Goal: Information Seeking & Learning: Learn about a topic

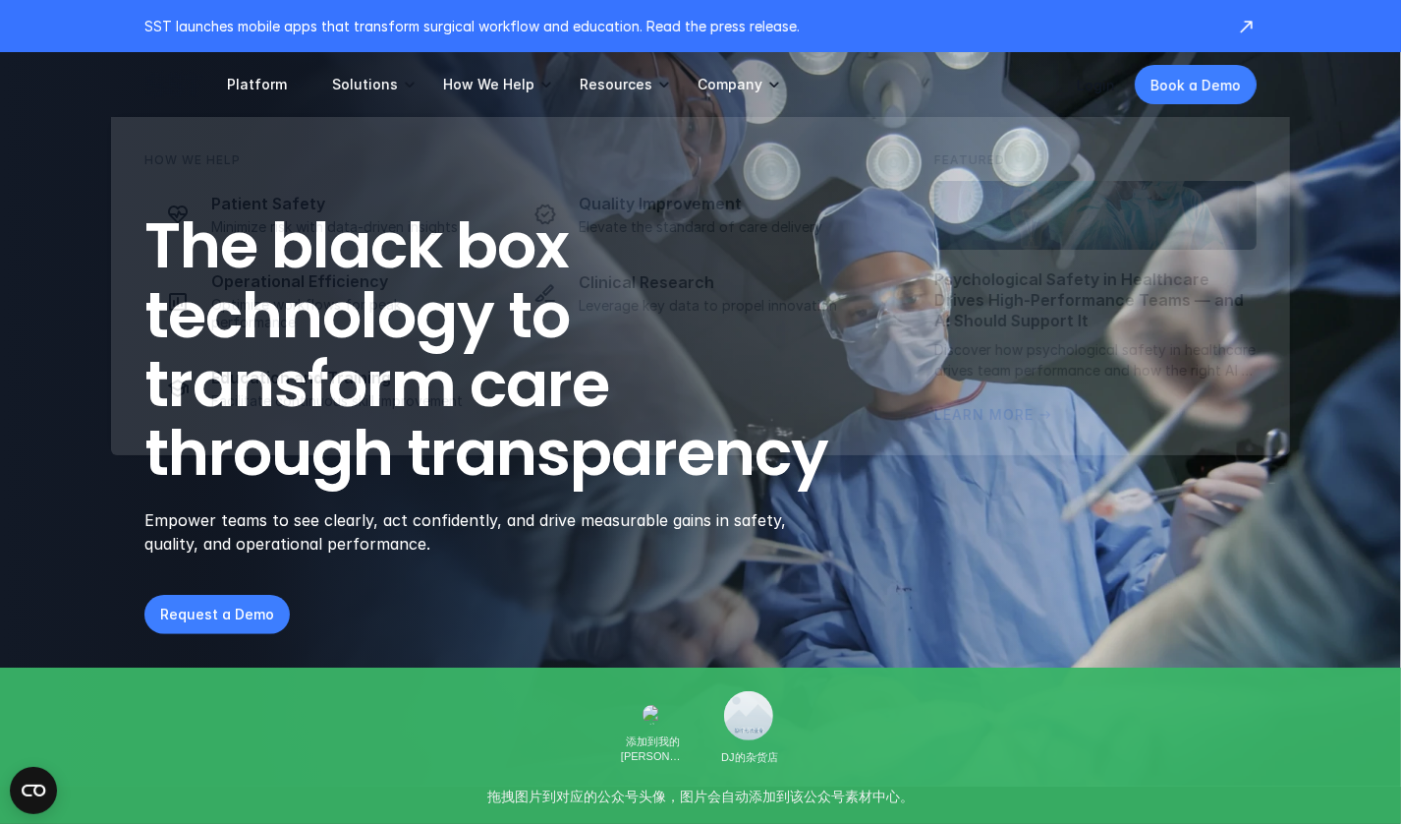
click at [450, 87] on p "How We Help" at bounding box center [488, 85] width 91 height 18
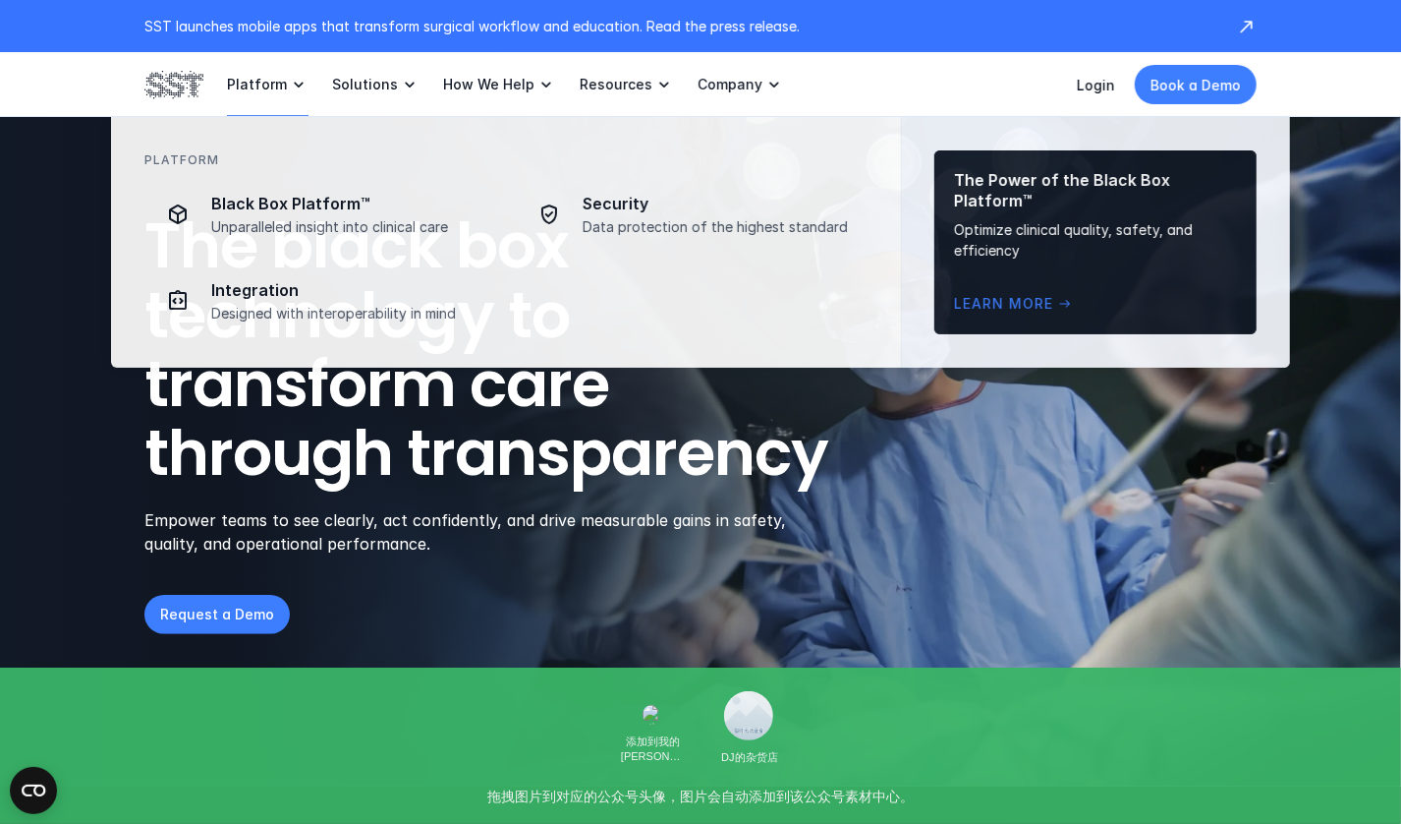
click at [257, 88] on p "Platform" at bounding box center [257, 85] width 60 height 18
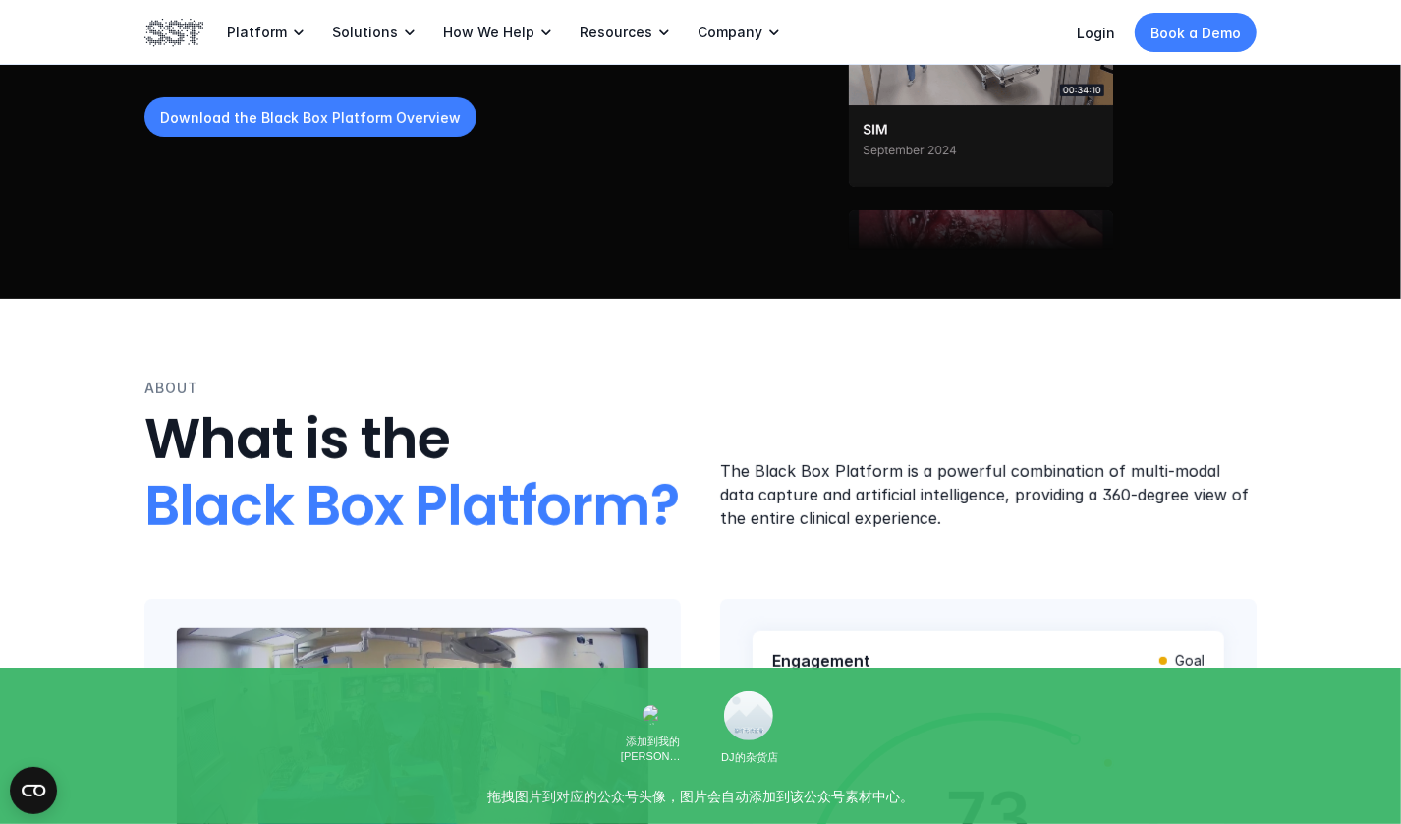
scroll to position [393, 0]
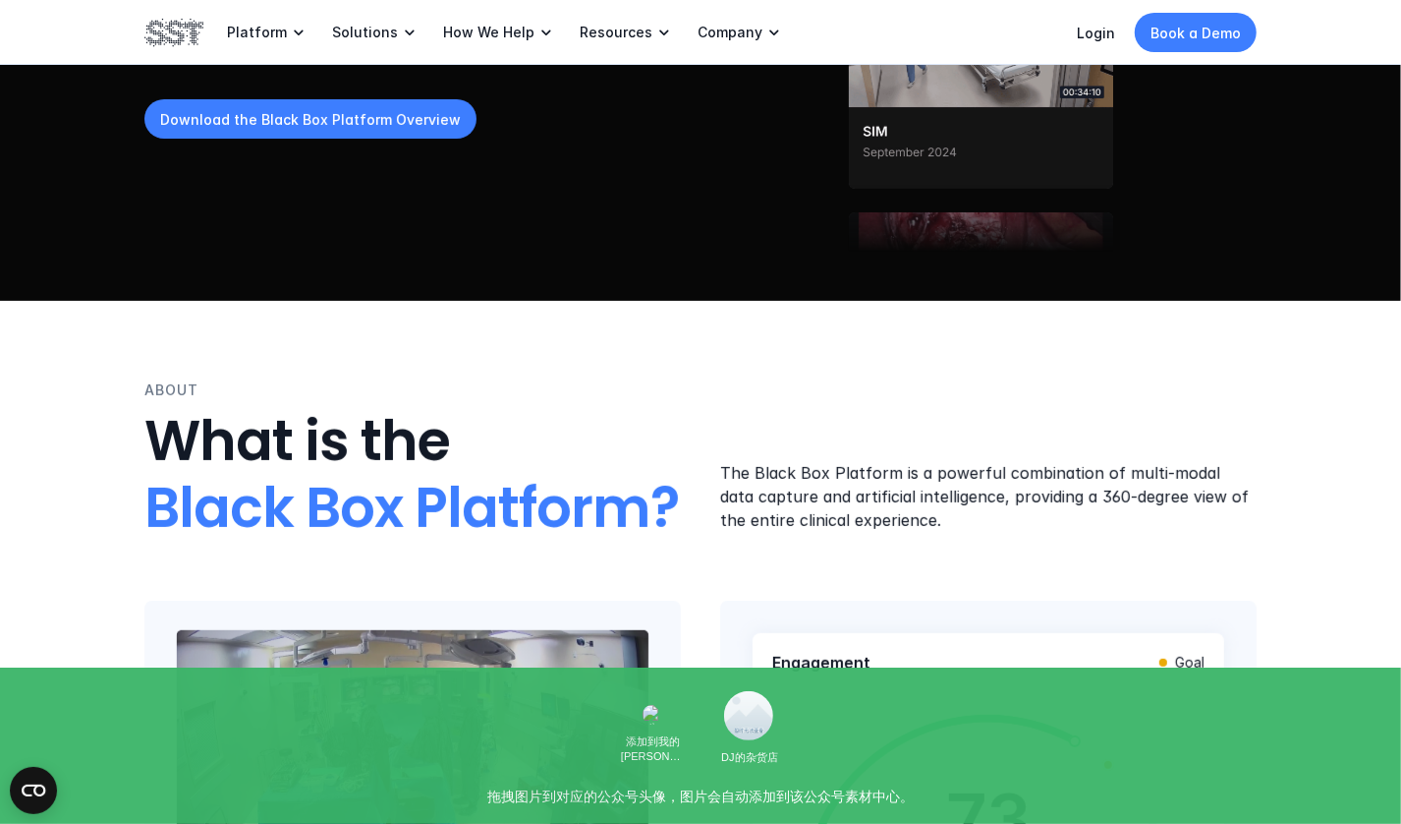
click at [744, 29] on p "Company" at bounding box center [730, 33] width 65 height 18
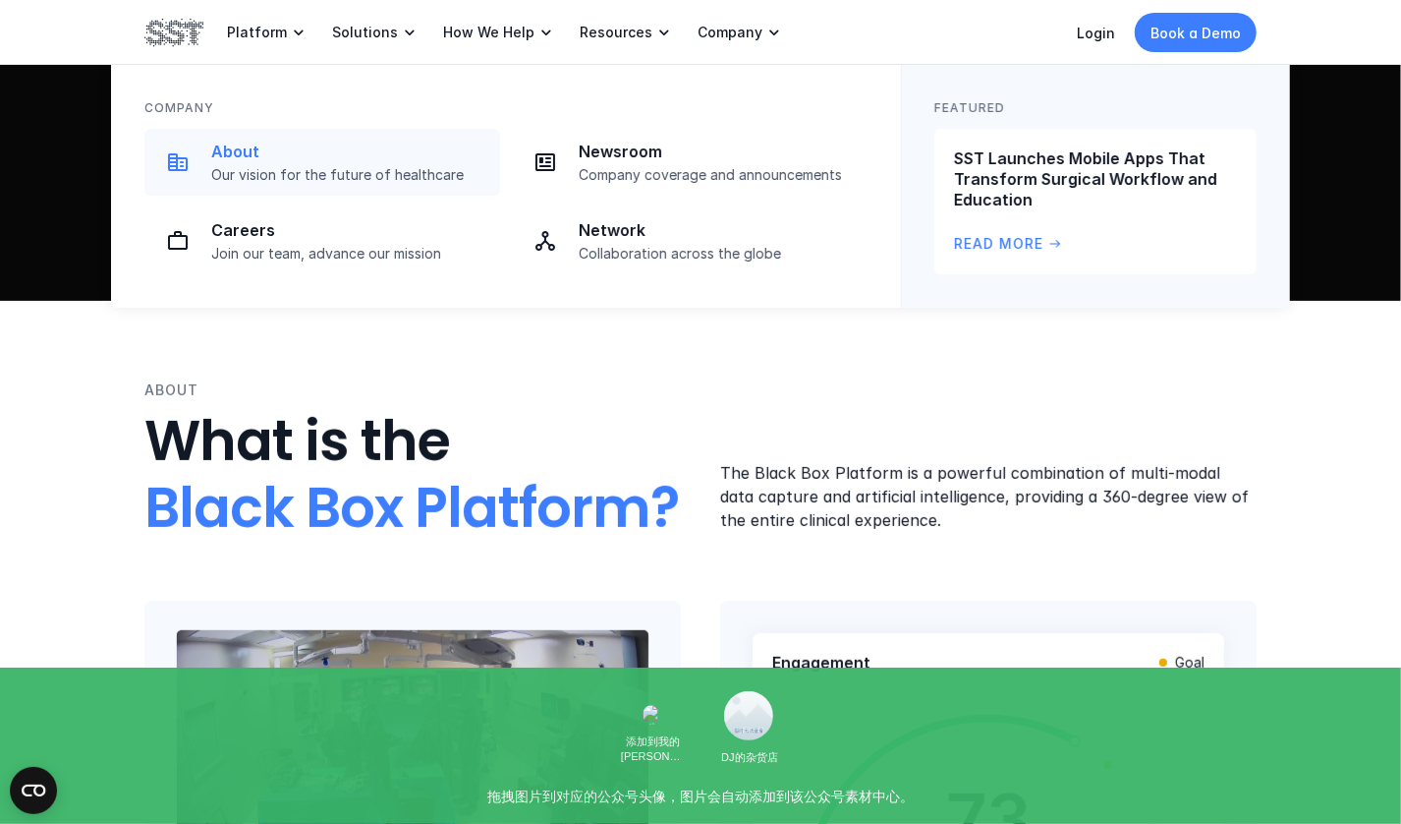
click at [236, 160] on p "About" at bounding box center [349, 152] width 277 height 21
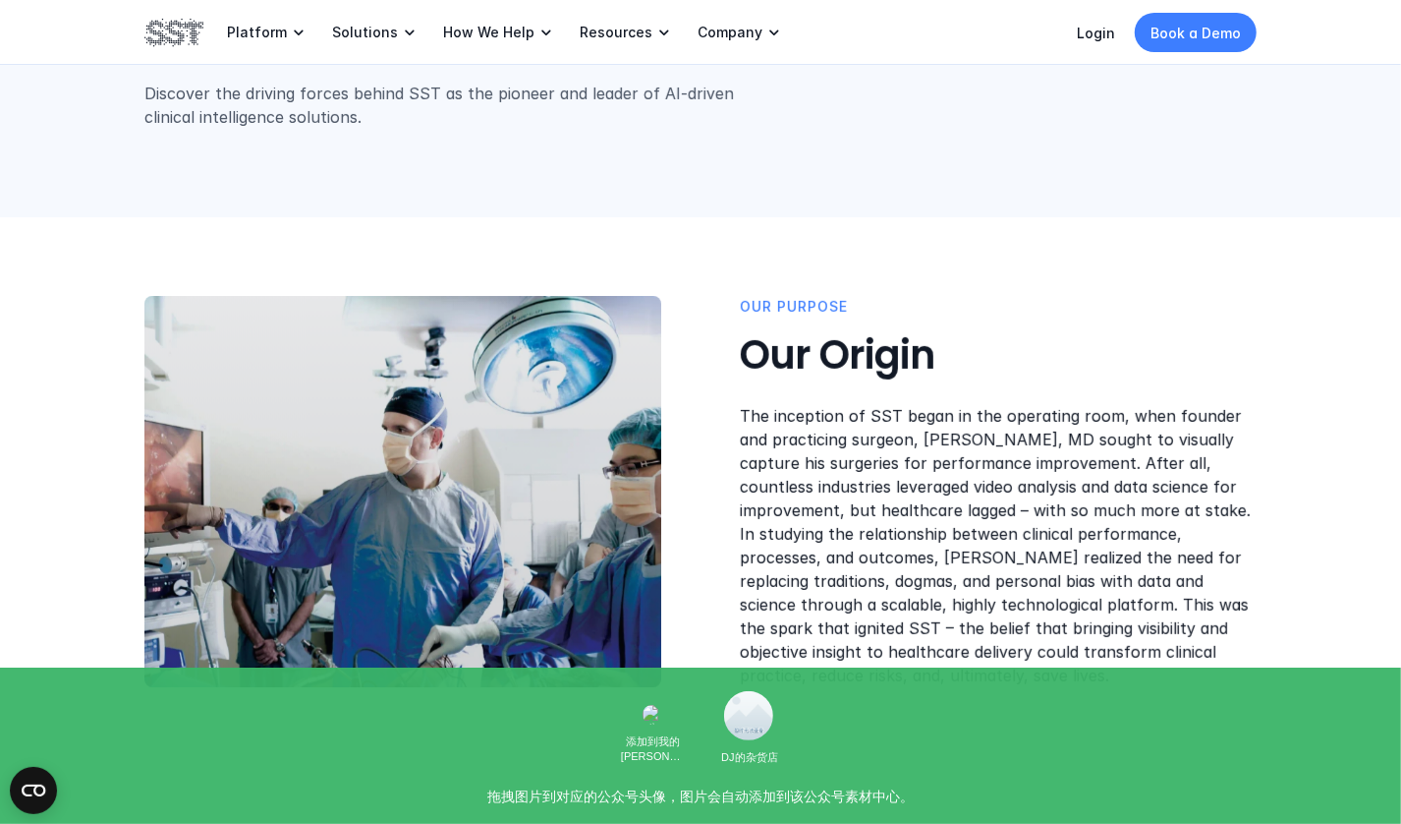
scroll to position [393, 0]
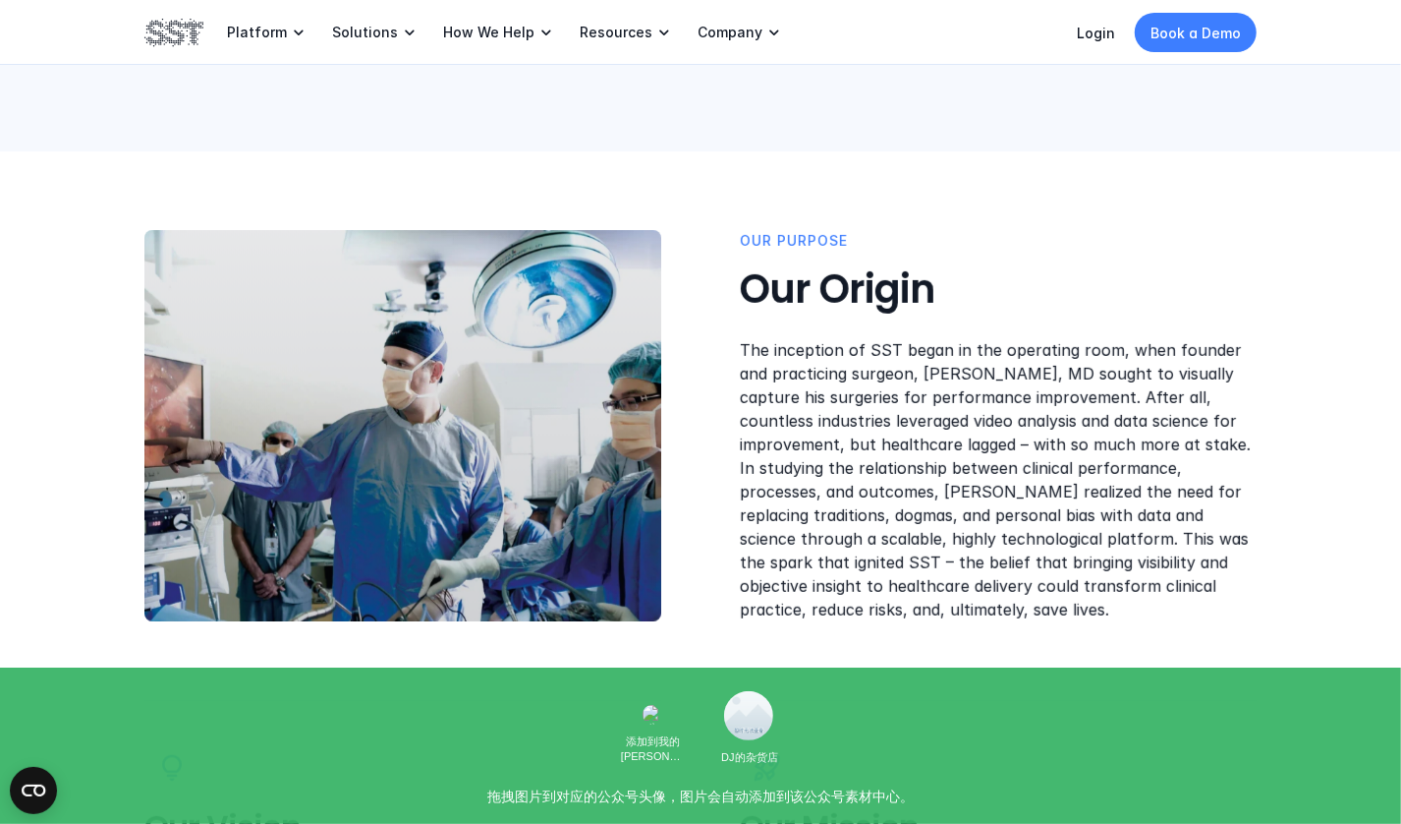
click at [908, 288] on h3 "Our Origin" at bounding box center [998, 288] width 517 height 51
click at [956, 299] on h3 "Our Origin" at bounding box center [998, 288] width 517 height 51
click at [828, 349] on p "The inception of SST began in the operating room, when founder and practicing s…" at bounding box center [998, 479] width 517 height 283
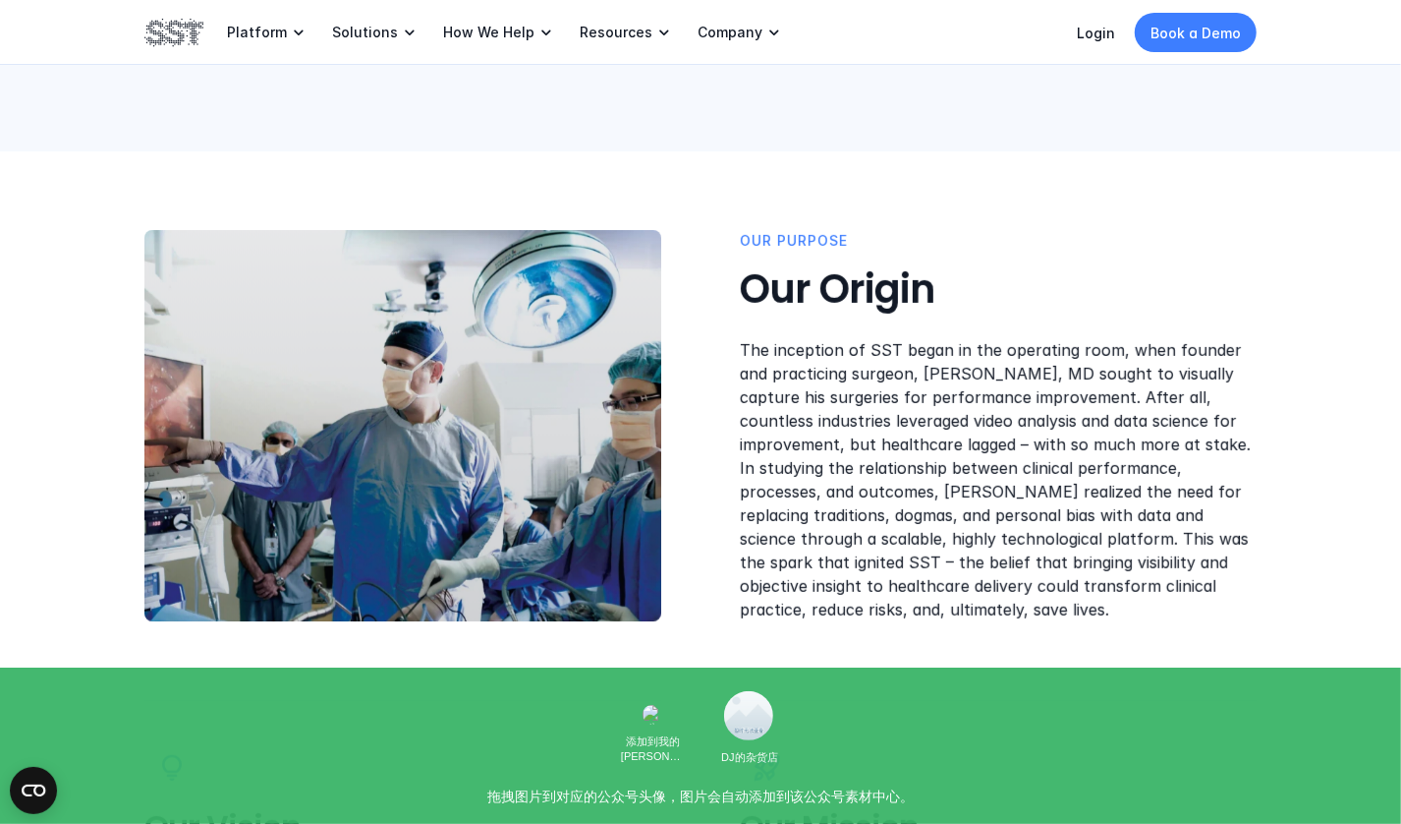
click at [952, 351] on p "The inception of SST began in the operating room, when founder and practicing s…" at bounding box center [998, 479] width 517 height 283
click at [1183, 374] on p "The inception of SST began in the operating room, when founder and practicing s…" at bounding box center [998, 479] width 517 height 283
click at [791, 398] on p "The inception of SST began in the operating room, when founder and practicing s…" at bounding box center [998, 479] width 517 height 283
click at [842, 398] on p "The inception of SST began in the operating room, when founder and practicing s…" at bounding box center [998, 479] width 517 height 283
click at [871, 398] on p "The inception of SST began in the operating room, when founder and practicing s…" at bounding box center [998, 479] width 517 height 283
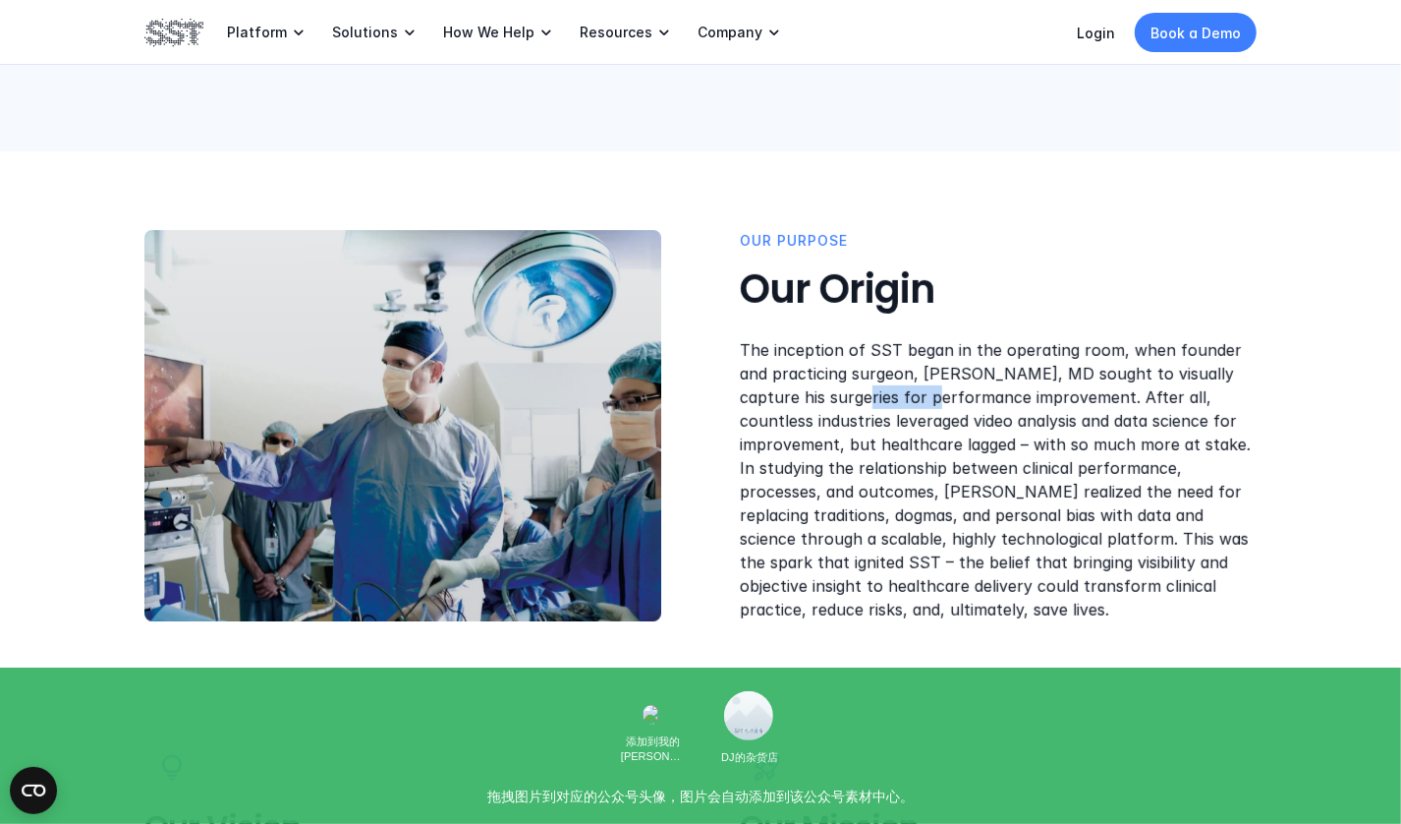
click at [871, 398] on p "The inception of SST began in the operating room, when founder and practicing s…" at bounding box center [998, 479] width 517 height 283
click at [986, 416] on p "The inception of SST began in the operating room, when founder and practicing s…" at bounding box center [998, 479] width 517 height 283
drag, startPoint x: 1124, startPoint y: 392, endPoint x: 1153, endPoint y: 372, distance: 35.2
click at [1153, 372] on p "The inception of SST began in the operating room, when founder and practicing s…" at bounding box center [998, 479] width 517 height 283
click at [1205, 395] on p "The inception of SST began in the operating room, when founder and practicing s…" at bounding box center [998, 479] width 517 height 283
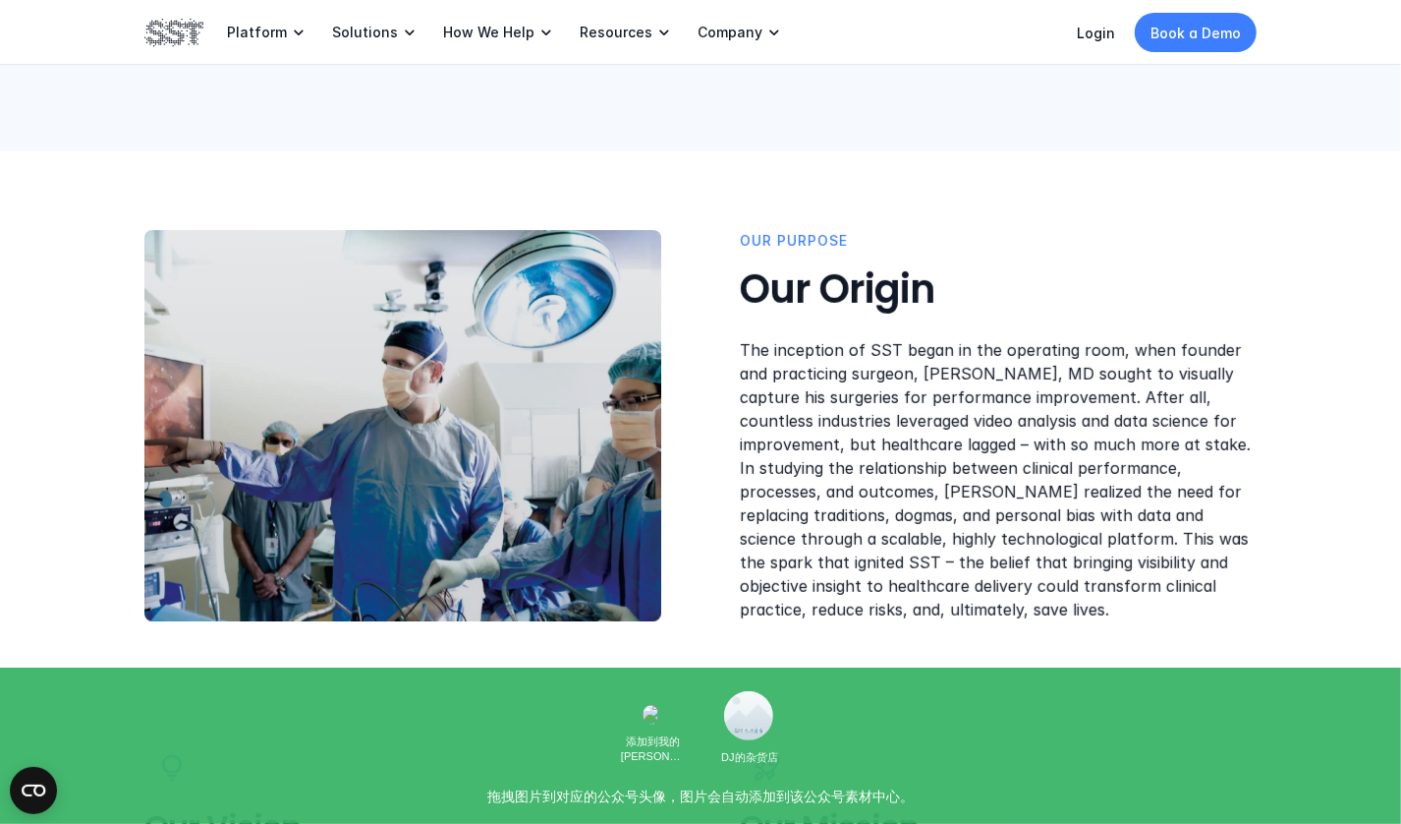
click at [995, 444] on p "The inception of SST began in the operating room, when founder and practicing s…" at bounding box center [998, 479] width 517 height 283
click at [1034, 476] on p "The inception of SST began in the operating room, when founder and practicing s…" at bounding box center [998, 479] width 517 height 283
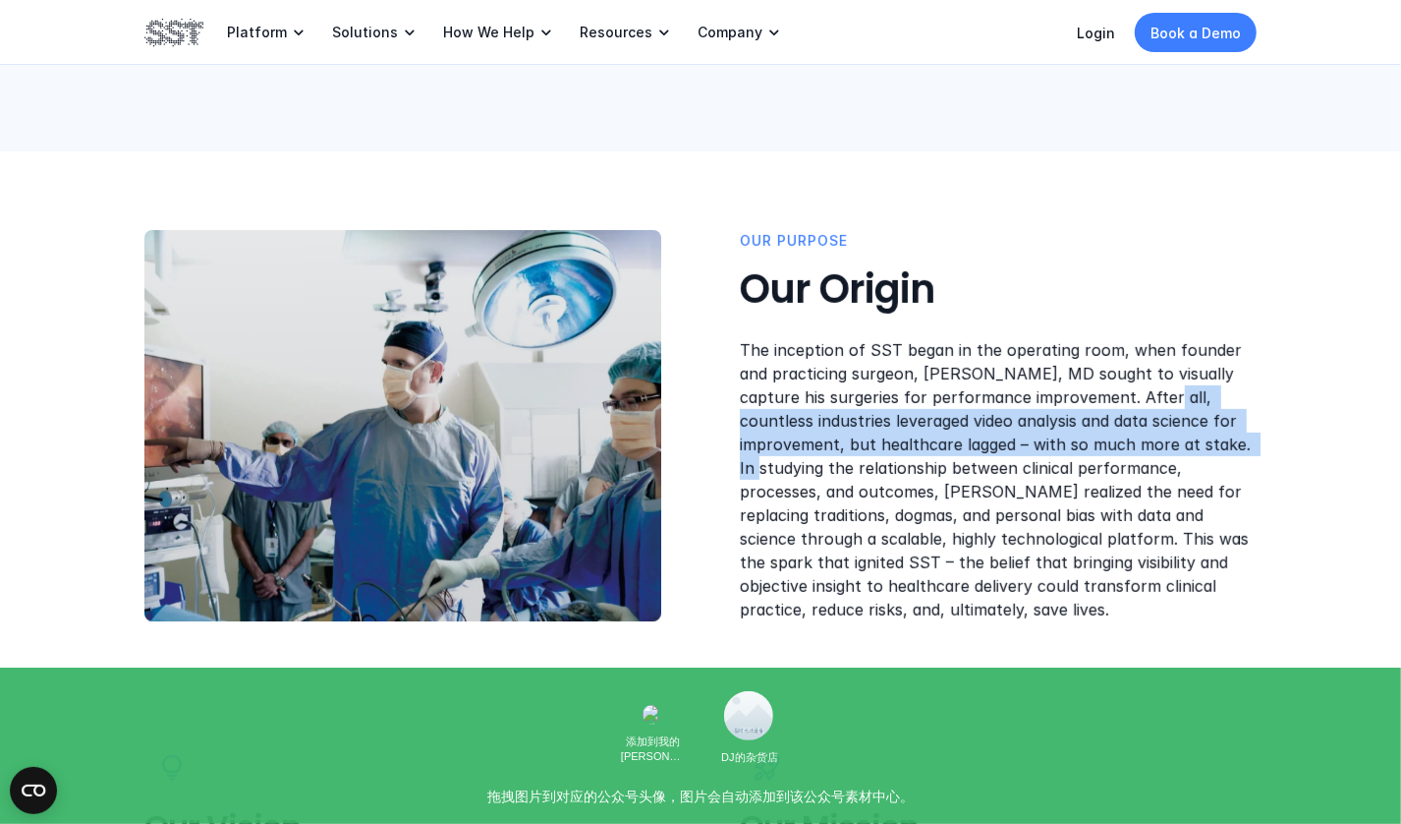
drag, startPoint x: 1230, startPoint y: 443, endPoint x: 1134, endPoint y: 391, distance: 109.5
click at [1134, 391] on p "The inception of SST began in the operating room, when founder and practicing s…" at bounding box center [998, 479] width 517 height 283
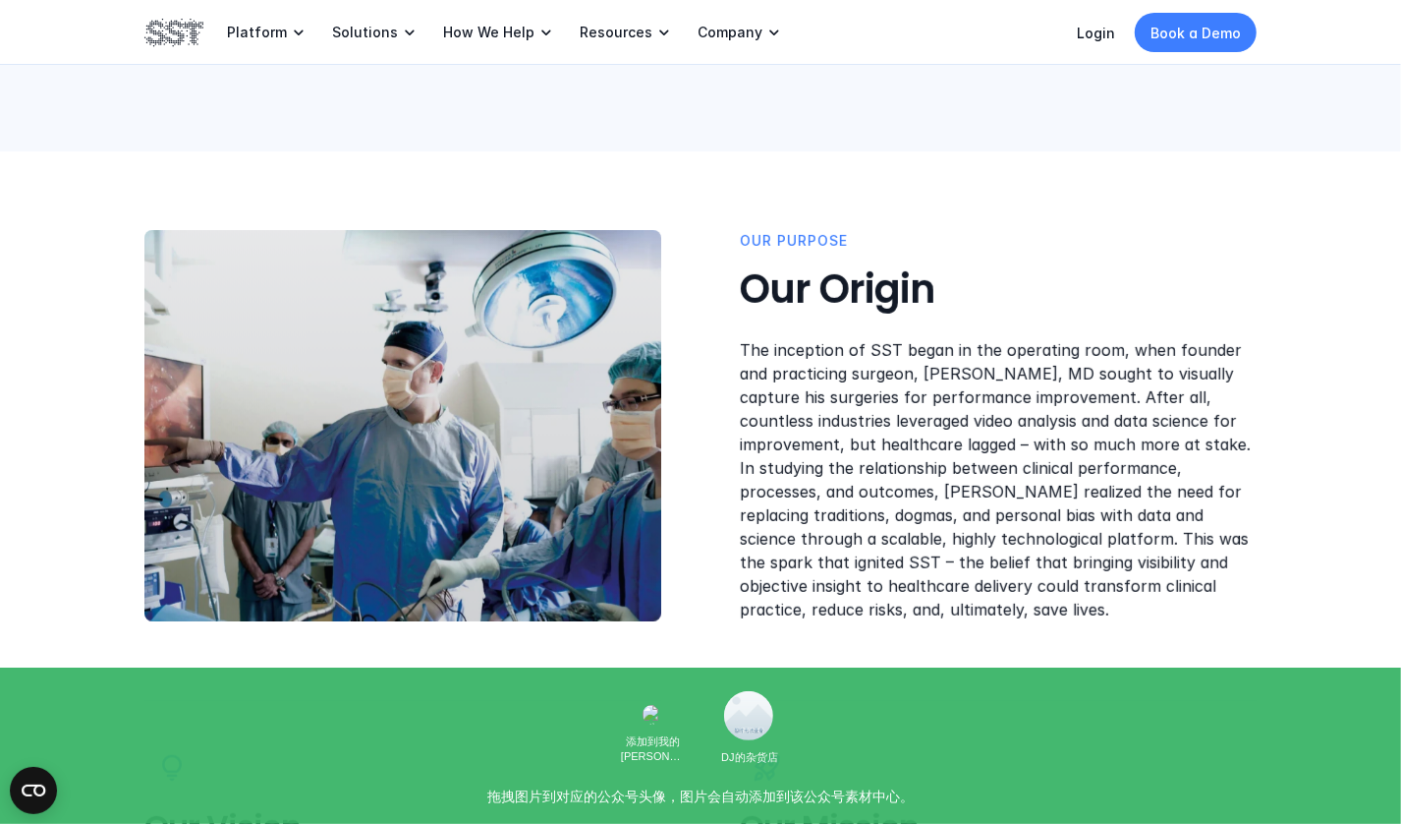
click at [1008, 491] on p "The inception of SST began in the operating room, when founder and practicing s…" at bounding box center [998, 479] width 517 height 283
click at [1120, 494] on p "The inception of SST began in the operating room, when founder and practicing s…" at bounding box center [998, 479] width 517 height 283
click at [1158, 494] on p "The inception of SST began in the operating room, when founder and practicing s…" at bounding box center [998, 479] width 517 height 283
click at [861, 510] on p "The inception of SST began in the operating room, when founder and practicing s…" at bounding box center [998, 479] width 517 height 283
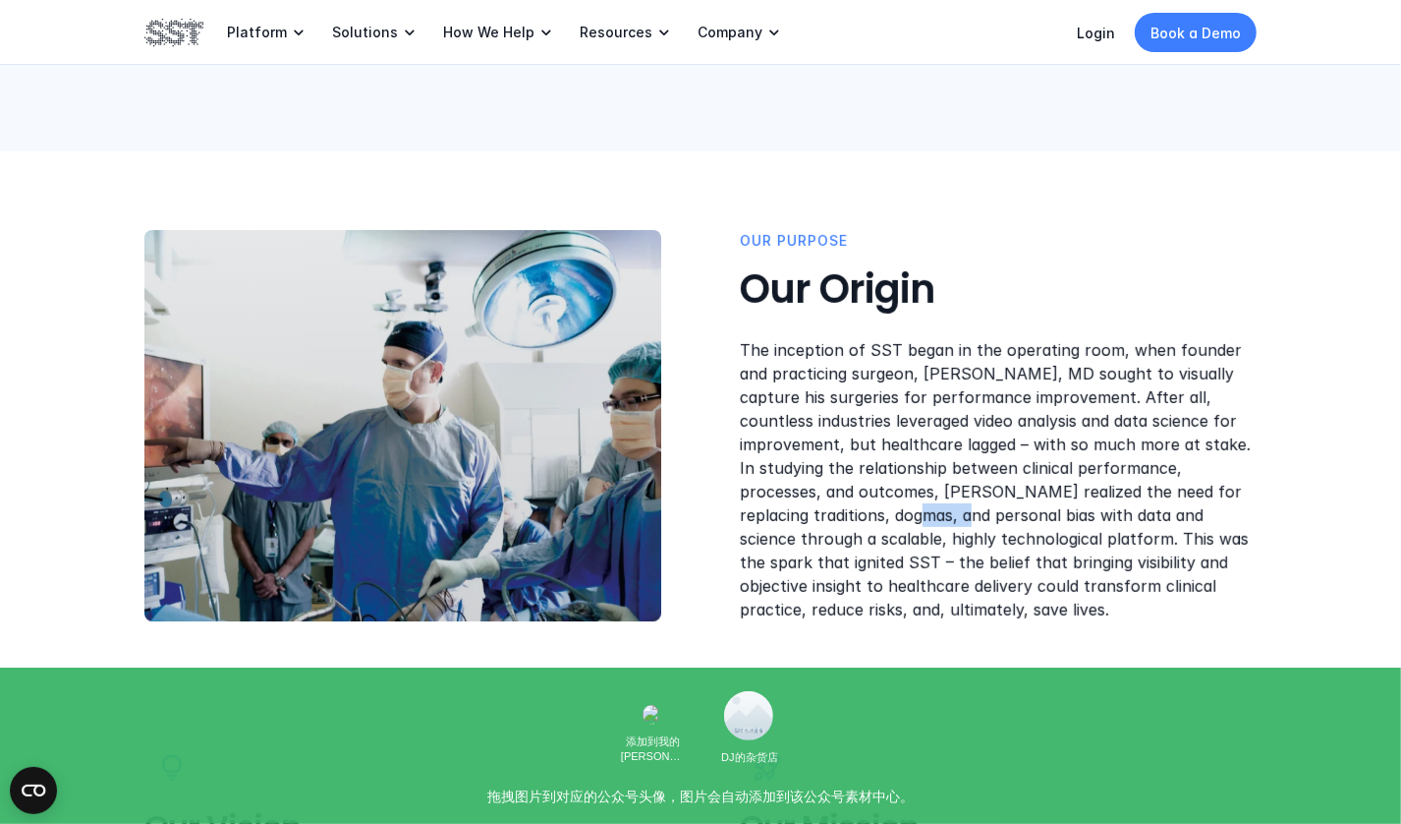
click at [861, 510] on p "The inception of SST began in the operating room, when founder and practicing s…" at bounding box center [998, 479] width 517 height 283
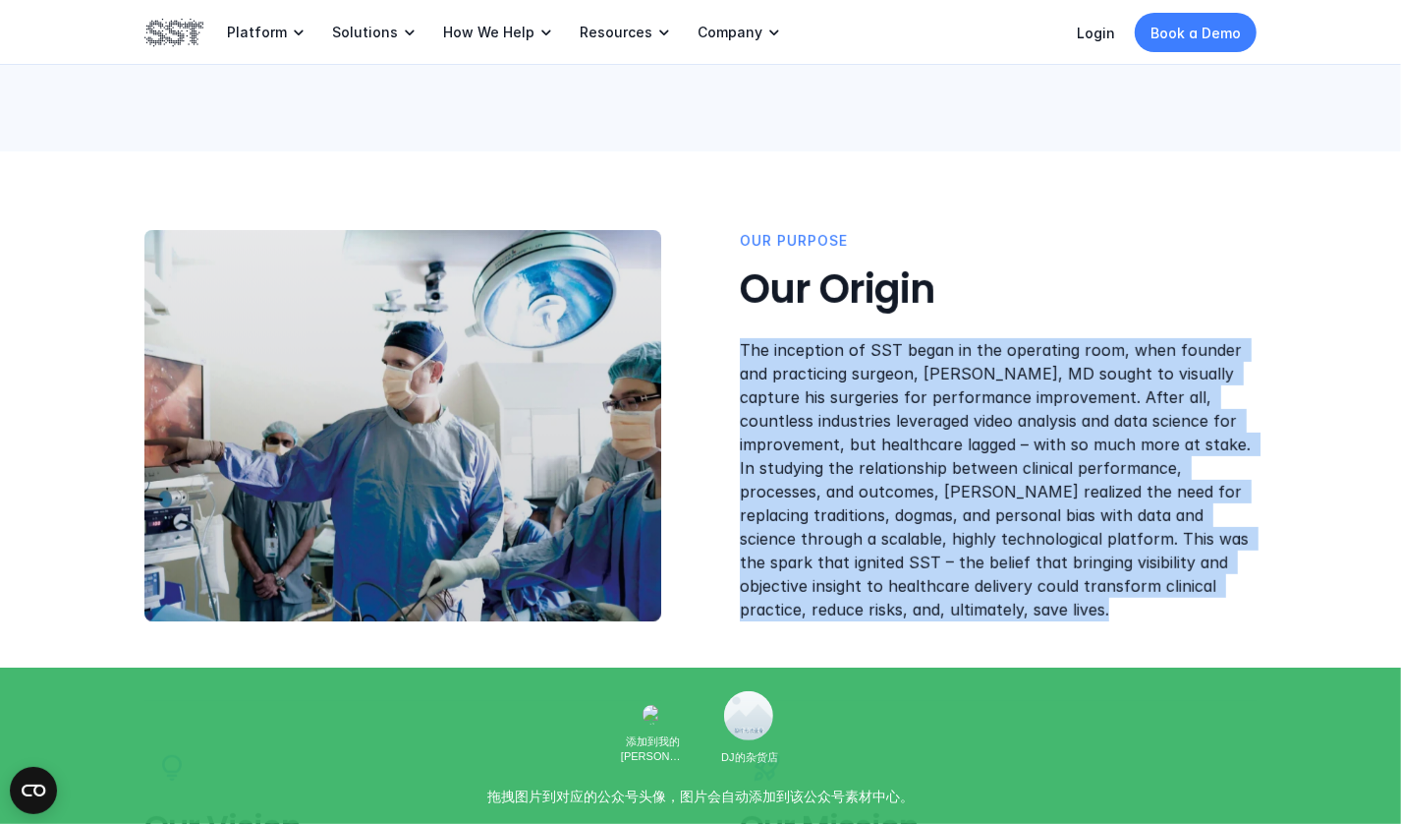
click at [862, 486] on p "The inception of SST began in the operating room, when founder and practicing s…" at bounding box center [998, 479] width 517 height 283
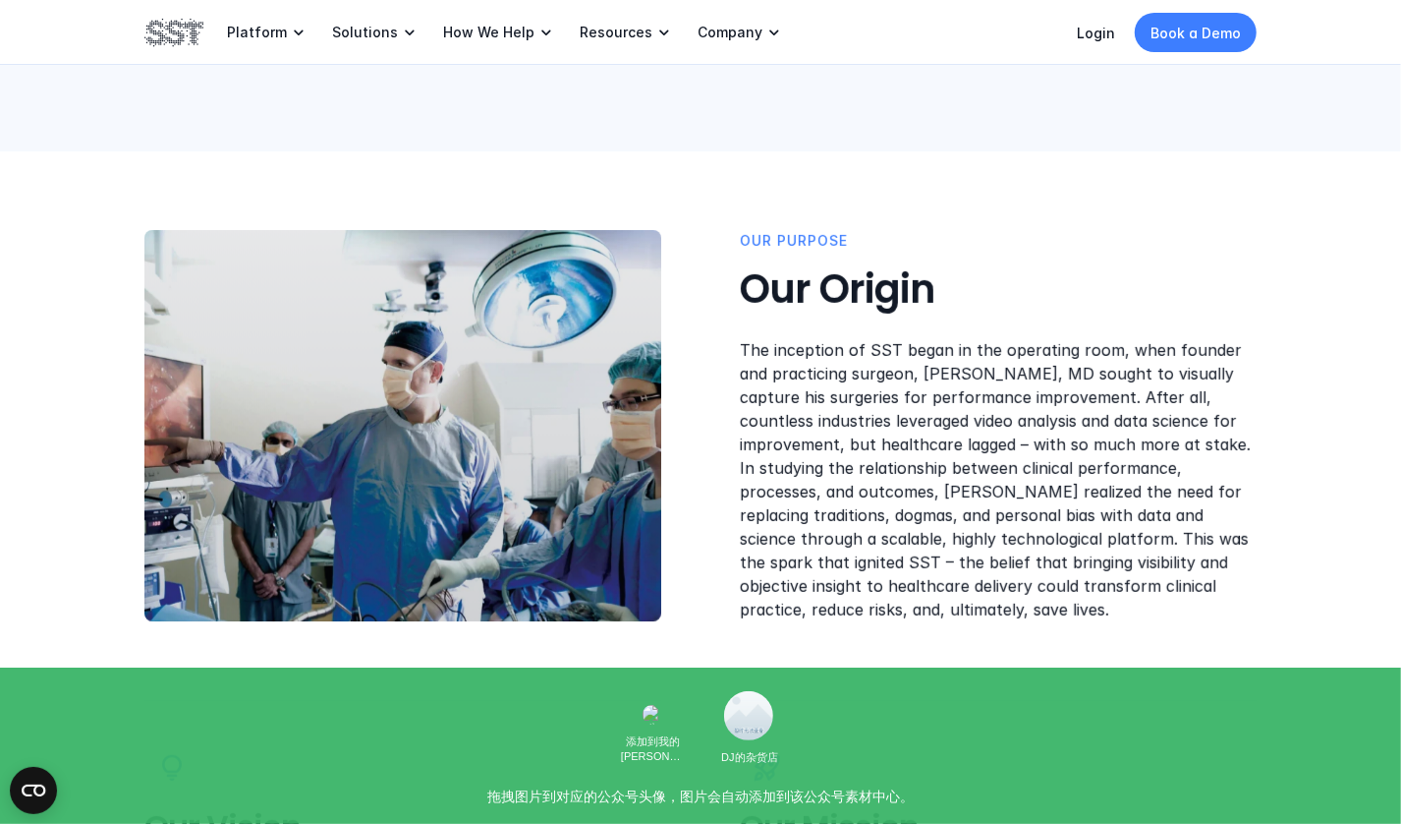
click at [871, 515] on p "The inception of SST began in the operating room, when founder and practicing s…" at bounding box center [998, 479] width 517 height 283
click at [979, 536] on p "The inception of SST began in the operating room, when founder and practicing s…" at bounding box center [998, 479] width 517 height 283
drag, startPoint x: 932, startPoint y: 609, endPoint x: 727, endPoint y: 349, distance: 331.1
click at [727, 349] on div "OUR PUrpose Our Origin The inception of SST began in the operating room, when f…" at bounding box center [700, 425] width 1113 height 391
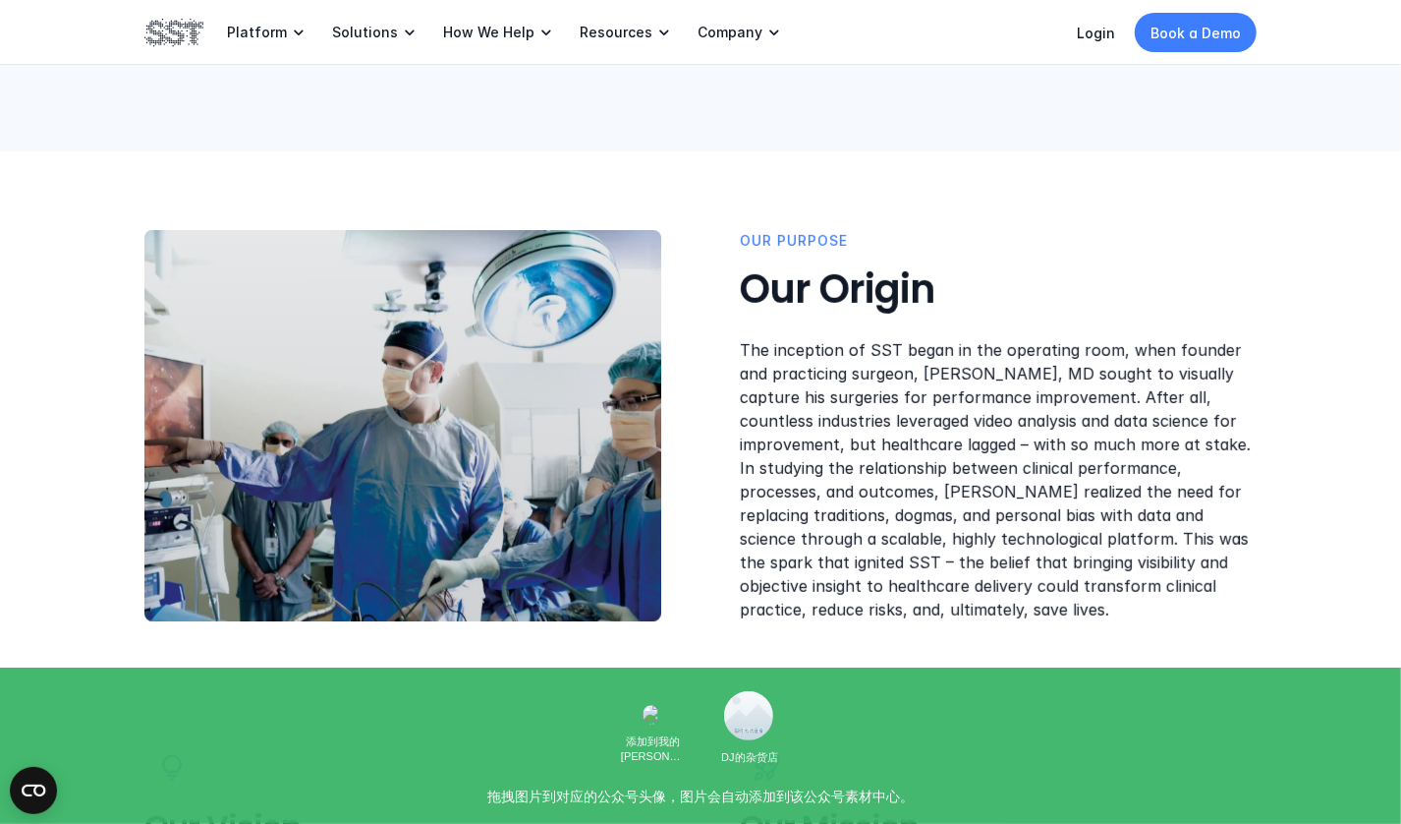
click at [1098, 612] on p "The inception of SST began in the operating room, when founder and practicing s…" at bounding box center [998, 479] width 517 height 283
drag, startPoint x: 934, startPoint y: 616, endPoint x: 1056, endPoint y: 536, distance: 146.1
click at [1056, 536] on p "The inception of SST began in the operating room, when founder and practicing s…" at bounding box center [998, 479] width 517 height 283
click at [1003, 630] on div "OUR PUrpose Our Origin The inception of SST began in the operating room, when f…" at bounding box center [700, 580] width 1401 height 858
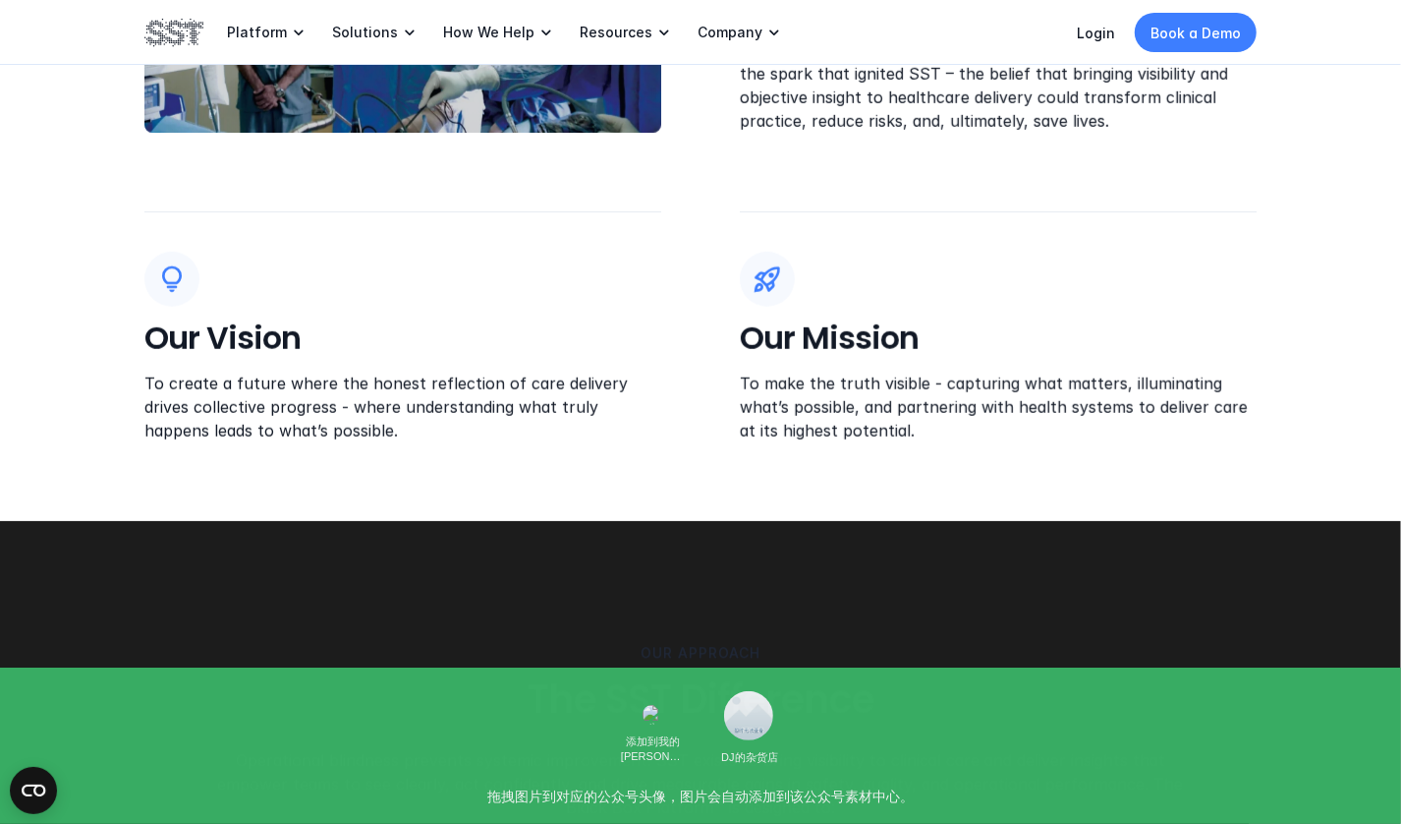
scroll to position [885, 0]
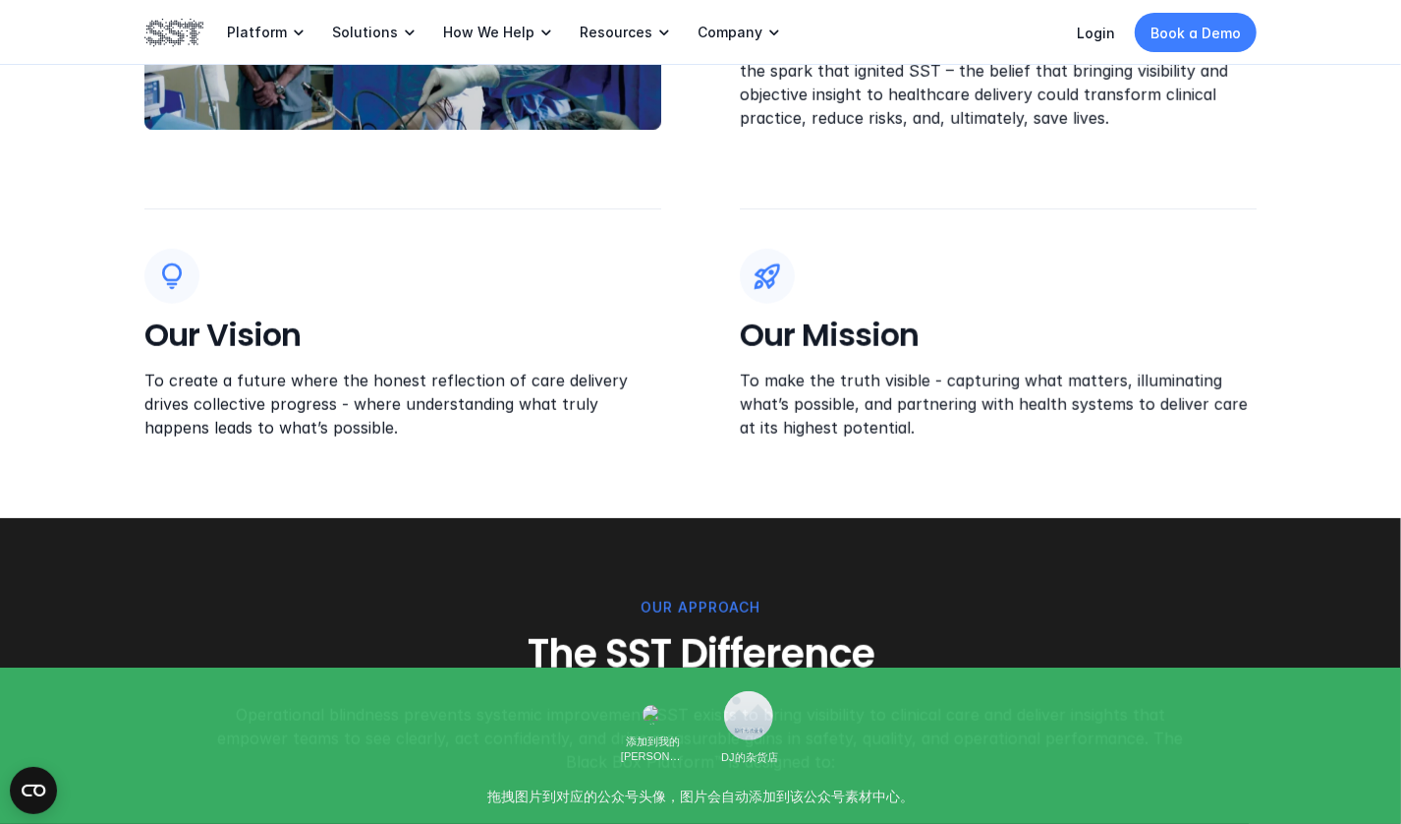
click at [797, 388] on p "To make the truth visible - capturing what matters, illuminating what’s possibl…" at bounding box center [998, 404] width 517 height 71
click at [888, 384] on p "To make the truth visible - capturing what matters, illuminating what’s possibl…" at bounding box center [998, 404] width 517 height 71
click at [1137, 374] on p "To make the truth visible - capturing what matters, illuminating what’s possibl…" at bounding box center [998, 404] width 517 height 71
click at [875, 404] on p "To make the truth visible - capturing what matters, illuminating what’s possibl…" at bounding box center [998, 404] width 517 height 71
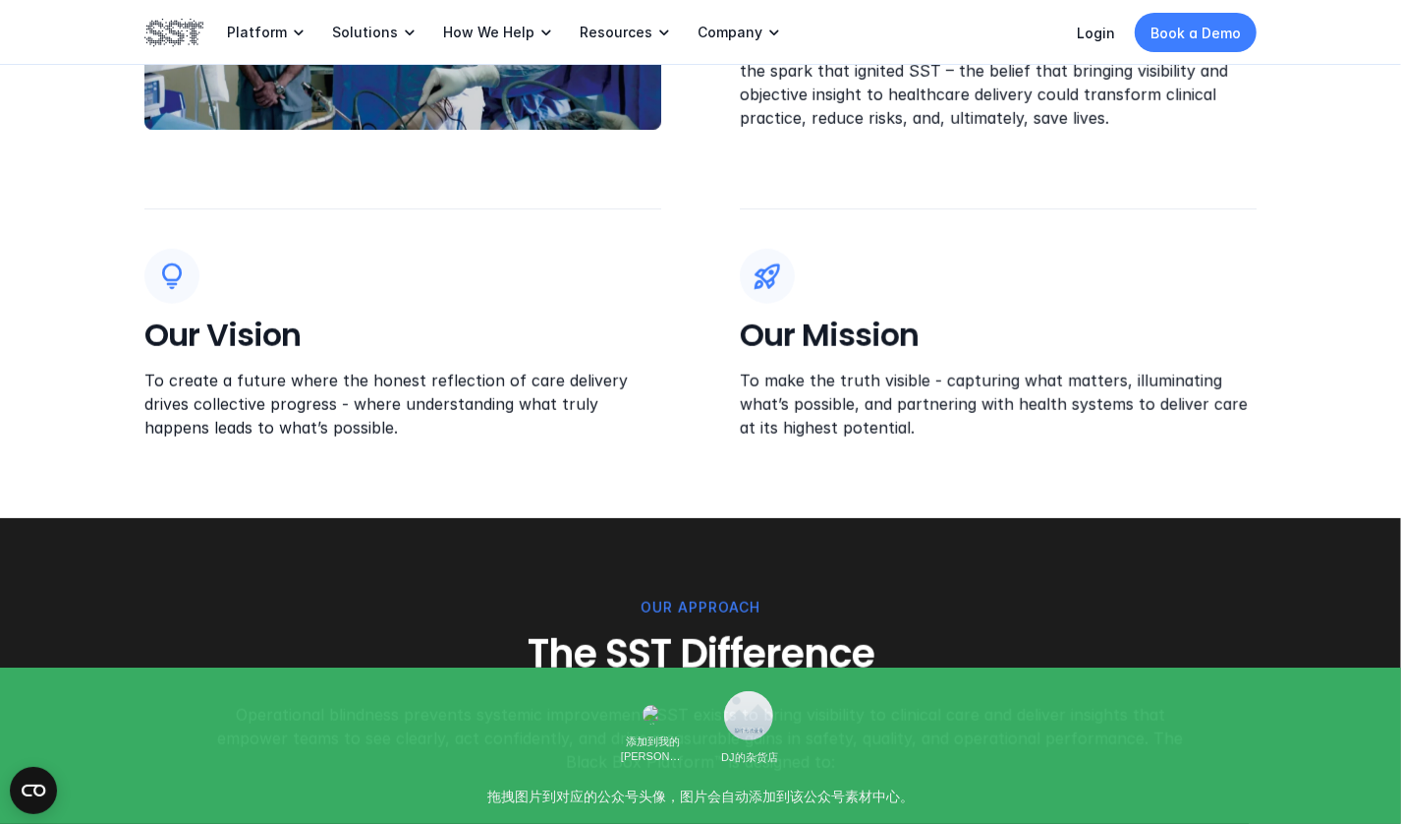
click at [1001, 406] on p "To make the truth visible - capturing what matters, illuminating what’s possibl…" at bounding box center [998, 404] width 517 height 71
click at [1066, 406] on p "To make the truth visible - capturing what matters, illuminating what’s possibl…" at bounding box center [998, 404] width 517 height 71
click at [1133, 406] on p "To make the truth visible - capturing what matters, illuminating what’s possibl…" at bounding box center [998, 404] width 517 height 71
click at [1157, 406] on p "To make the truth visible - capturing what matters, illuminating what’s possibl…" at bounding box center [998, 404] width 517 height 71
click at [1193, 411] on p "To make the truth visible - capturing what matters, illuminating what’s possibl…" at bounding box center [998, 404] width 517 height 71
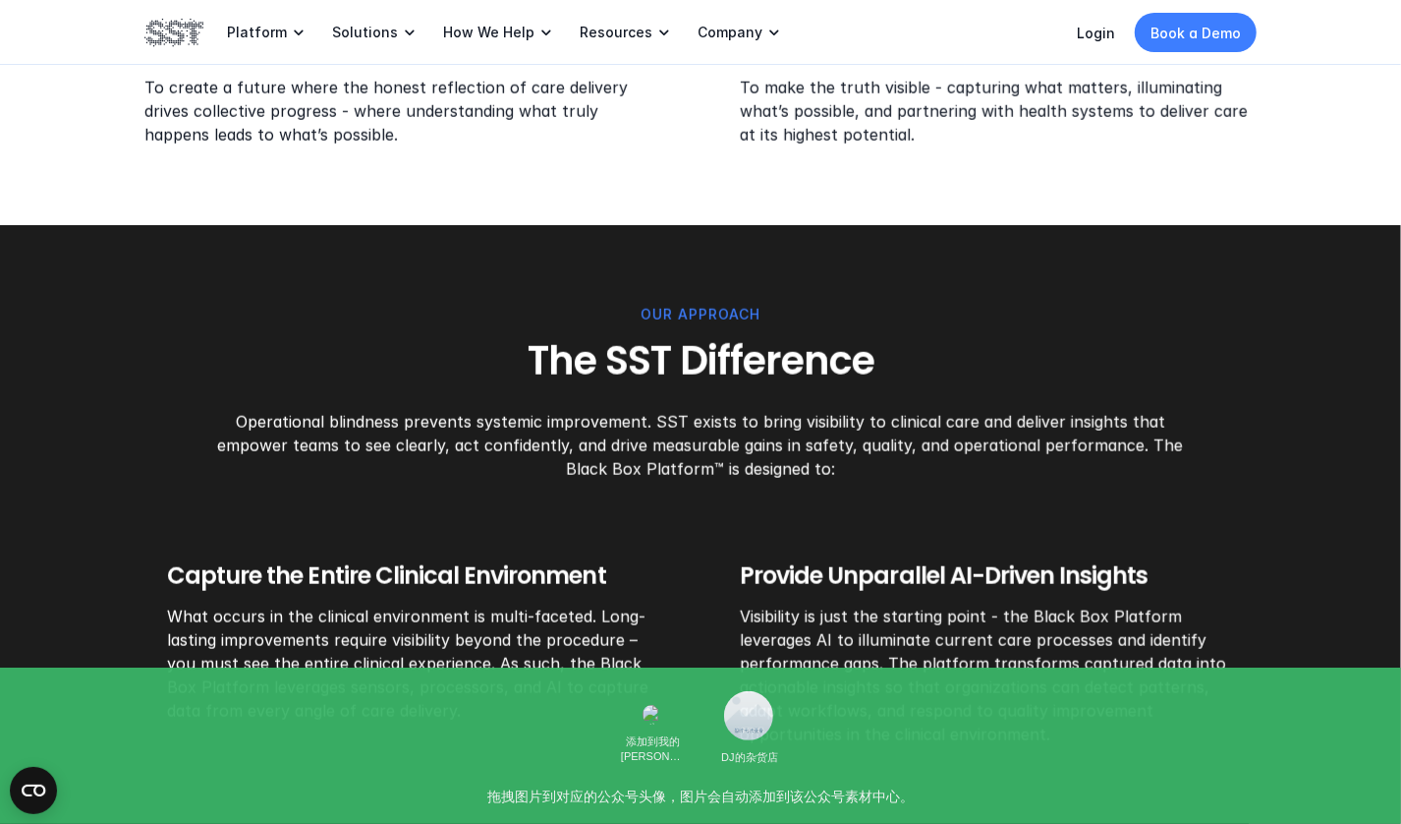
scroll to position [1179, 0]
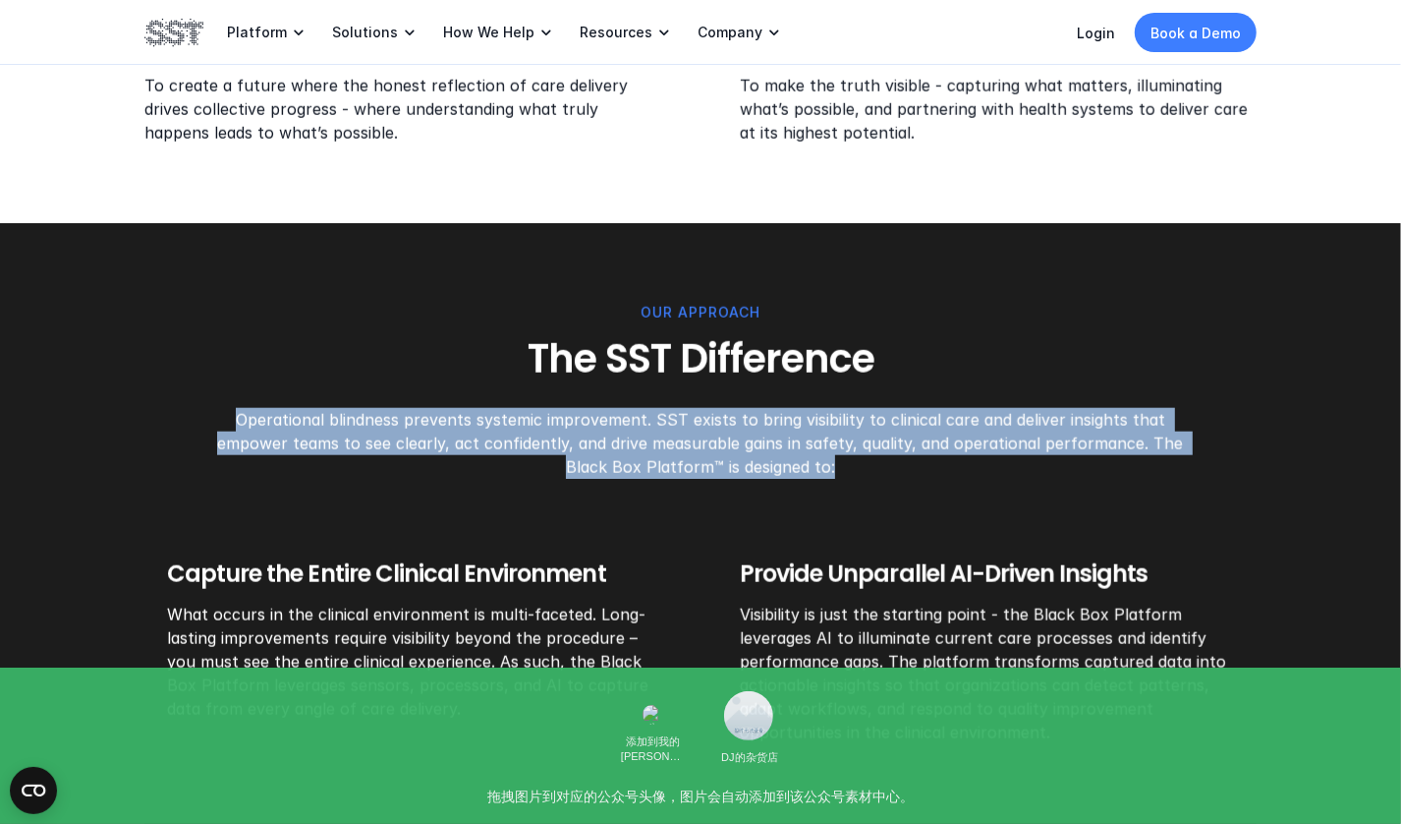
drag, startPoint x: 210, startPoint y: 418, endPoint x: 860, endPoint y: 471, distance: 651.8
click at [860, 471] on p "Operational blindness prevents systemic improvement. SST exists to bring visibi…" at bounding box center [700, 443] width 1001 height 71
click at [811, 429] on p "Operational blindness prevents systemic improvement. SST exists to bring visibi…" at bounding box center [700, 443] width 1001 height 71
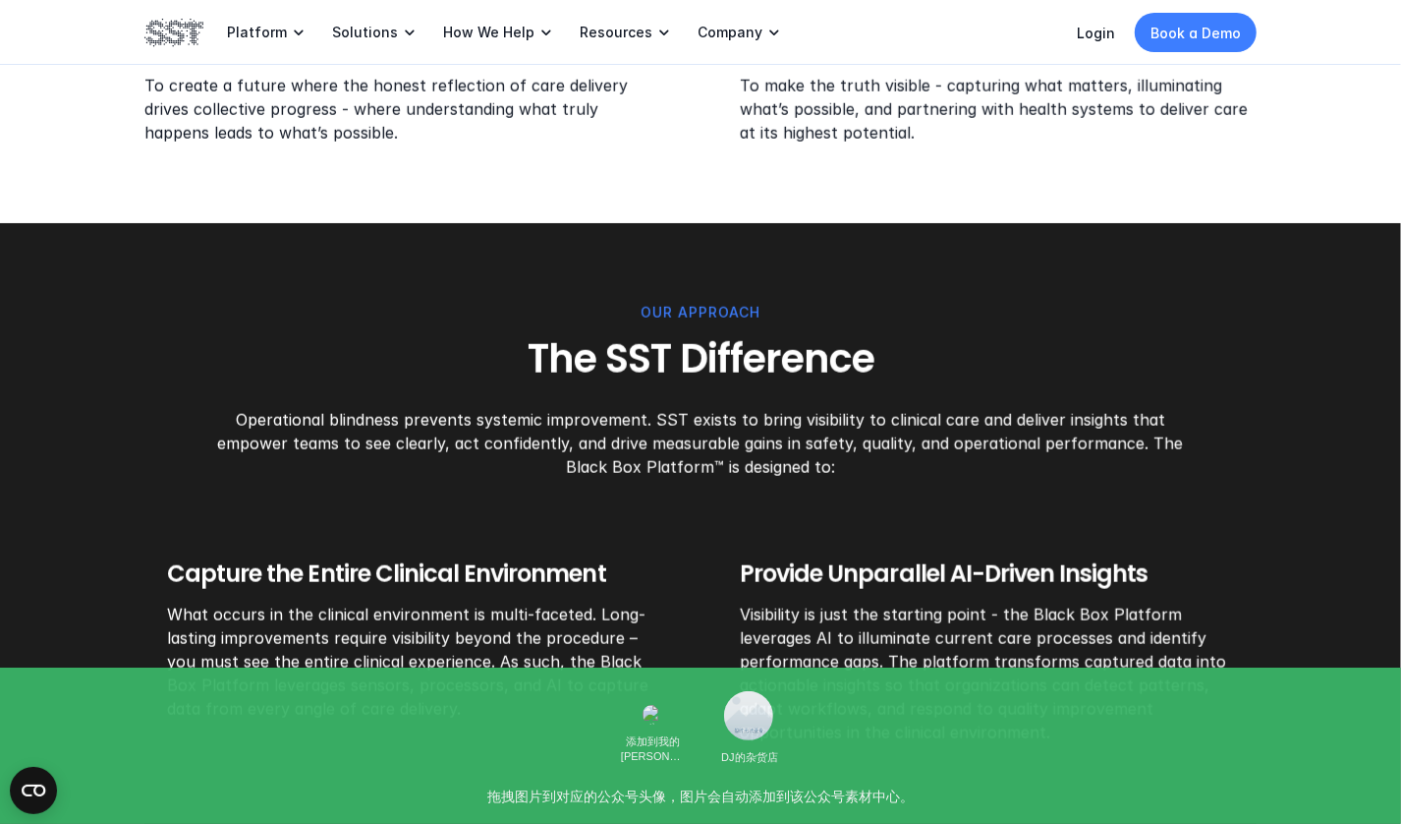
drag, startPoint x: 799, startPoint y: 467, endPoint x: 832, endPoint y: 456, distance: 35.1
click at [832, 456] on p "Operational blindness prevents systemic improvement. SST exists to bring visibi…" at bounding box center [700, 443] width 1001 height 71
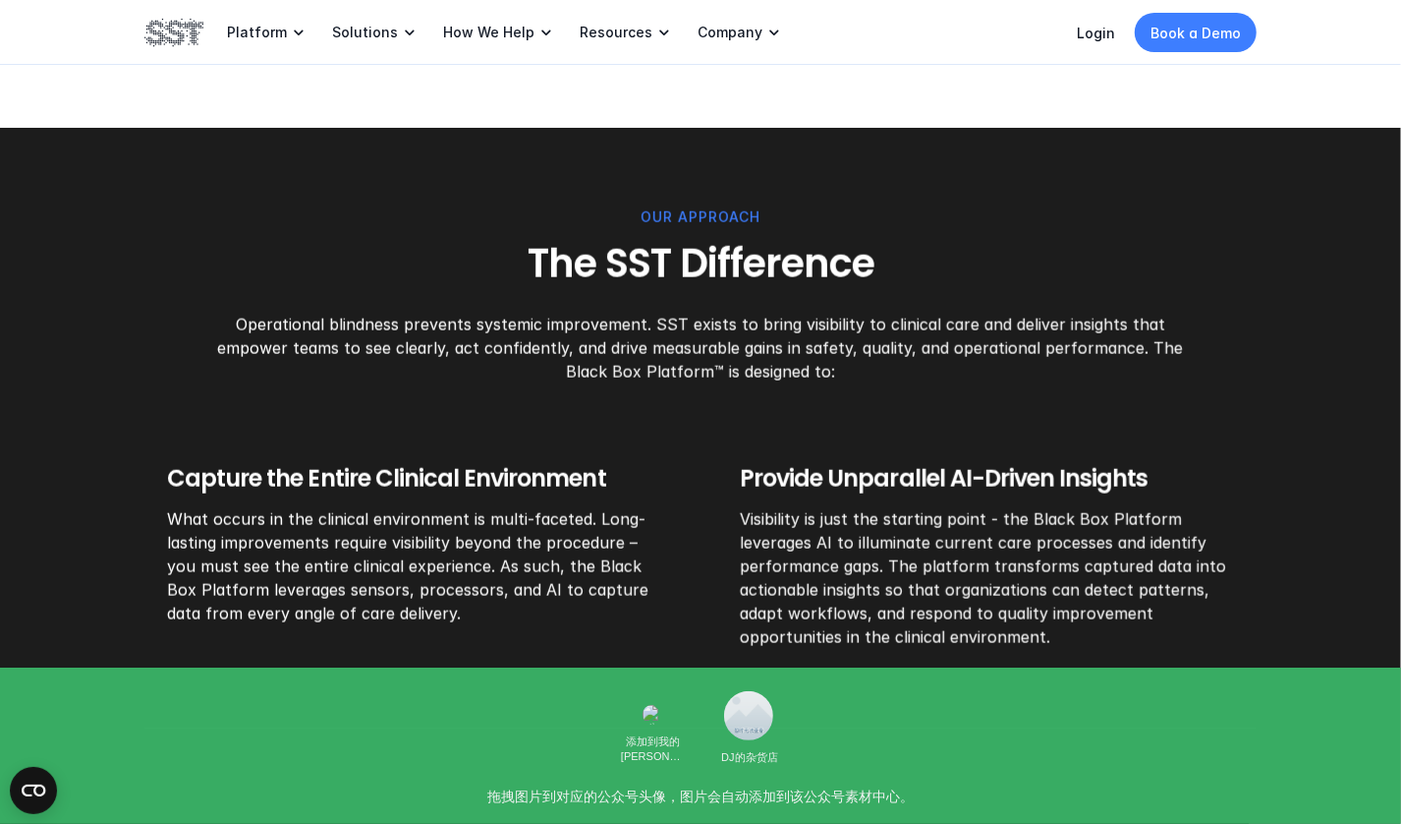
scroll to position [1278, 0]
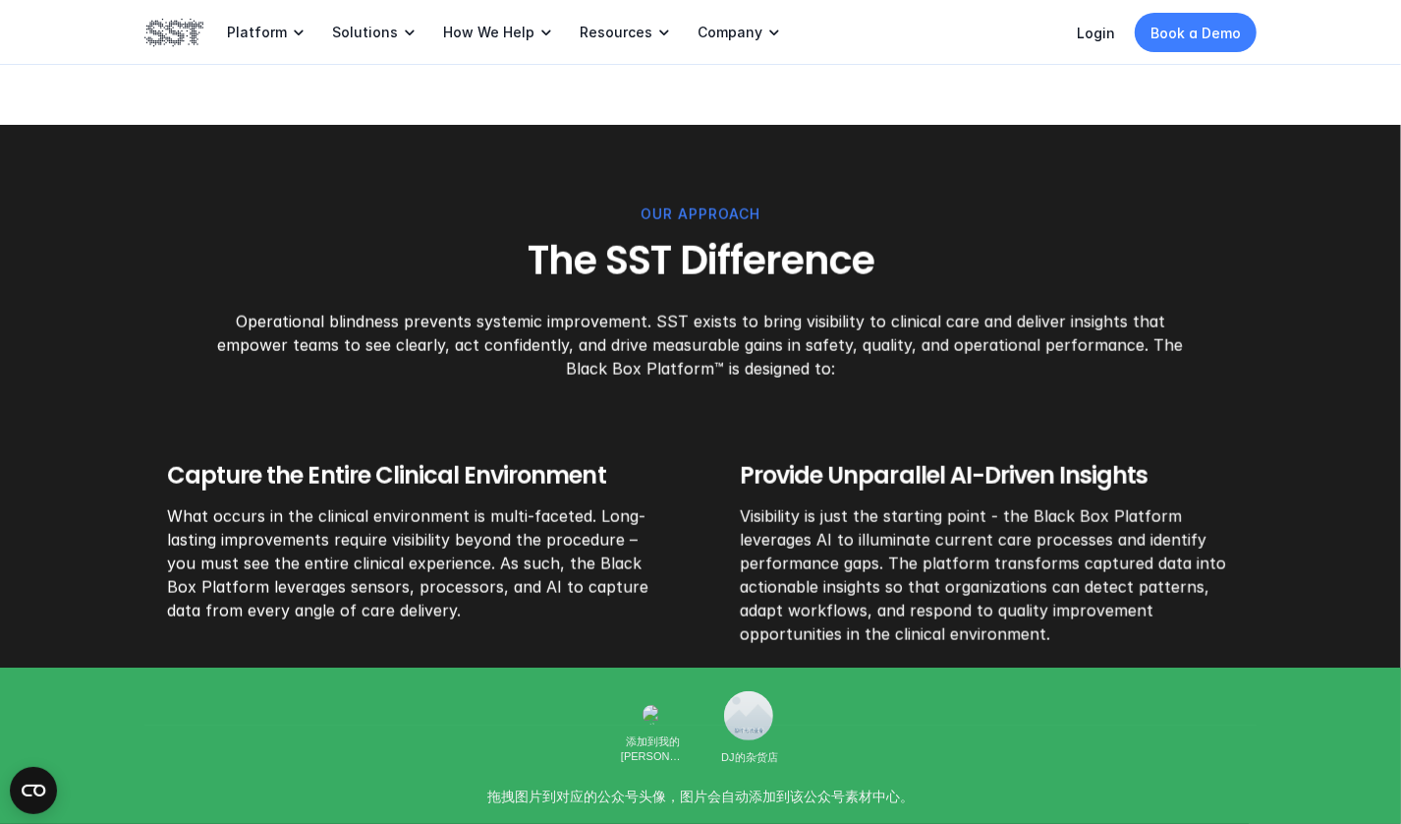
click at [165, 517] on div "OUR APPROACH The SST Difference Operational blindness prevents systemic improve…" at bounding box center [700, 527] width 1113 height 649
click at [295, 516] on p "What occurs in the clinical environment is multi-faceted. Long-lasting improvem…" at bounding box center [414, 563] width 494 height 118
click at [421, 516] on p "What occurs in the clinical environment is multi-faceted. Long-lasting improvem…" at bounding box center [414, 563] width 494 height 118
click at [735, 468] on div "Capture the Entire Clinical Environment What occurs in the clinical environment…" at bounding box center [701, 552] width 1068 height 187
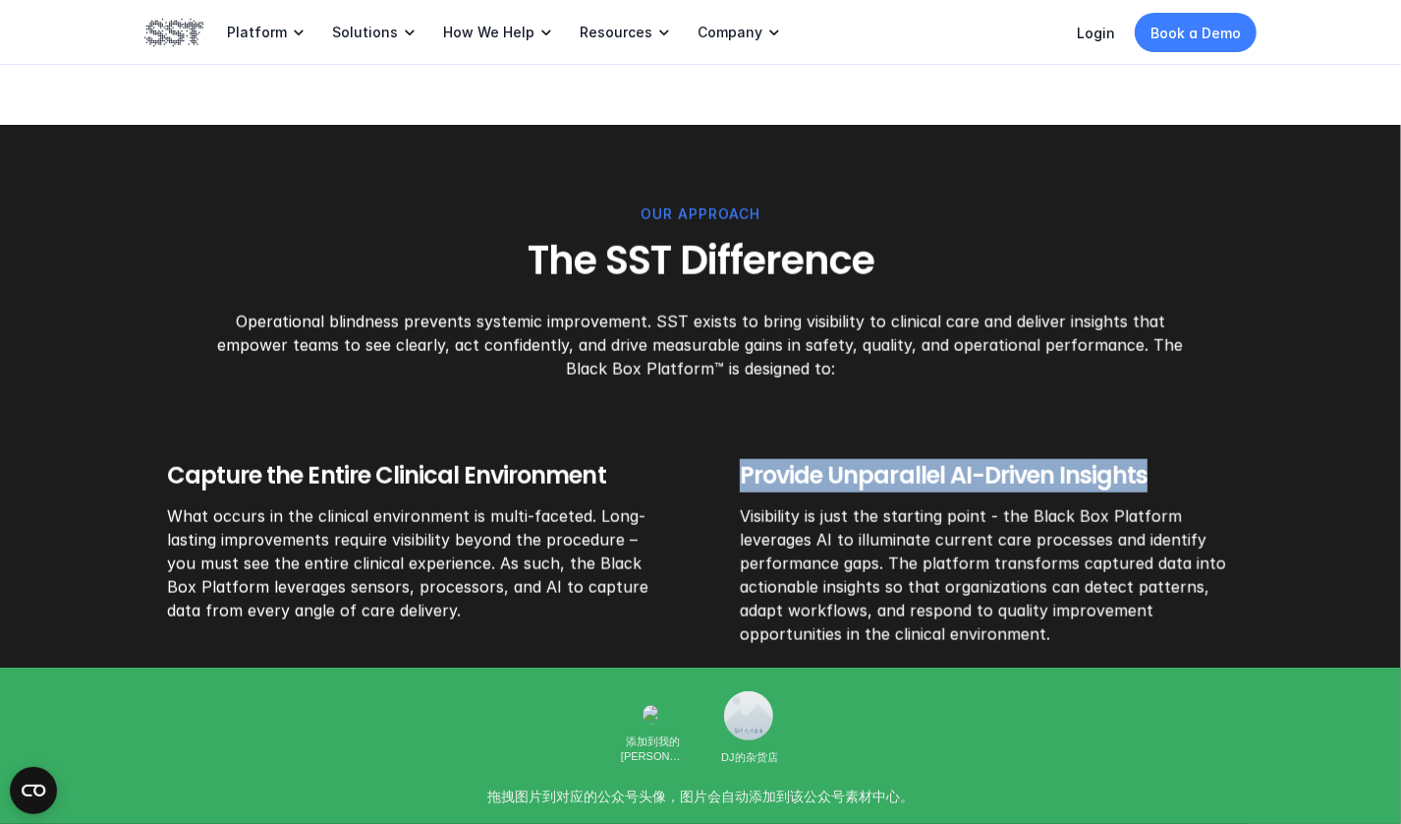
drag, startPoint x: 740, startPoint y: 471, endPoint x: 1160, endPoint y: 466, distance: 419.7
click at [1160, 466] on h5 "Provide Unparallel AI-Driven Insights" at bounding box center [987, 475] width 494 height 33
click at [1208, 480] on h5 "Provide Unparallel AI-Driven Insights" at bounding box center [987, 475] width 494 height 33
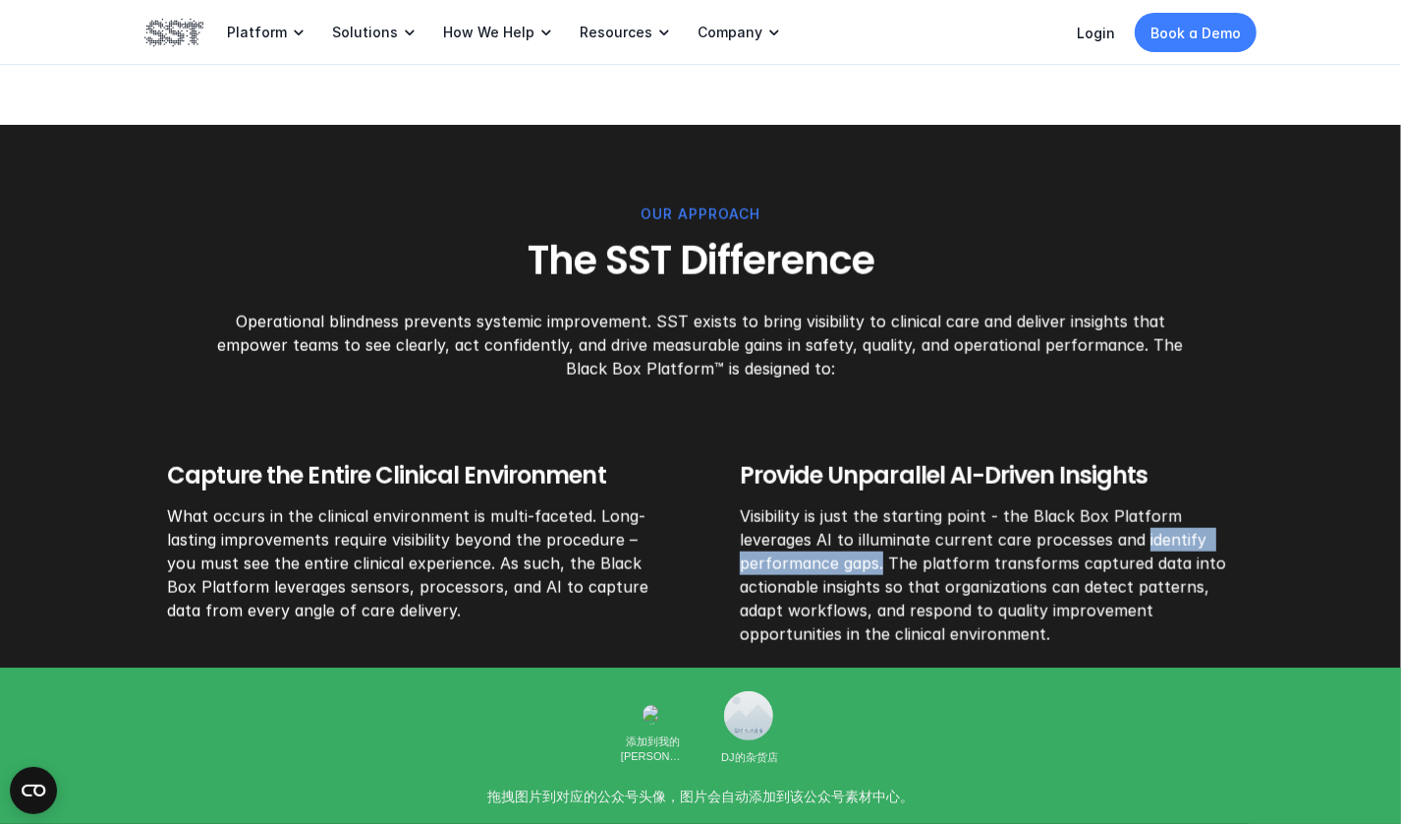
drag, startPoint x: 882, startPoint y: 565, endPoint x: 1142, endPoint y: 538, distance: 261.9
click at [1142, 538] on p "Visibility is just the starting point - the Black Box Platform leverages AI to …" at bounding box center [987, 575] width 494 height 142
click at [1047, 570] on p "Visibility is just the starting point - the Black Box Platform leverages AI to …" at bounding box center [987, 575] width 494 height 142
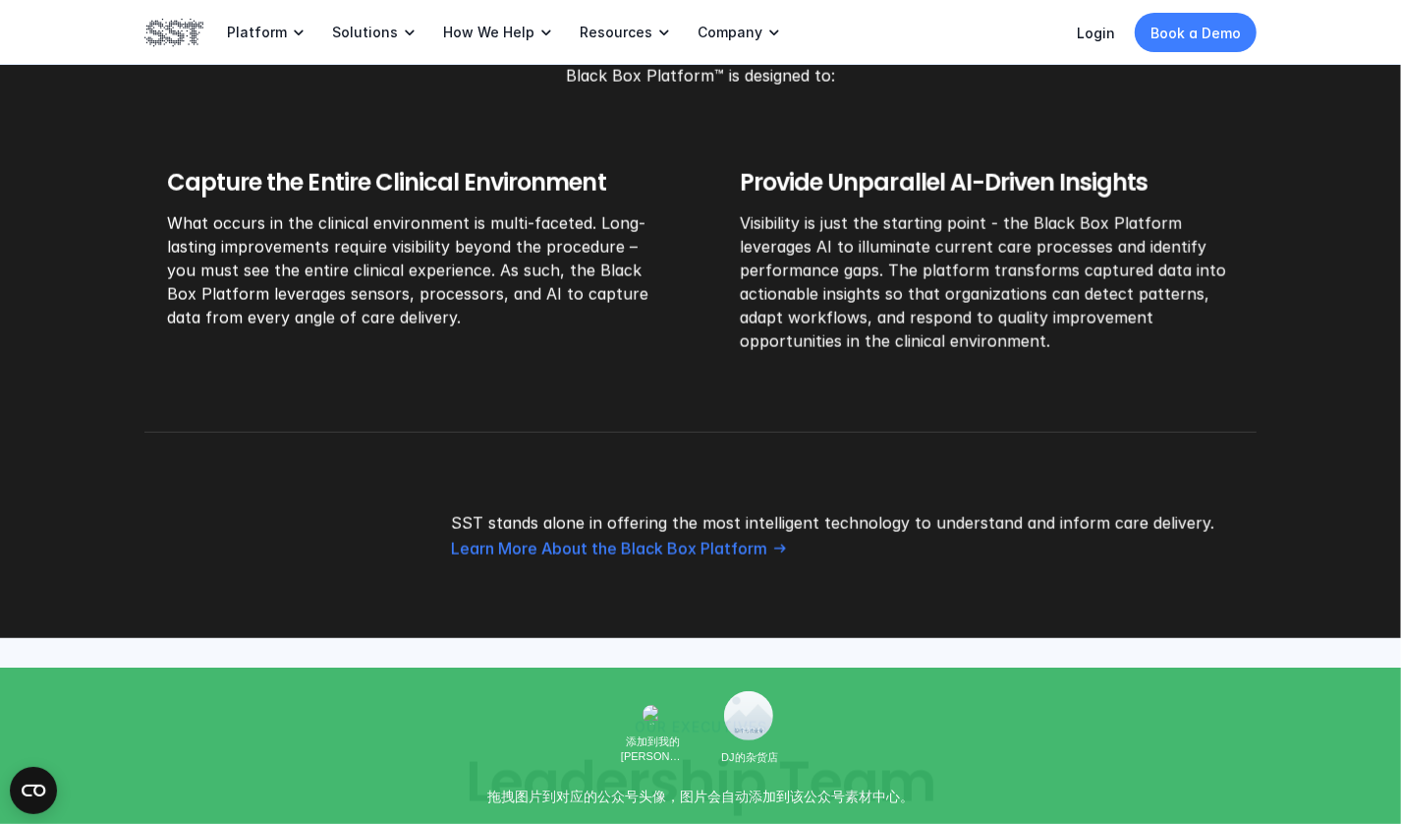
scroll to position [1573, 0]
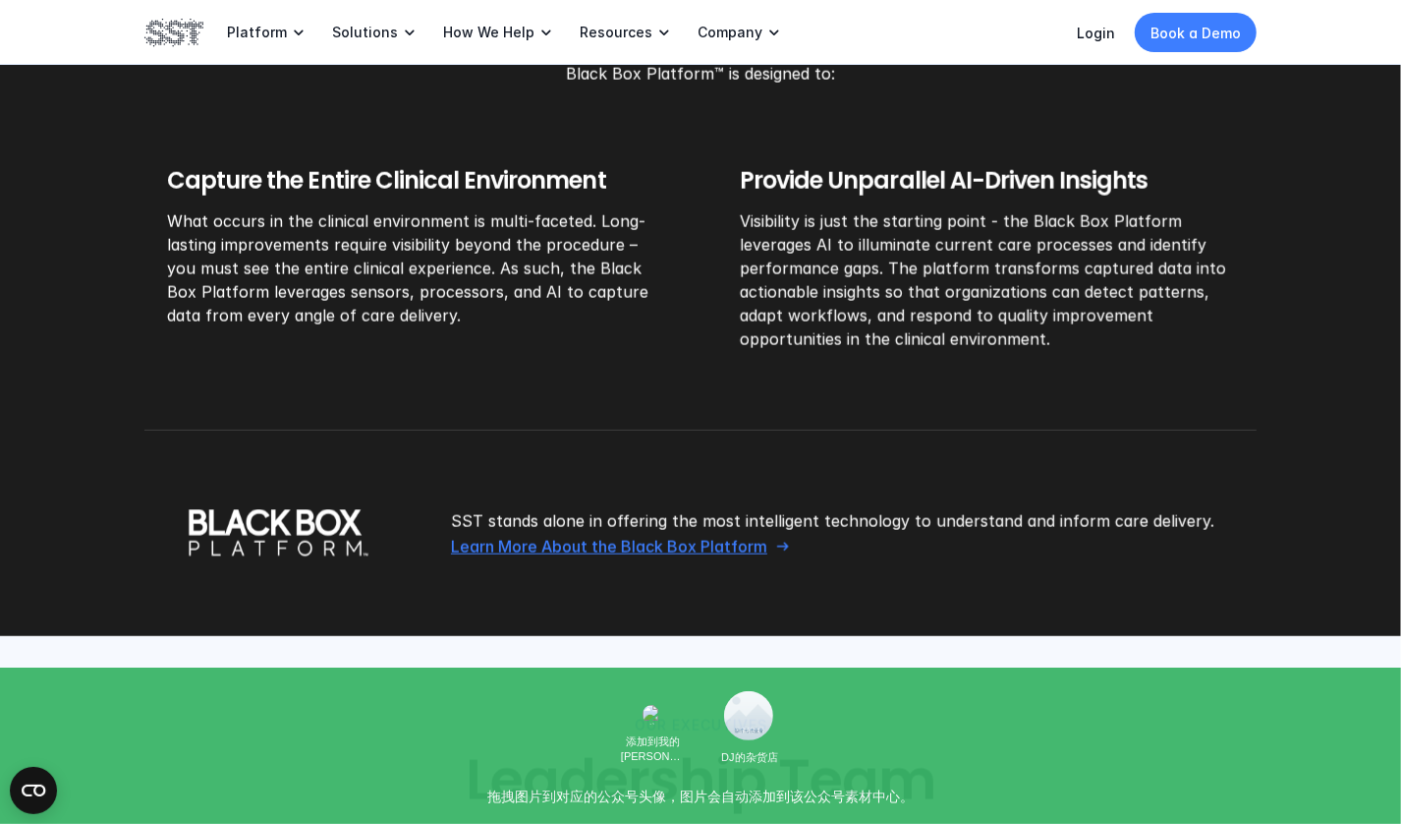
click at [733, 552] on p "Learn More About the Black Box Platform" at bounding box center [609, 547] width 316 height 21
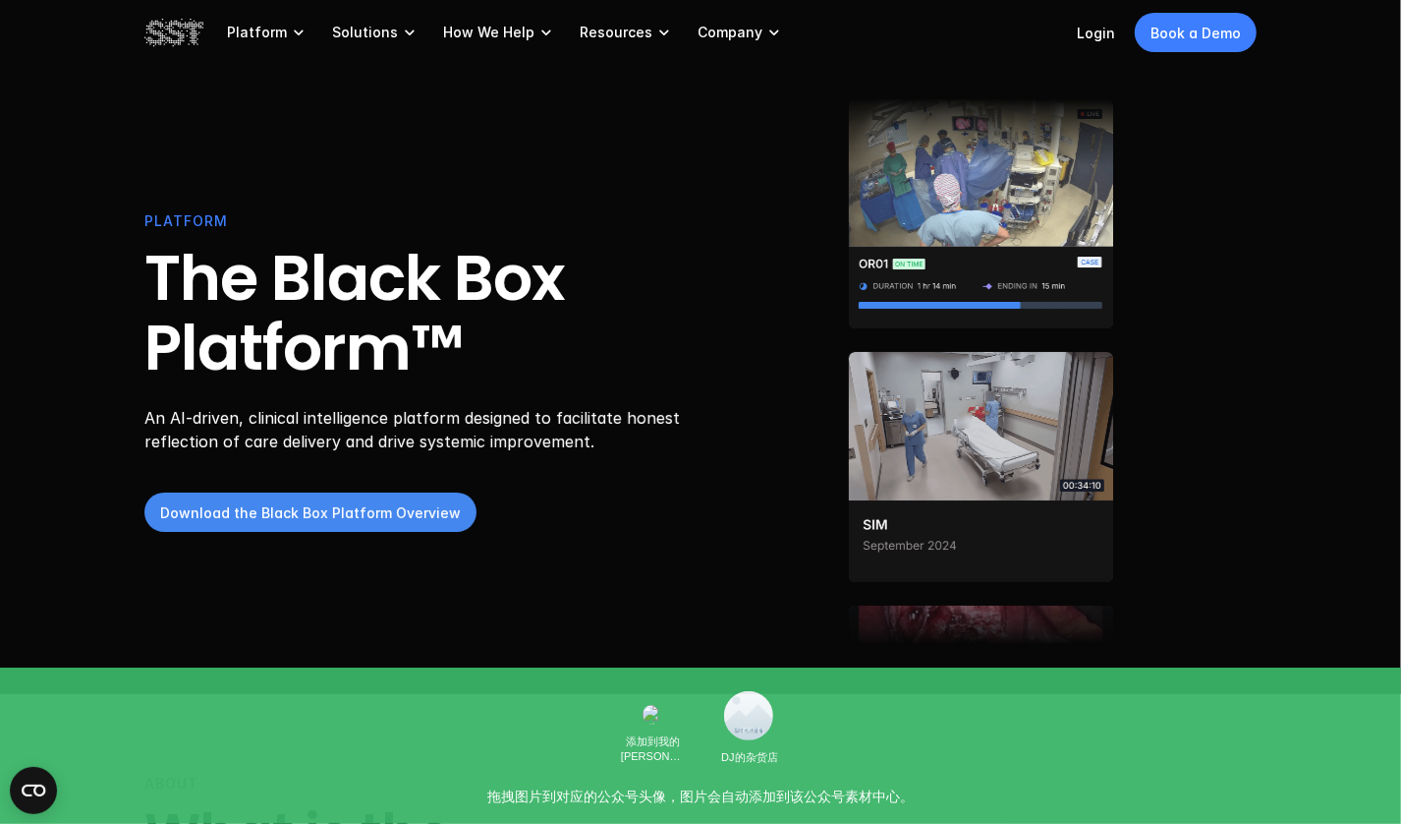
click at [305, 508] on p "Download the Black Box Platform Overview" at bounding box center [310, 512] width 301 height 21
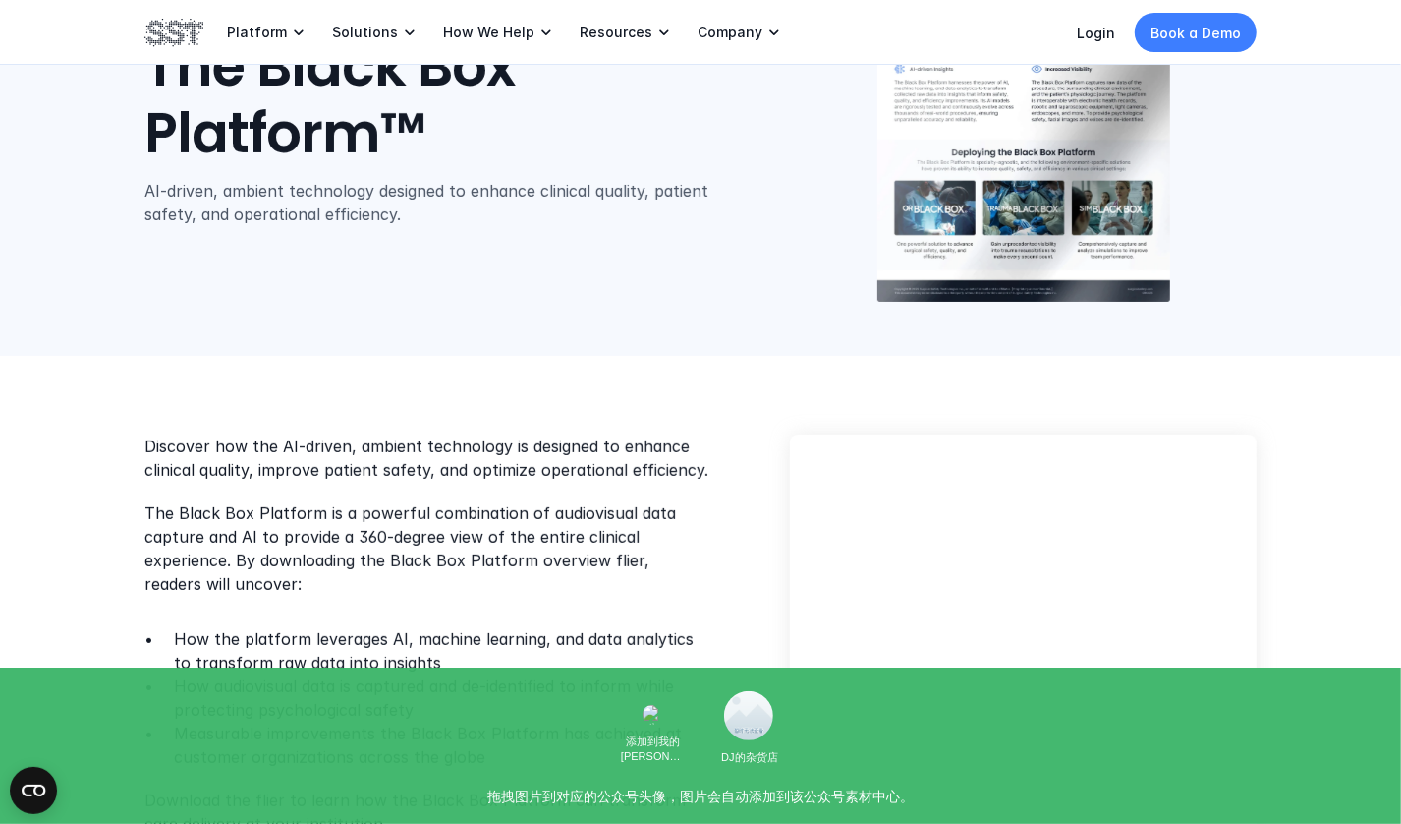
scroll to position [197, 0]
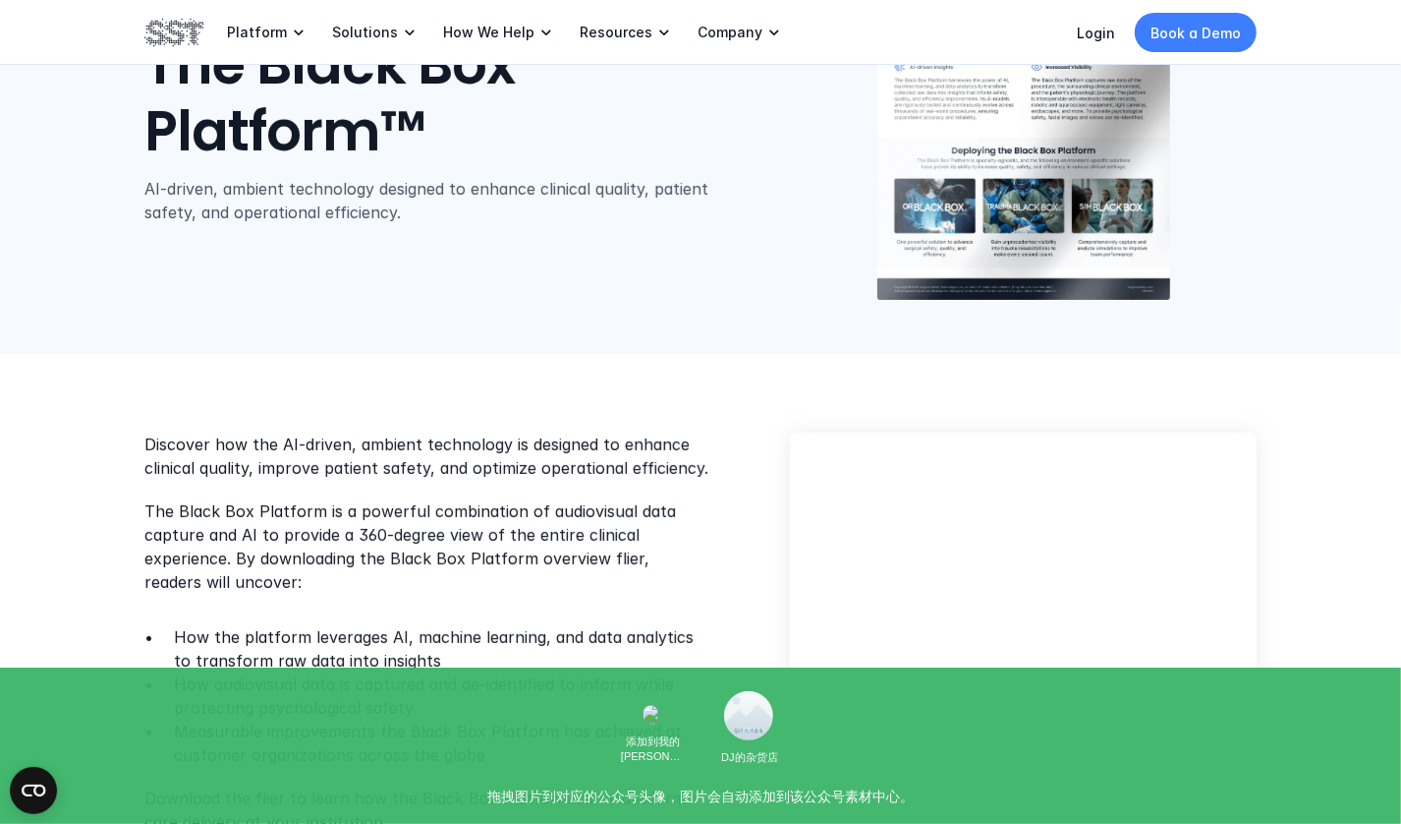
click at [390, 446] on p "Discover how the AI-driven, ambient technology is designed to enhance clinical …" at bounding box center [427, 455] width 567 height 47
click at [446, 470] on p "Discover how the AI-driven, ambient technology is designed to enhance clinical …" at bounding box center [427, 455] width 567 height 47
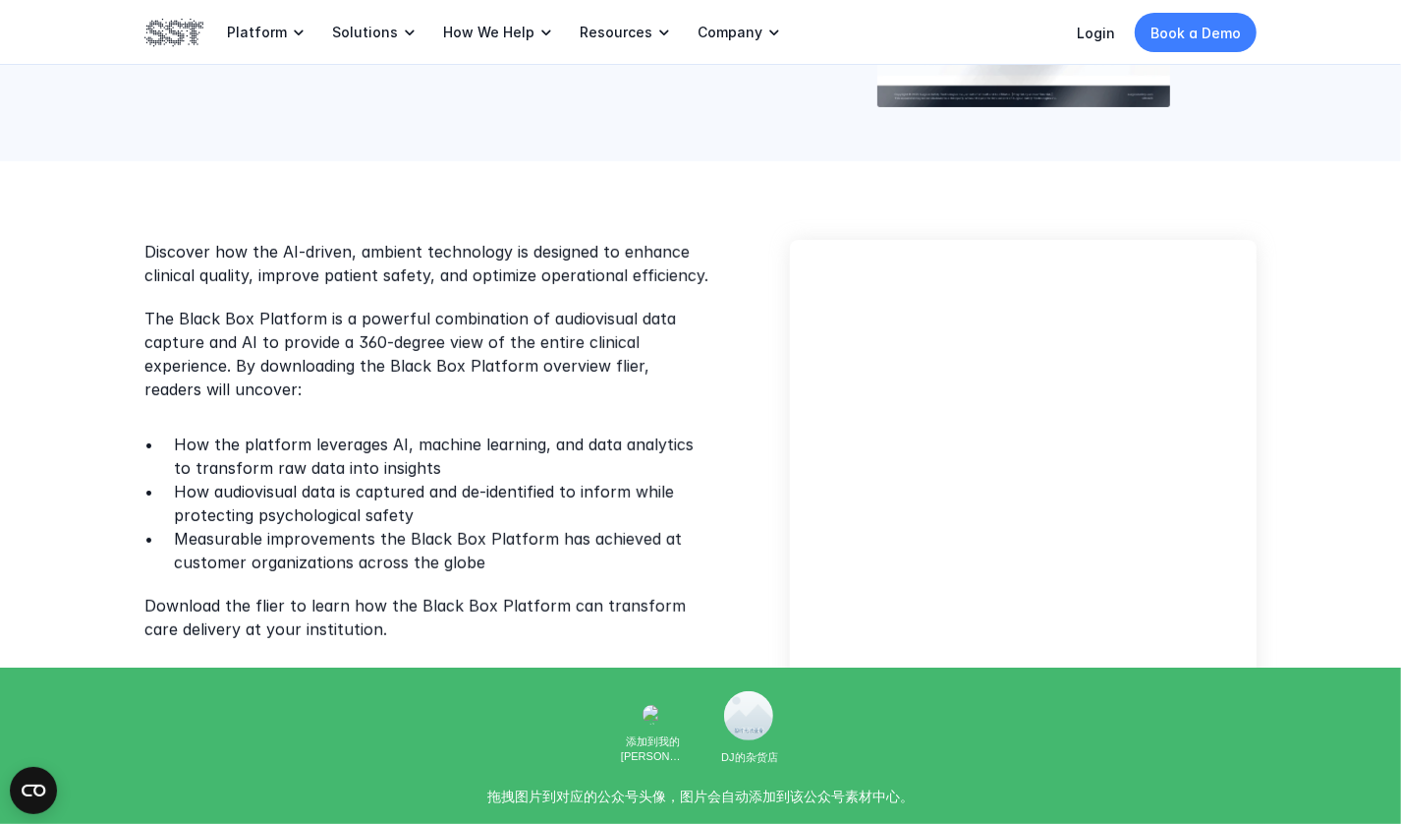
scroll to position [393, 0]
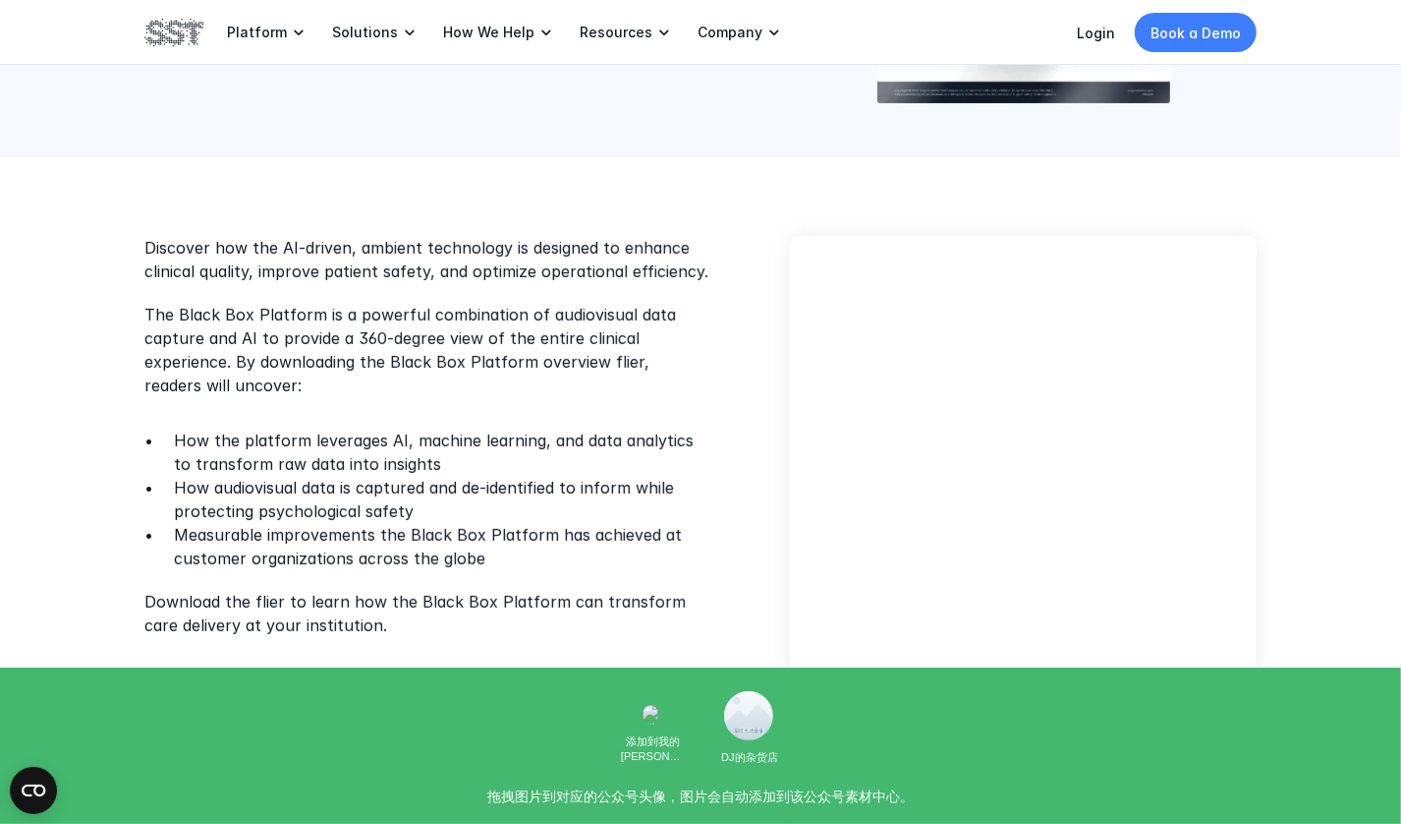
click at [344, 444] on p "How the platform leverages AI, machine learning, and data analytics to transfor…" at bounding box center [443, 452] width 538 height 47
click at [492, 444] on p "How the platform leverages AI, machine learning, and data analytics to transfor…" at bounding box center [443, 452] width 538 height 47
click at [562, 444] on p "How the platform leverages AI, machine learning, and data analytics to transfor…" at bounding box center [443, 452] width 538 height 47
click at [355, 478] on p "How audiovisual data is captured and de-identified to inform while protecting p…" at bounding box center [443, 499] width 538 height 47
click at [267, 476] on p "How audiovisual data is captured and de-identified to inform while protecting p…" at bounding box center [443, 499] width 538 height 47
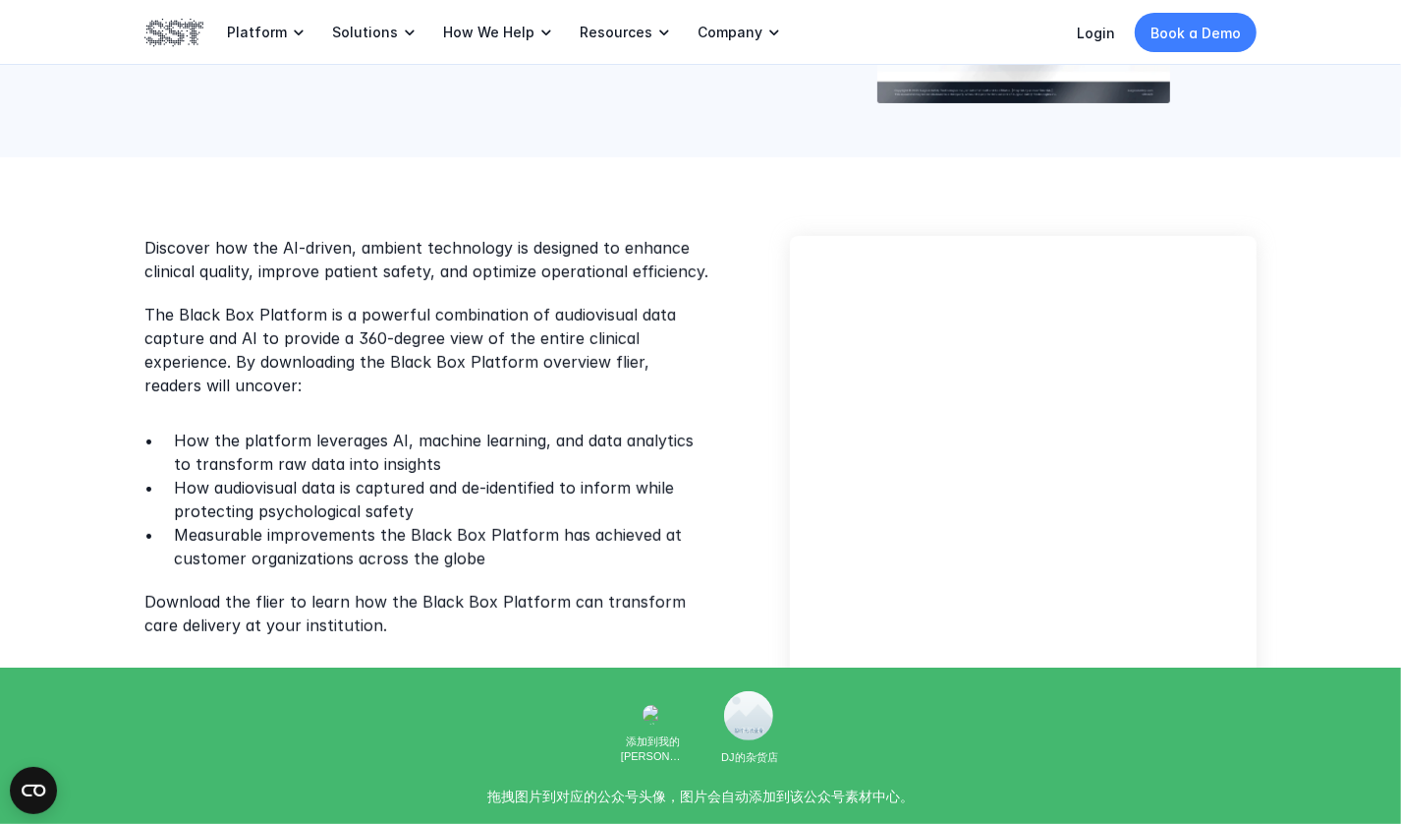
click at [312, 471] on p "How the platform leverages AI, machine learning, and data analytics to transfor…" at bounding box center [443, 452] width 538 height 47
click at [380, 468] on p "How the platform leverages AI, machine learning, and data analytics to transfor…" at bounding box center [443, 452] width 538 height 47
click at [257, 486] on p "How audiovisual data is captured and de-identified to inform while protecting p…" at bounding box center [443, 499] width 538 height 47
click at [326, 511] on p "How audiovisual data is captured and de-identified to inform while protecting p…" at bounding box center [443, 499] width 538 height 47
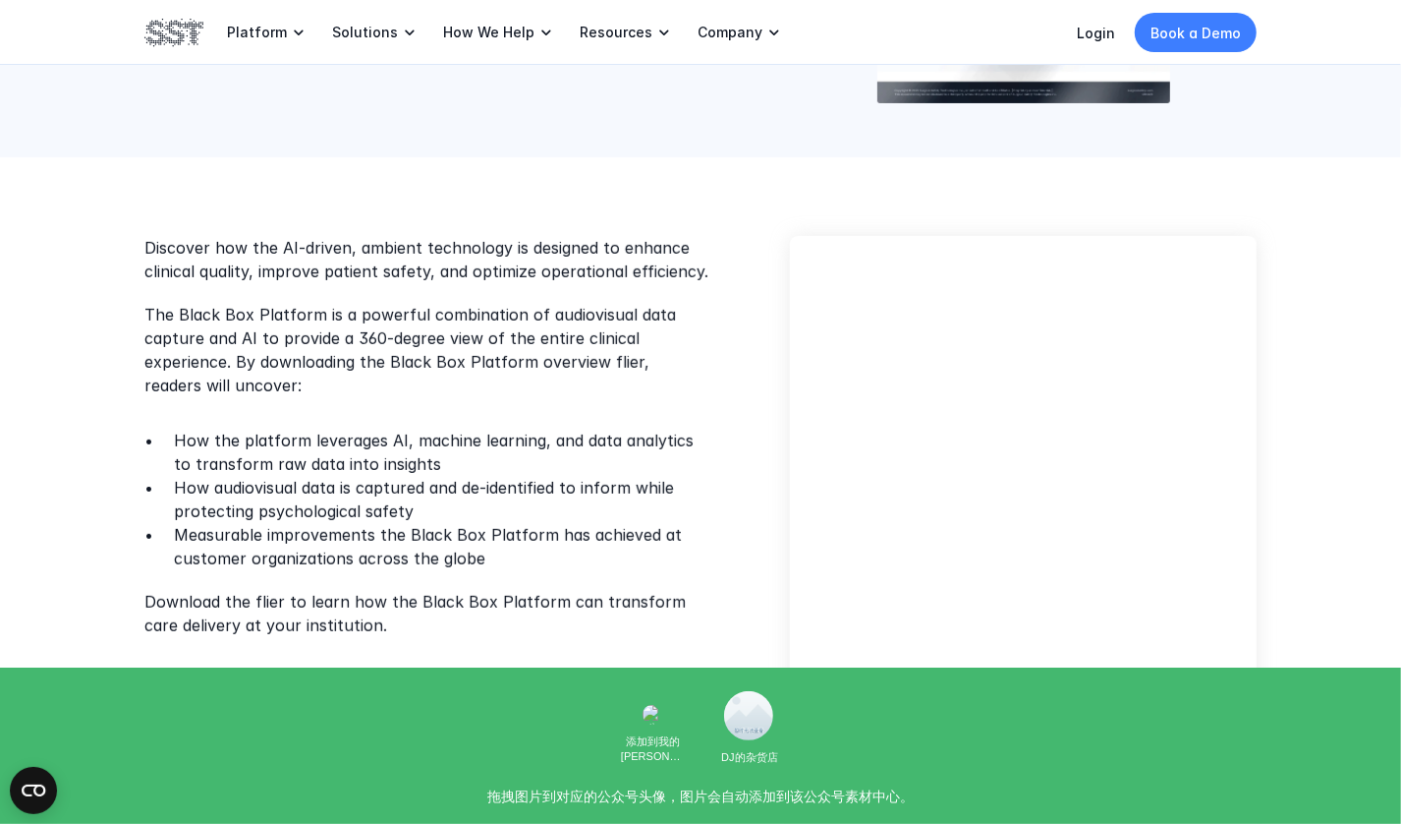
click at [395, 486] on p "How audiovisual data is captured and de-identified to inform while protecting p…" at bounding box center [443, 499] width 538 height 47
click at [439, 485] on p "How audiovisual data is captured and de-identified to inform while protecting p…" at bounding box center [443, 499] width 538 height 47
click at [485, 485] on p "How audiovisual data is captured and de-identified to inform while protecting p…" at bounding box center [443, 499] width 538 height 47
click at [520, 485] on p "How audiovisual data is captured and de-identified to inform while protecting p…" at bounding box center [443, 499] width 538 height 47
click at [626, 487] on p "How audiovisual data is captured and de-identified to inform while protecting p…" at bounding box center [443, 499] width 538 height 47
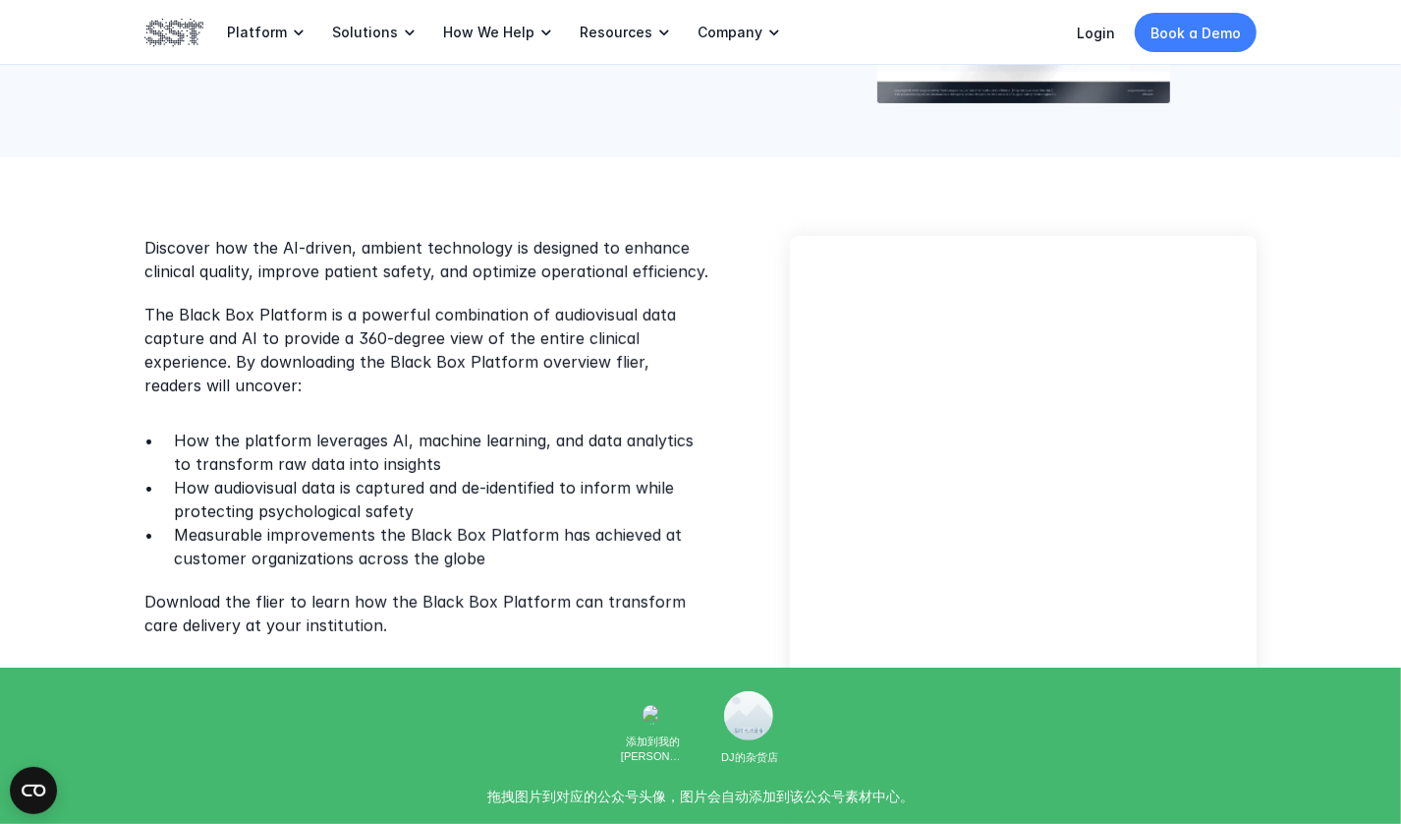
click at [204, 516] on p "How audiovisual data is captured and de-identified to inform while protecting p…" at bounding box center [443, 499] width 538 height 47
click at [252, 506] on p "How audiovisual data is captured and de-identified to inform while protecting p…" at bounding box center [443, 499] width 538 height 47
drag, startPoint x: 409, startPoint y: 512, endPoint x: 398, endPoint y: 515, distance: 11.2
click at [354, 515] on p "How audiovisual data is captured and de-identified to inform while protecting p…" at bounding box center [443, 499] width 538 height 47
click at [406, 514] on p "How audiovisual data is captured and de-identified to inform while protecting p…" at bounding box center [443, 499] width 538 height 47
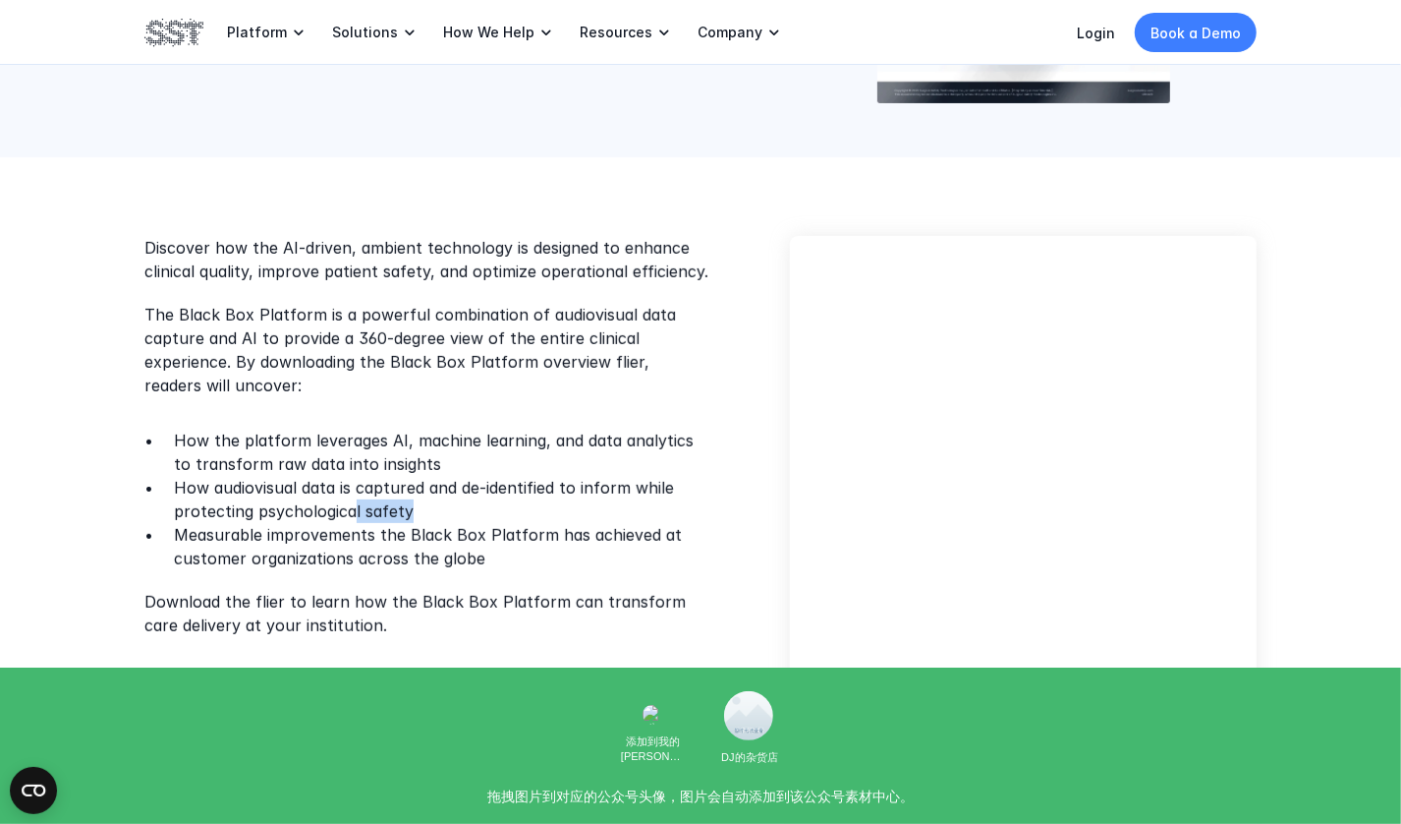
click at [459, 509] on p "How audiovisual data is captured and de-identified to inform while protecting p…" at bounding box center [443, 499] width 538 height 47
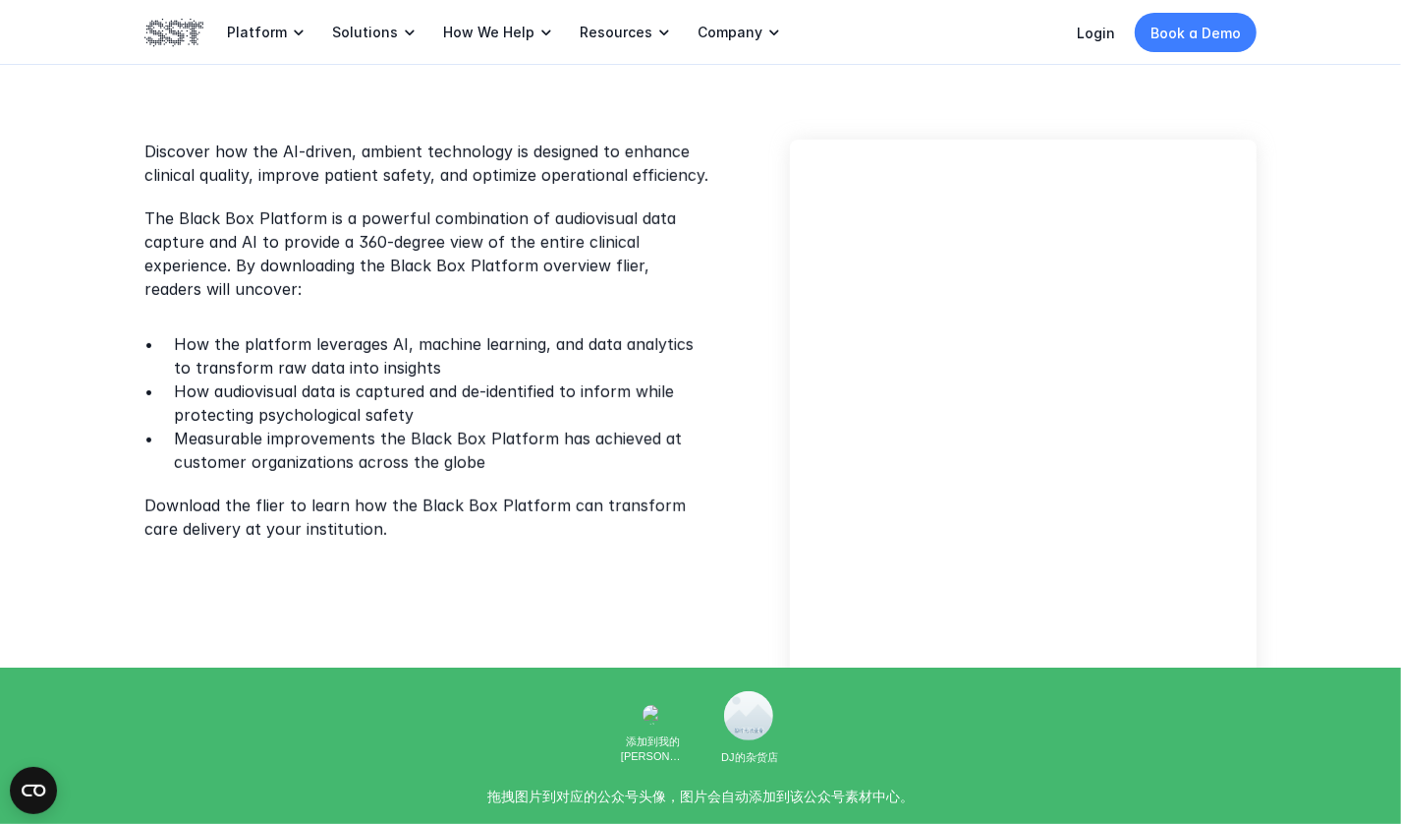
scroll to position [491, 0]
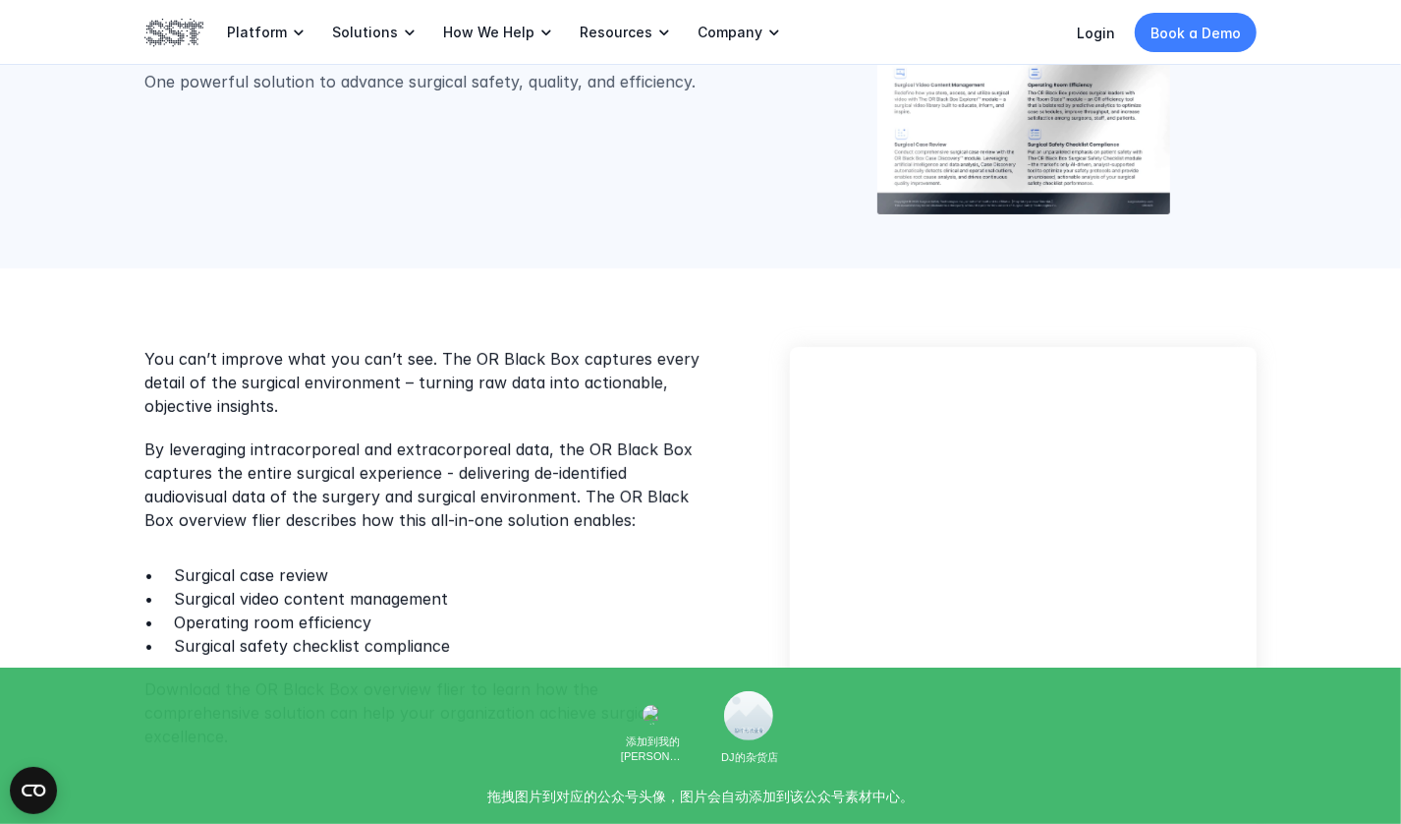
scroll to position [295, 0]
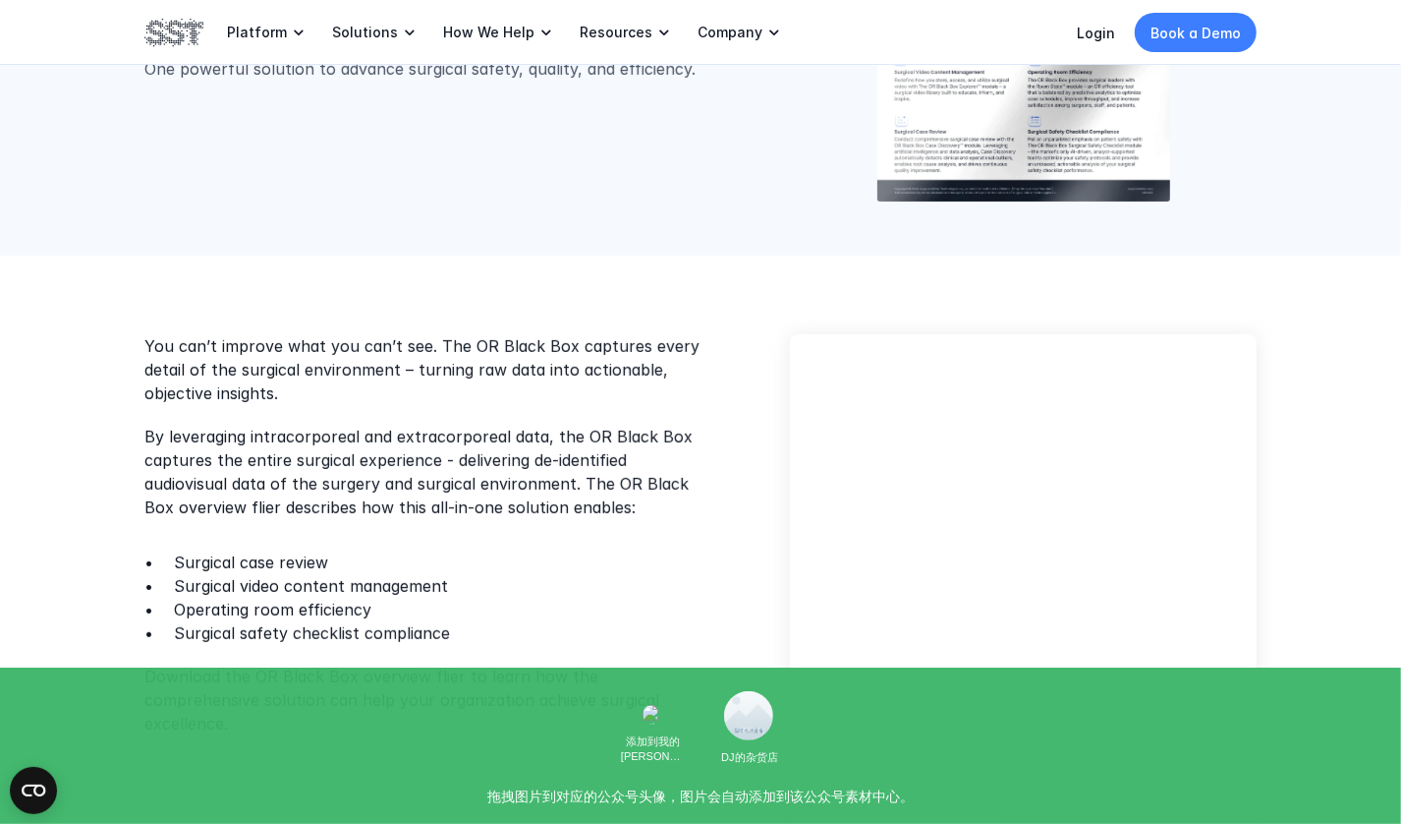
click at [355, 551] on p "Surgical case review" at bounding box center [443, 562] width 538 height 24
click at [169, 613] on ul "Surgical case review Surgical video content management Operating room efficienc…" at bounding box center [427, 597] width 567 height 94
click at [474, 629] on p "Surgical safety checklist compliance" at bounding box center [443, 633] width 538 height 24
click at [451, 637] on p "Surgical safety checklist compliance" at bounding box center [443, 633] width 538 height 24
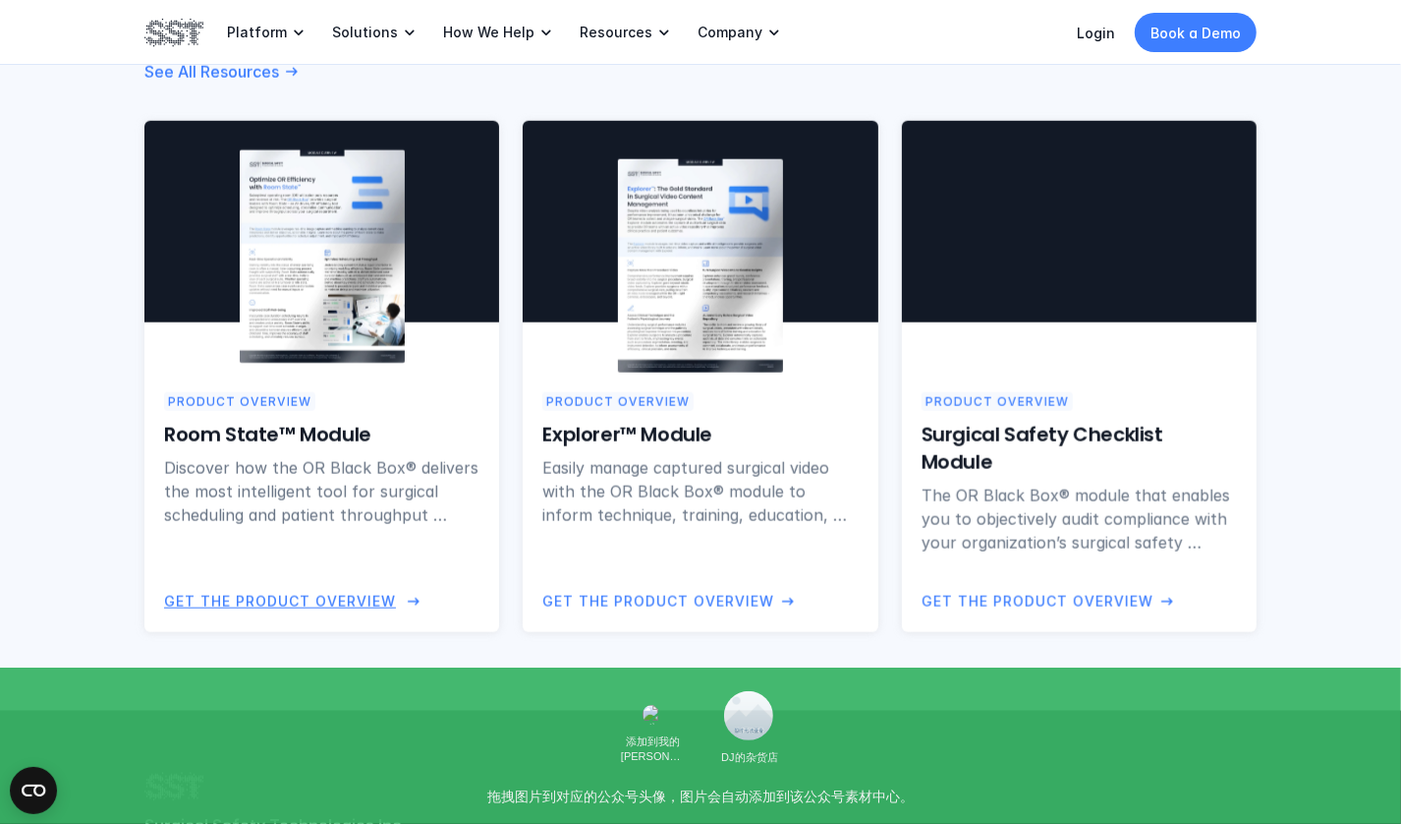
scroll to position [1376, 0]
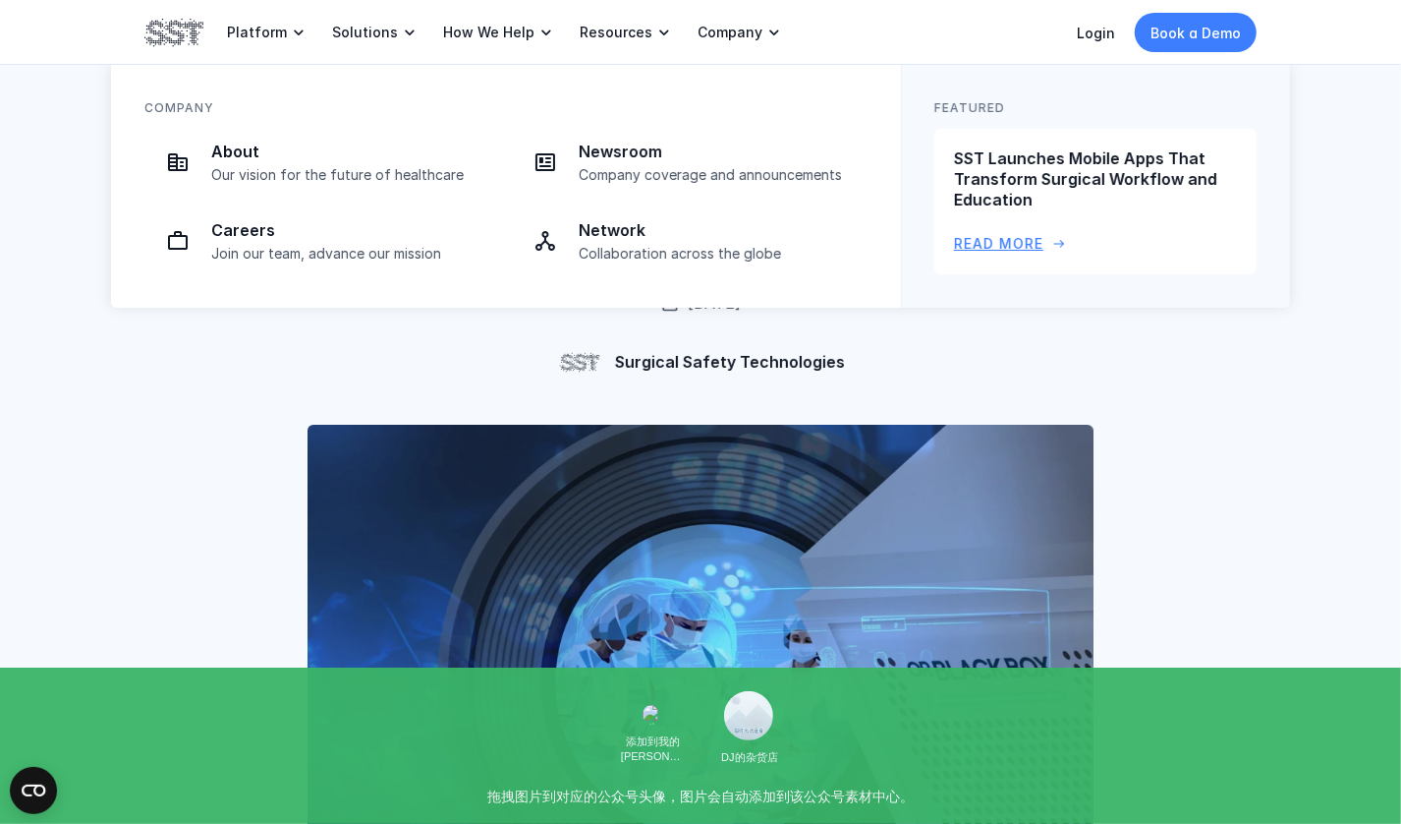
click at [1026, 240] on p "Read More" at bounding box center [998, 244] width 89 height 22
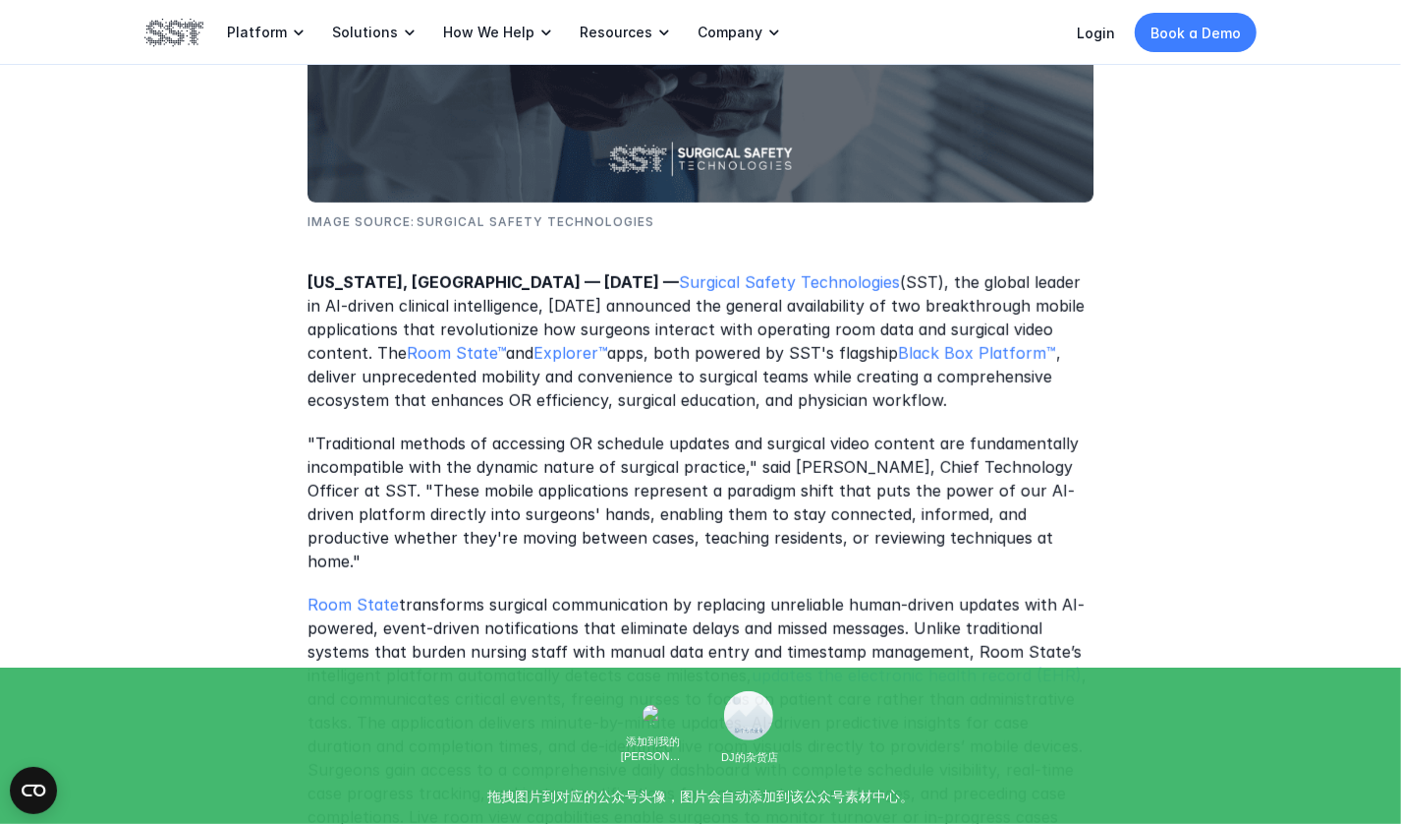
scroll to position [688, 0]
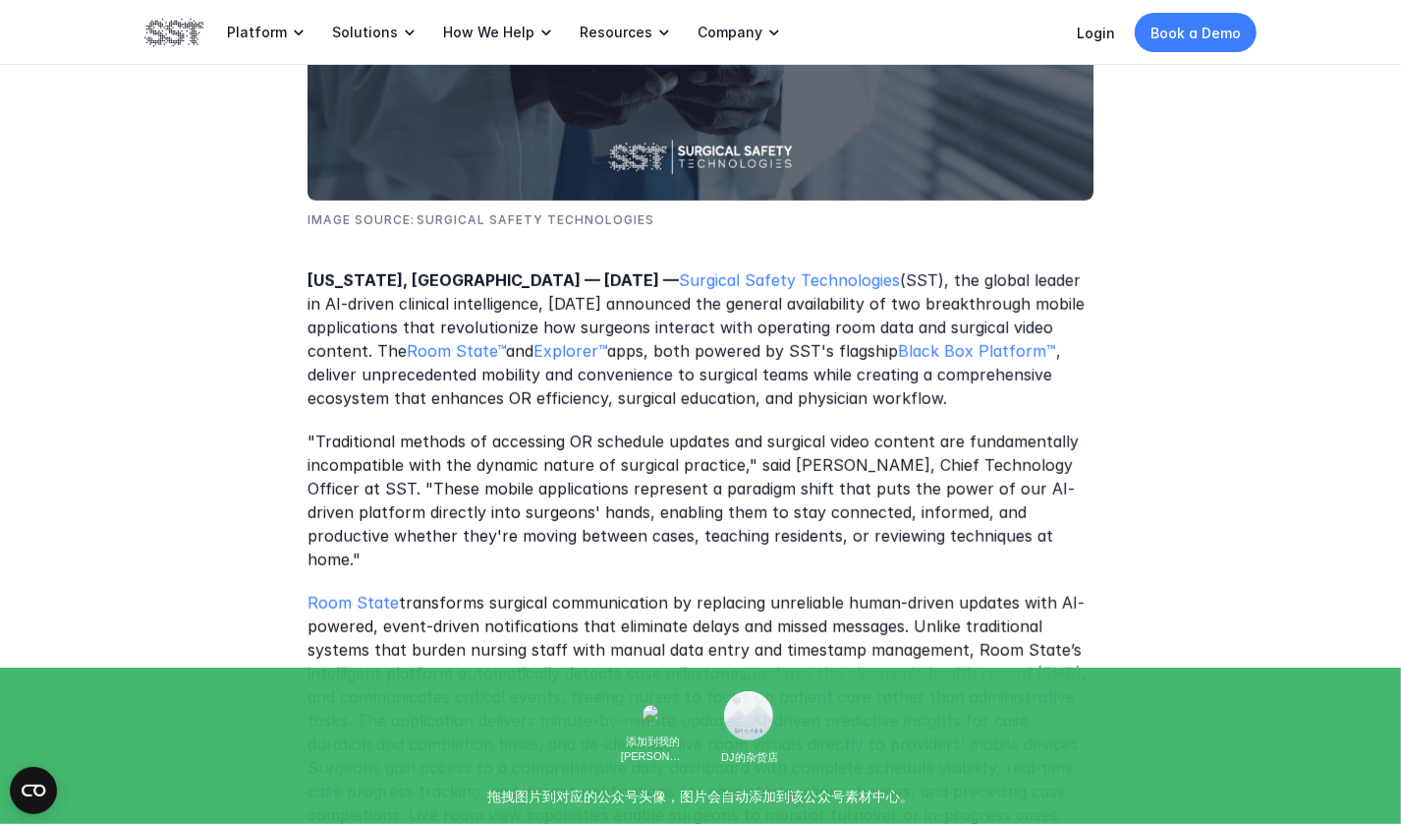
click at [949, 286] on p "New York, NY — August 20, 2025 — Surgical Safety Technologies (SST), the global…" at bounding box center [701, 340] width 786 height 142
click at [453, 306] on p "New York, NY — August 20, 2025 — Surgical Safety Technologies (SST), the global…" at bounding box center [701, 340] width 786 height 142
click at [578, 329] on p "New York, NY — August 20, 2025 — Surgical Safety Technologies (SST), the global…" at bounding box center [701, 340] width 786 height 142
click at [629, 354] on p "New York, NY — August 20, 2025 — Surgical Safety Technologies (SST), the global…" at bounding box center [701, 340] width 786 height 142
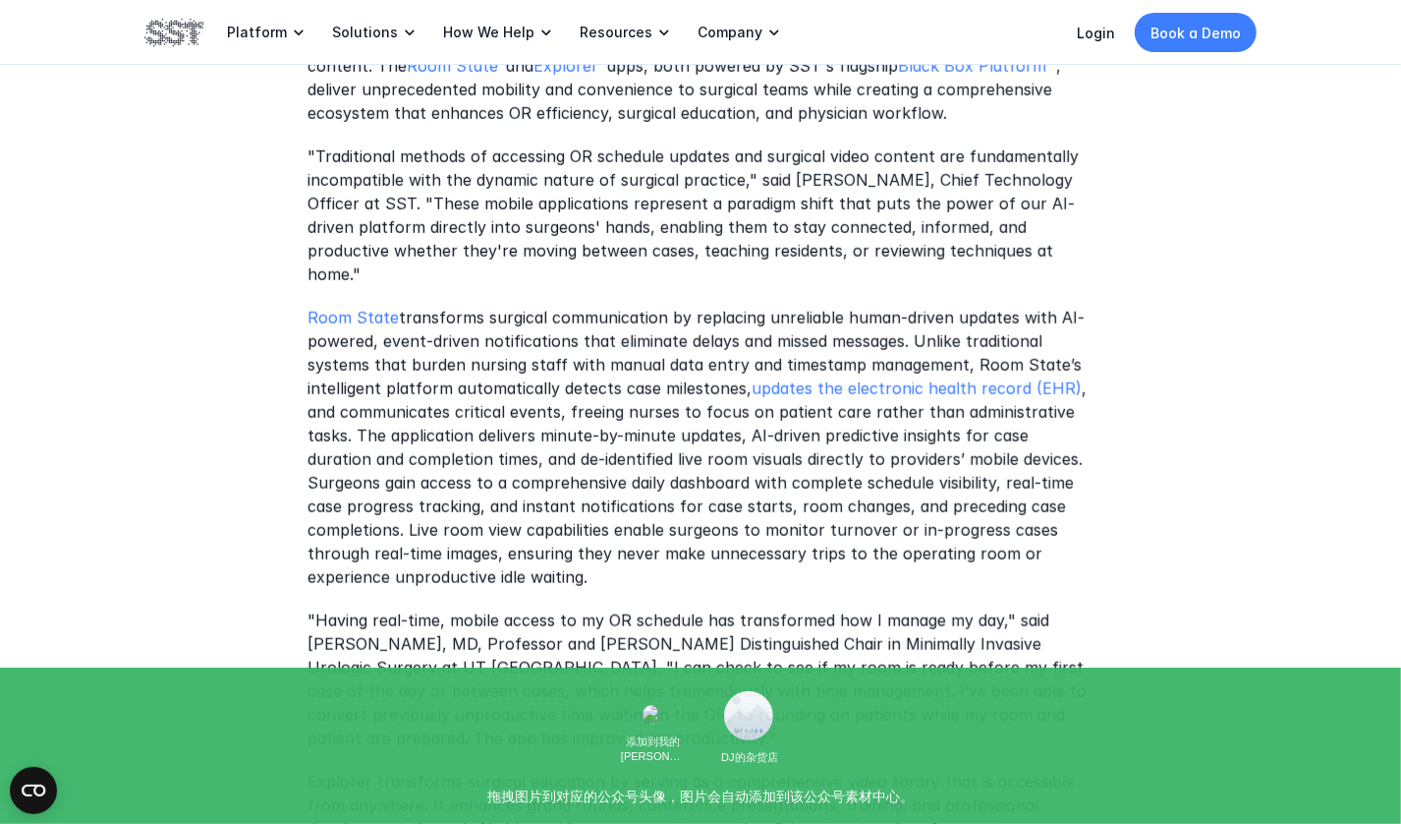
scroll to position [983, 0]
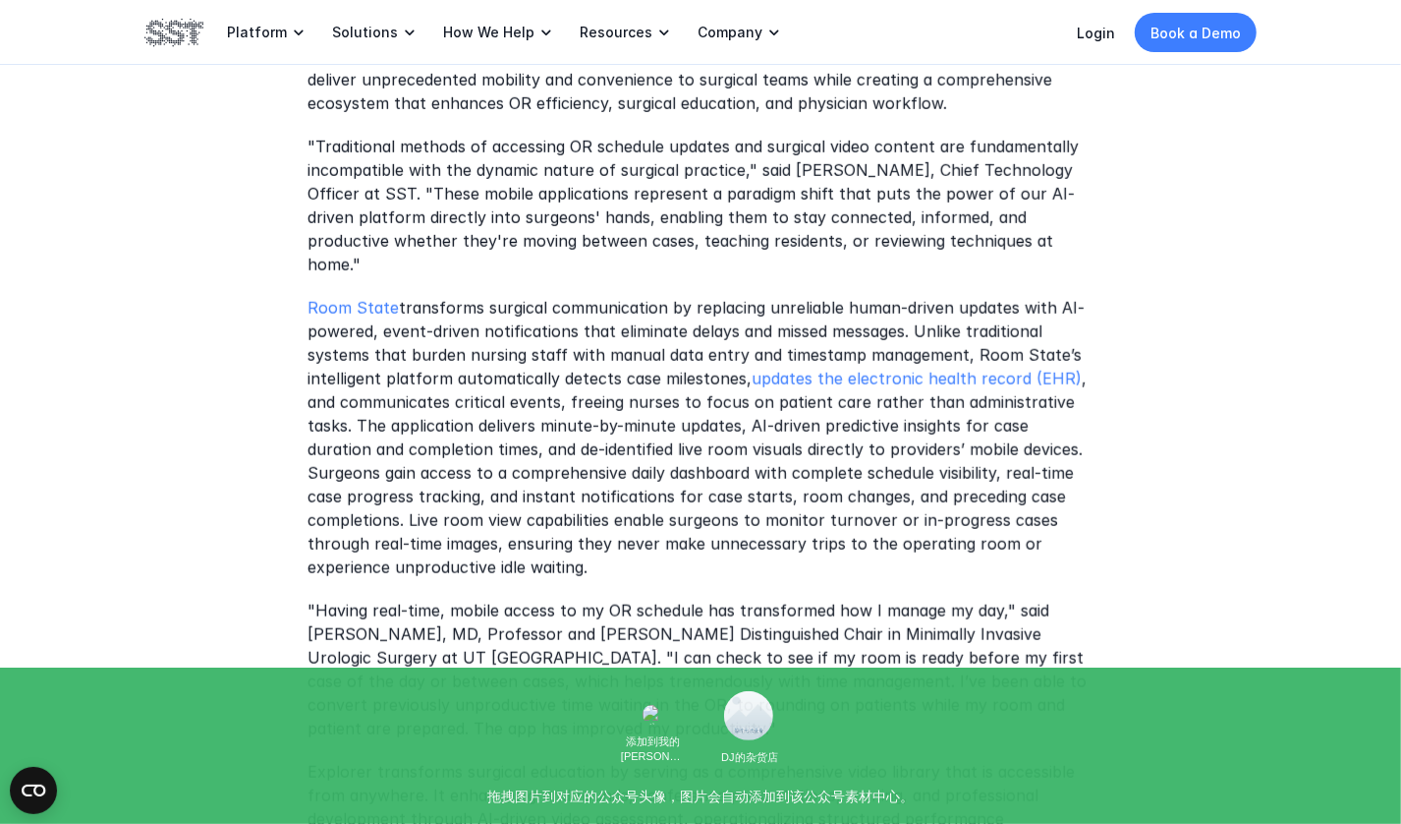
click at [610, 297] on p "Room State transforms surgical communication by replacing unreliable human-driv…" at bounding box center [701, 438] width 786 height 283
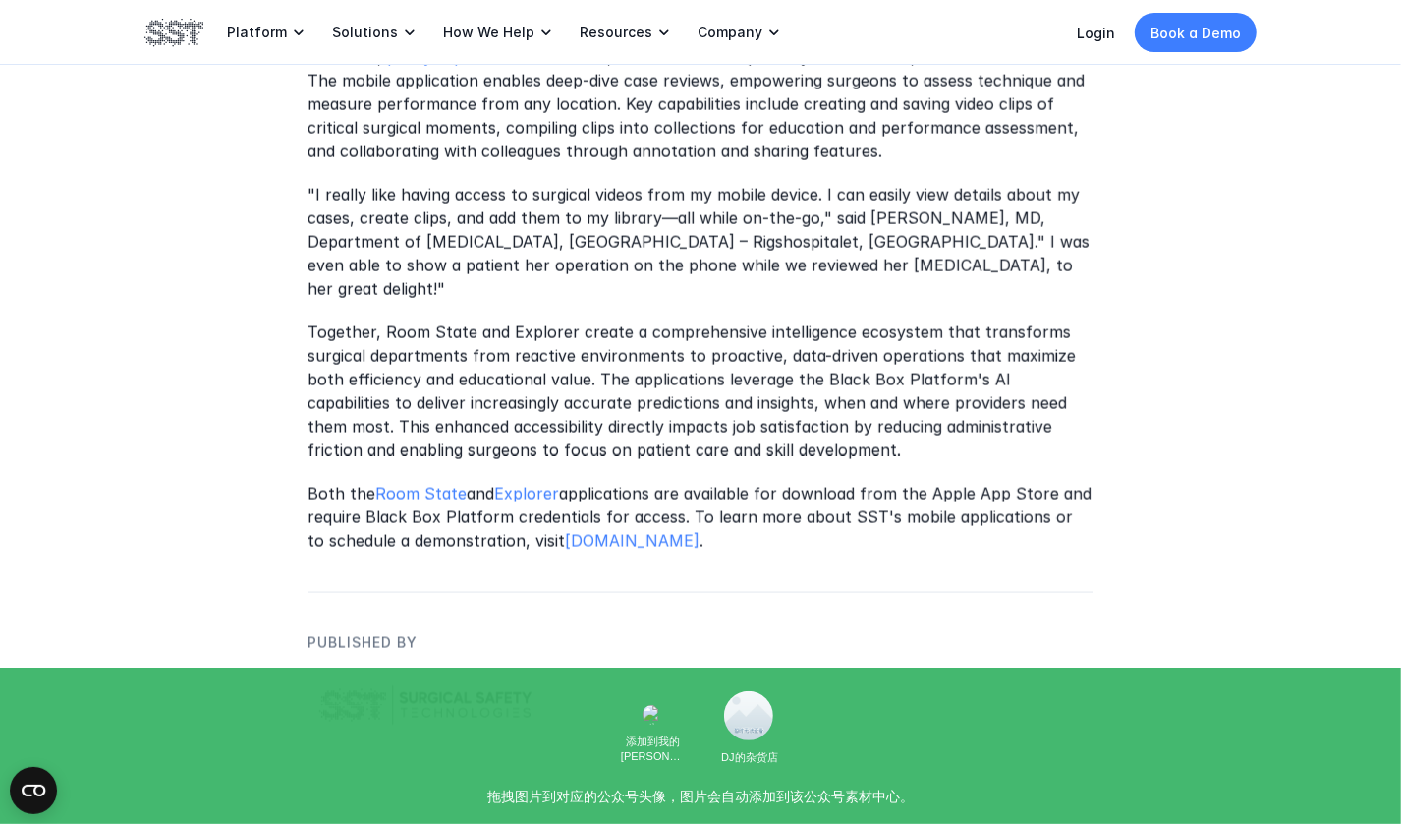
scroll to position [1769, 0]
click at [462, 494] on p "Both the Room State and Explorer applications are available for download from t…" at bounding box center [701, 517] width 786 height 71
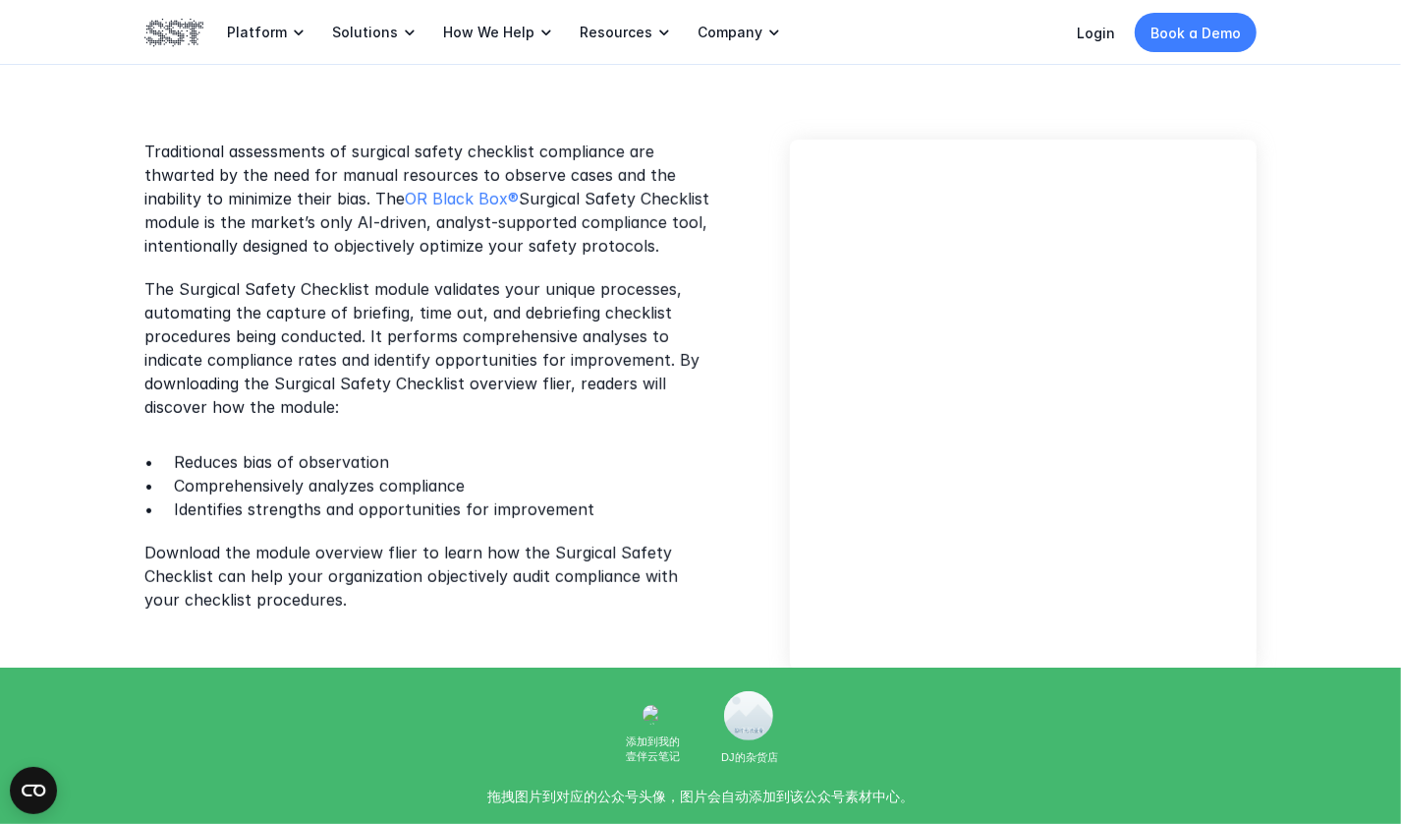
scroll to position [491, 0]
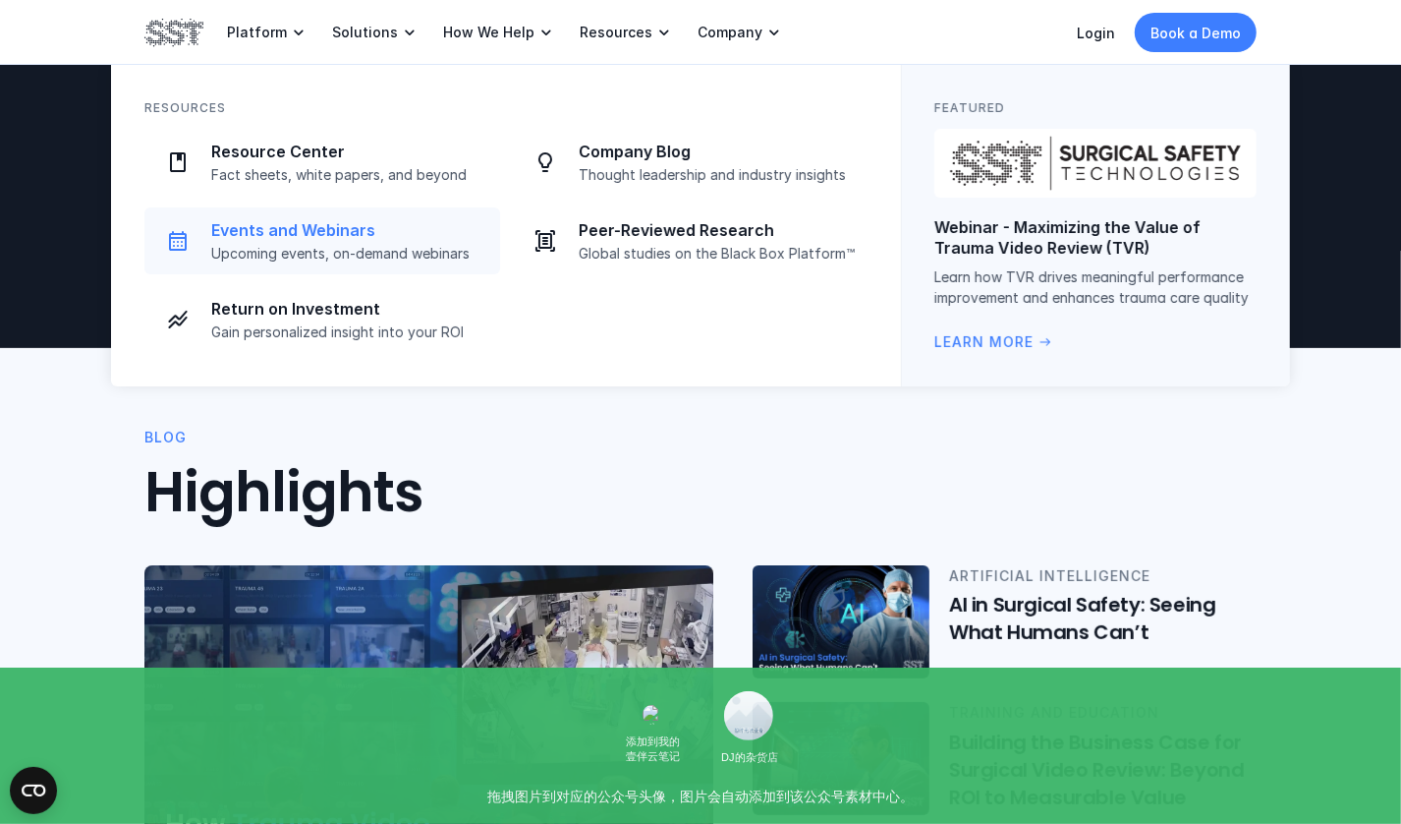
click at [347, 239] on p "Events and Webinars" at bounding box center [349, 230] width 277 height 21
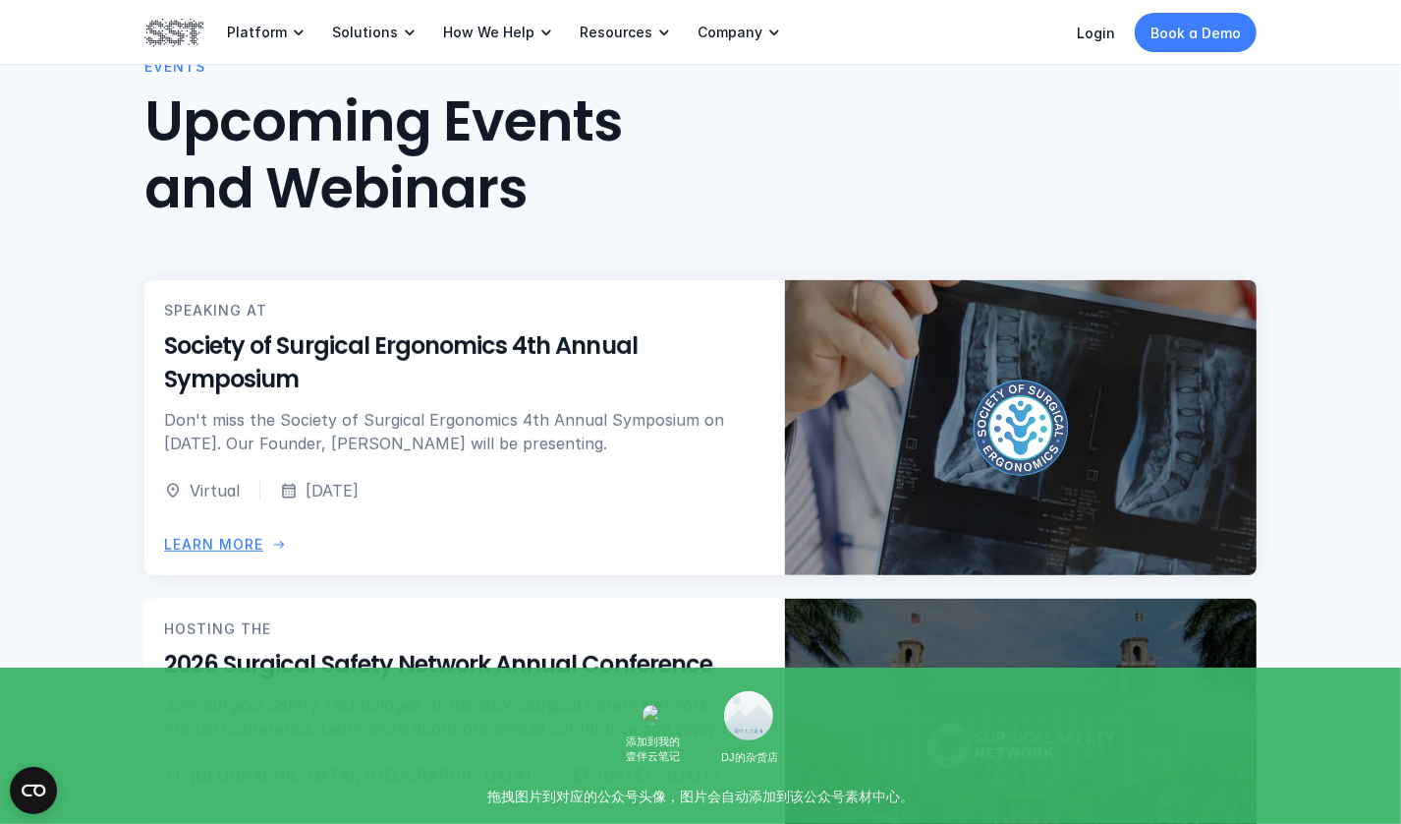
scroll to position [393, 0]
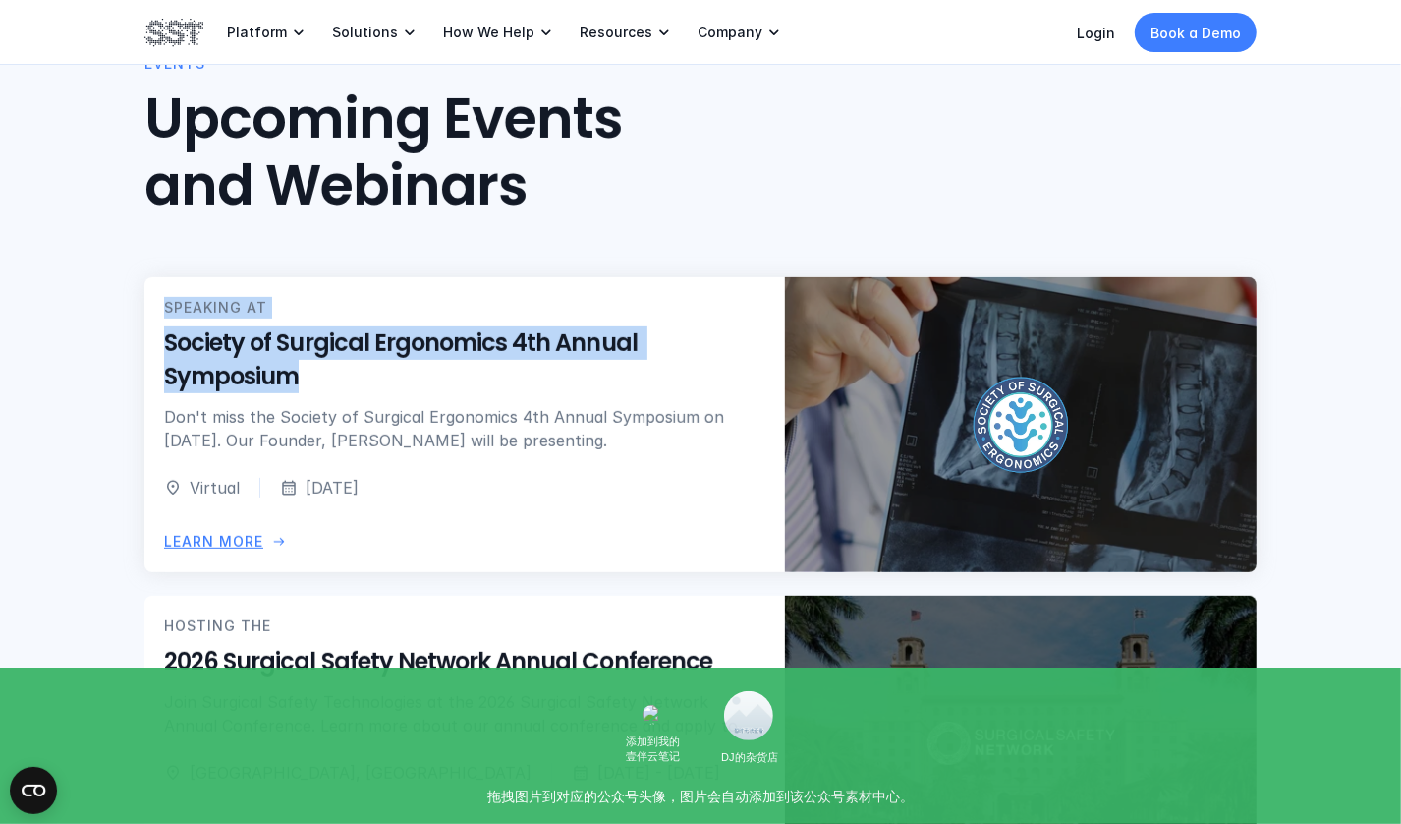
drag, startPoint x: 134, startPoint y: 339, endPoint x: 281, endPoint y: 379, distance: 152.8
click at [306, 378] on div "Events Upcoming Events and Webinars SPEAKING AT Society of Surgical Ergonomics …" at bounding box center [700, 472] width 1401 height 1035
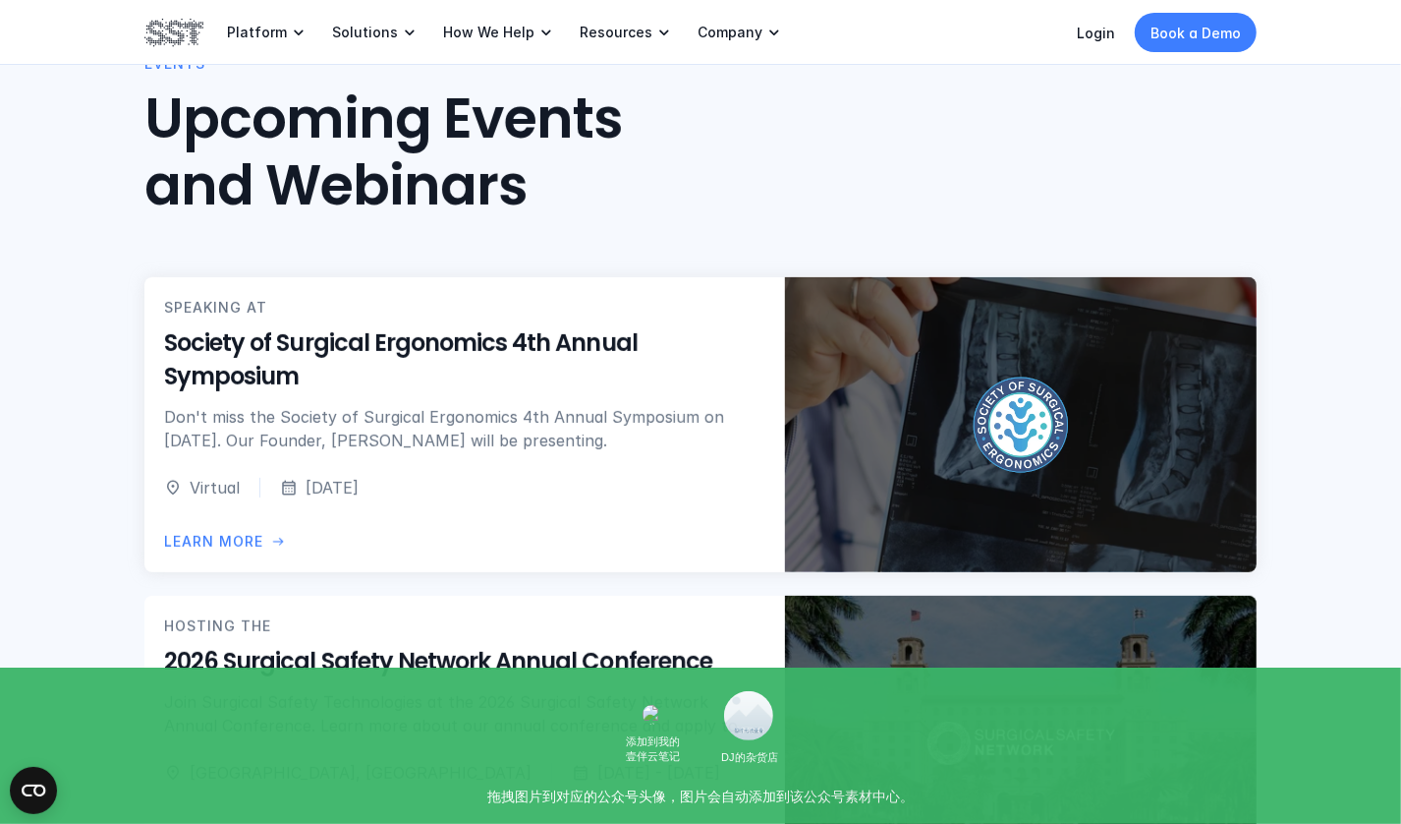
click at [80, 345] on div "Events Upcoming Events and Webinars SPEAKING AT Society of Surgical Ergonomics …" at bounding box center [700, 472] width 1401 height 1035
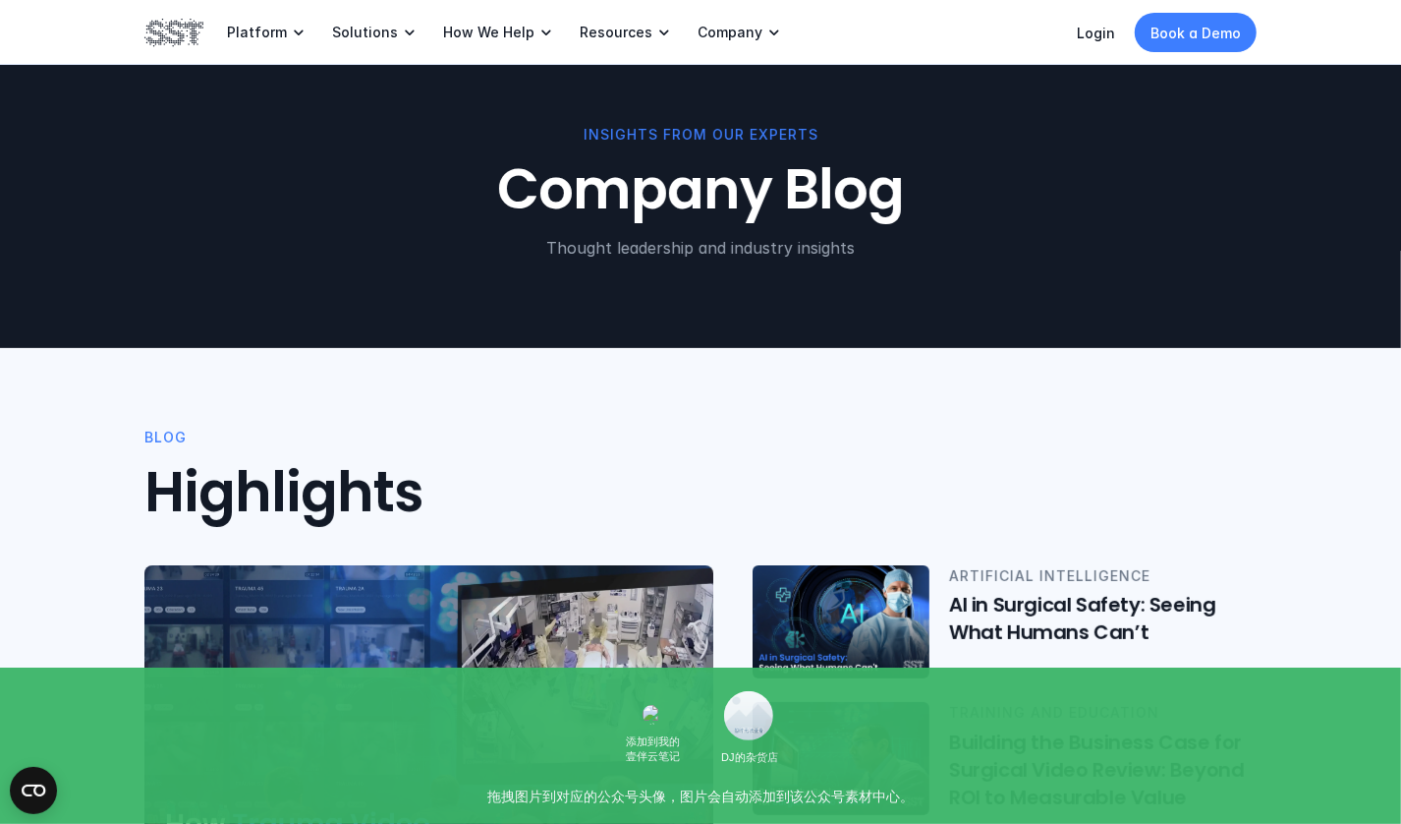
click at [186, 30] on img at bounding box center [173, 32] width 59 height 33
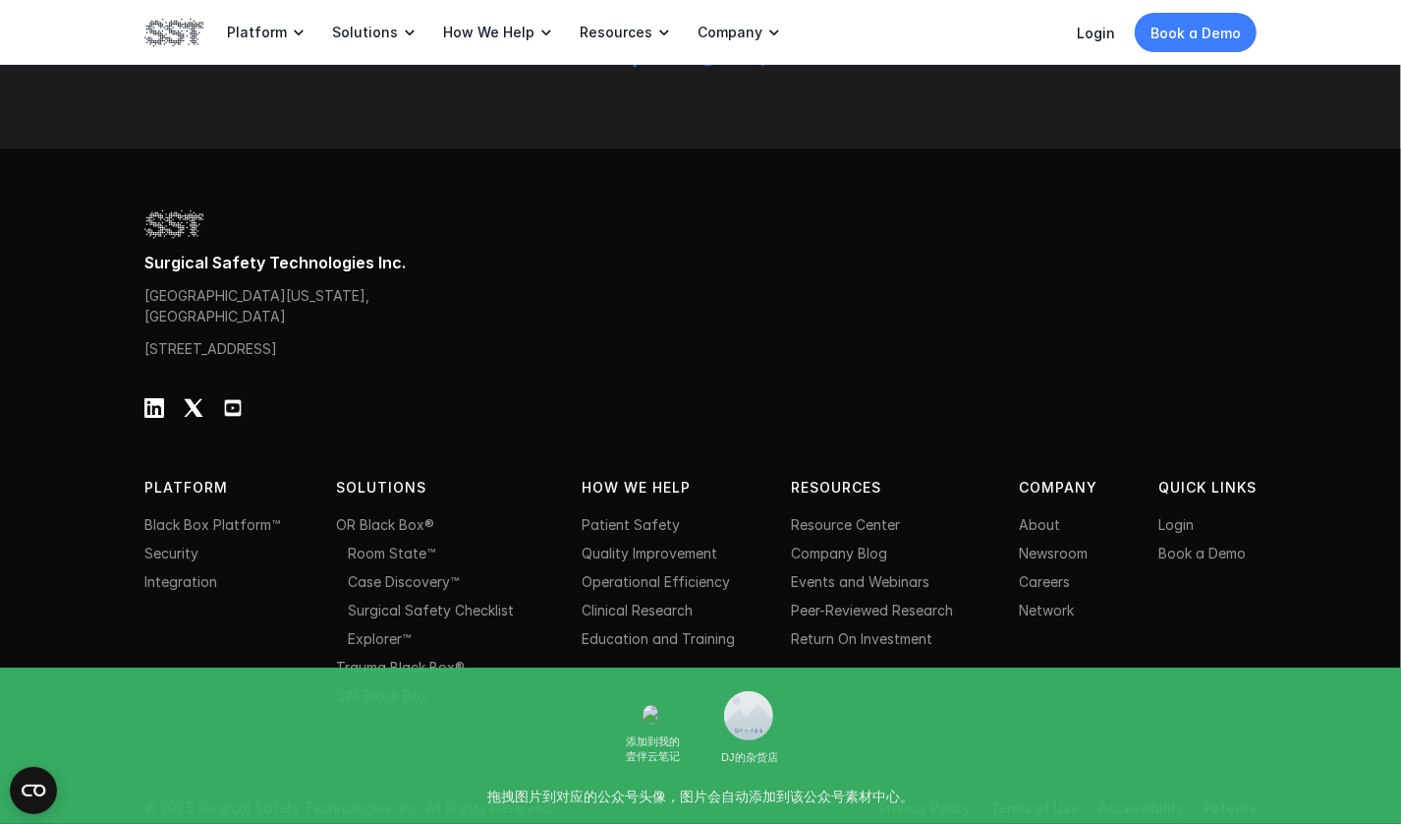
scroll to position [2631, 0]
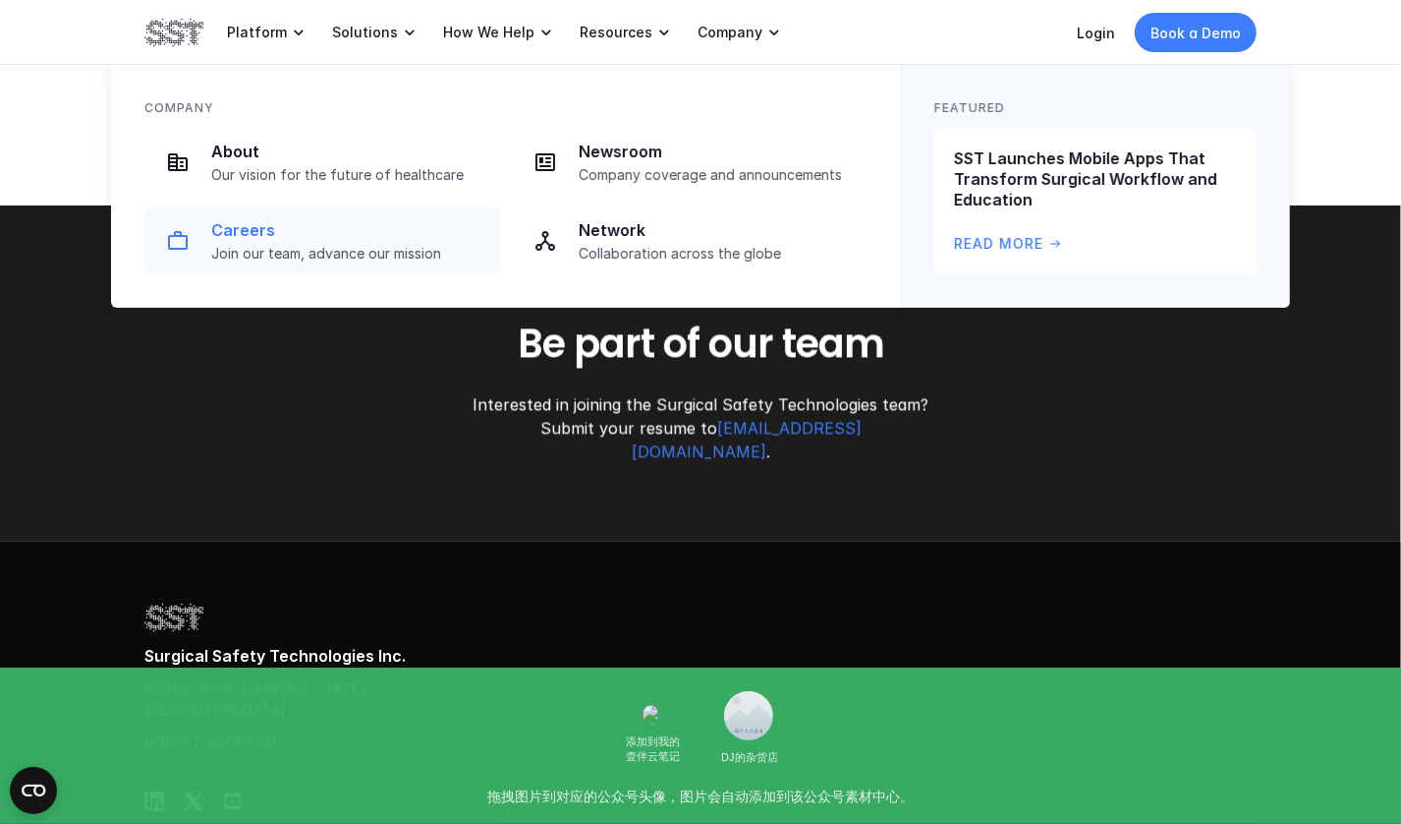
click at [282, 244] on div "Careers Join our team, advance our mission" at bounding box center [349, 241] width 277 height 42
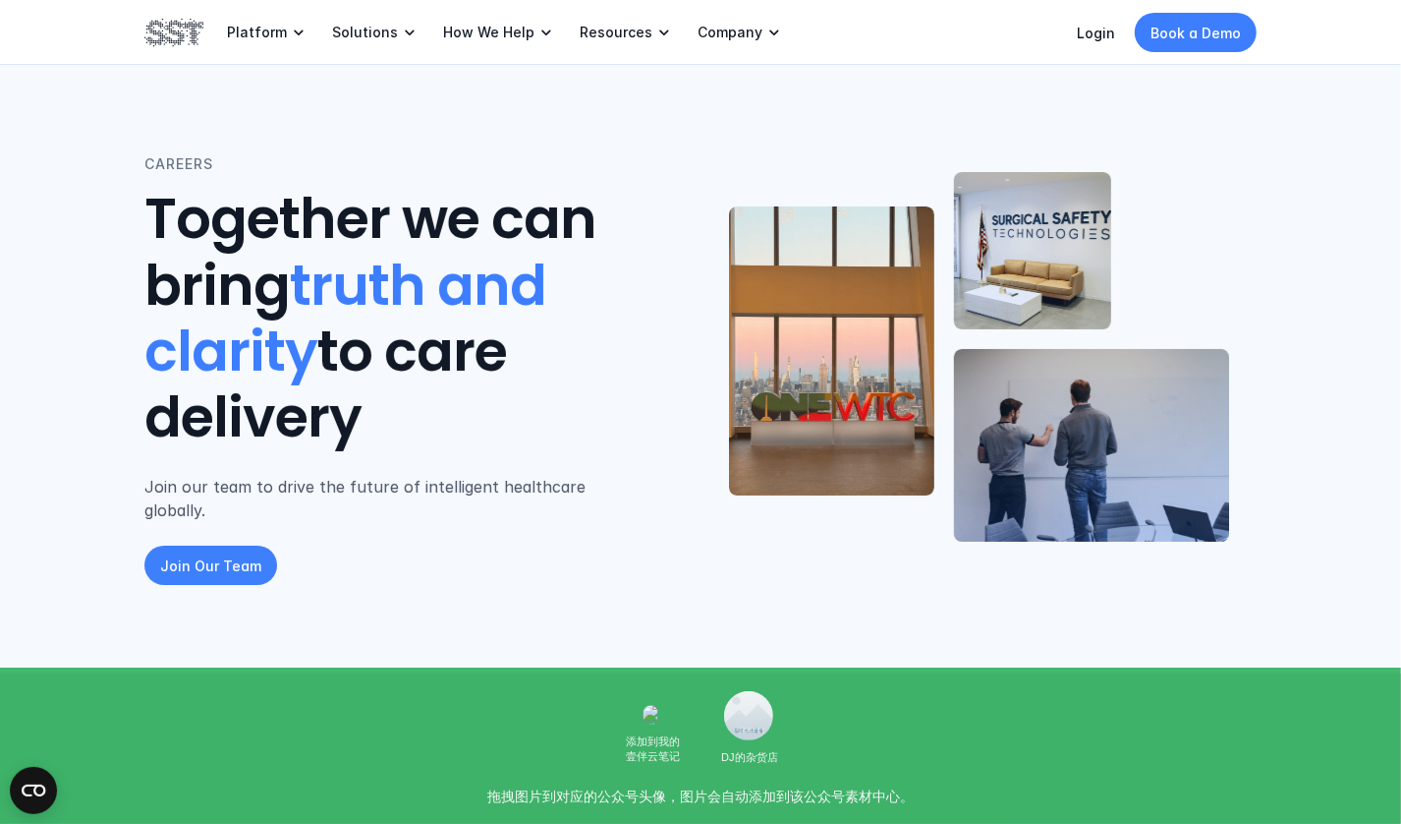
click at [205, 555] on p "Join Our Team" at bounding box center [210, 565] width 101 height 21
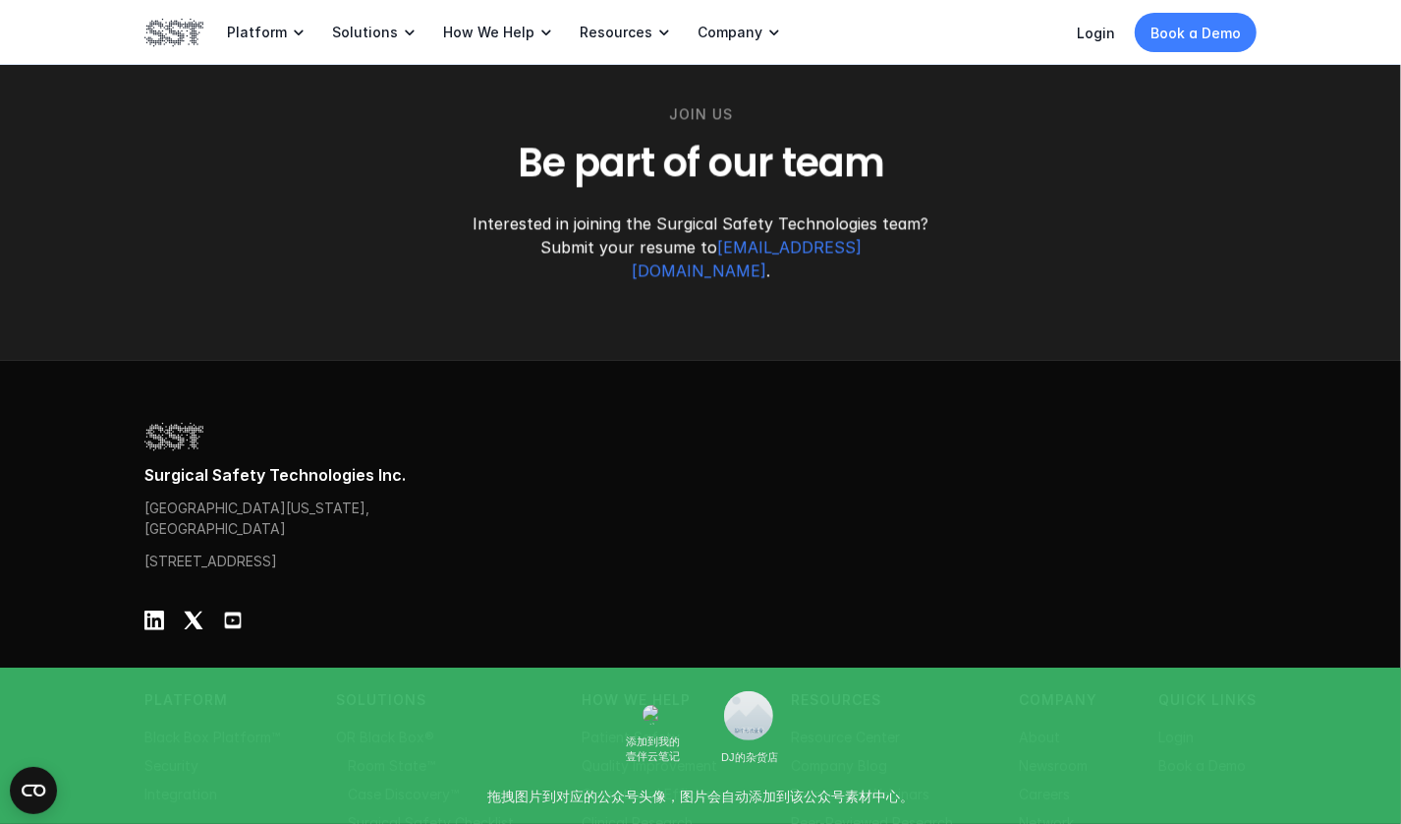
scroll to position [2812, 0]
drag, startPoint x: 146, startPoint y: 454, endPoint x: 302, endPoint y: 455, distance: 155.3
click at [302, 497] on p "[GEOGRAPHIC_DATA][US_STATE], [GEOGRAPHIC_DATA]" at bounding box center [262, 517] width 236 height 41
drag, startPoint x: 141, startPoint y: 511, endPoint x: 328, endPoint y: 508, distance: 187.7
click at [328, 508] on div "Surgical Safety Technologies Inc. [STREET_ADDRESS][US_STATE] [STREET_ADDRESS] P…" at bounding box center [700, 712] width 1401 height 703
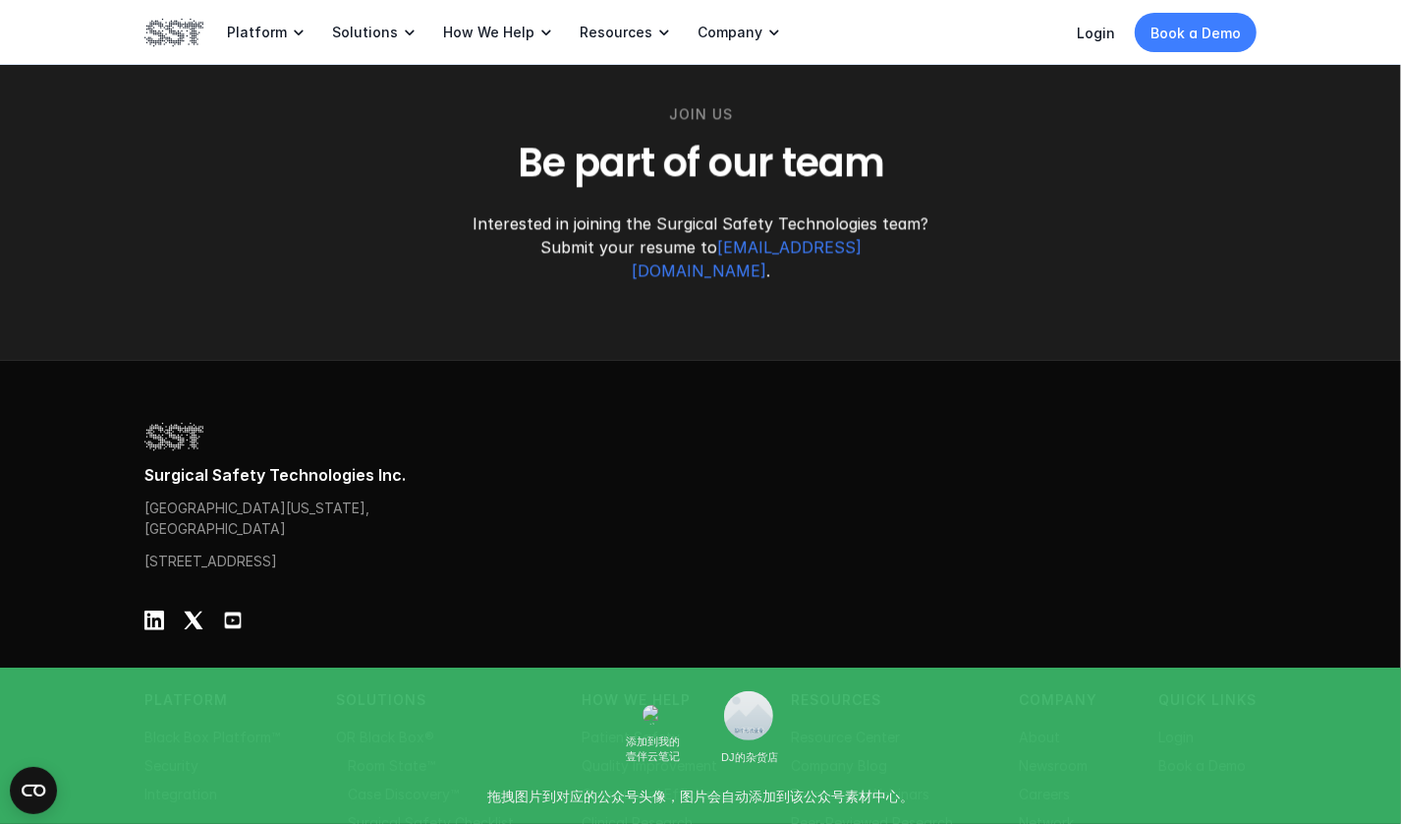
click at [434, 538] on div "Surgical Safety Technologies Inc. [STREET_ADDRESS][US_STATE] [STREET_ADDRESS]" at bounding box center [700, 495] width 1113 height 151
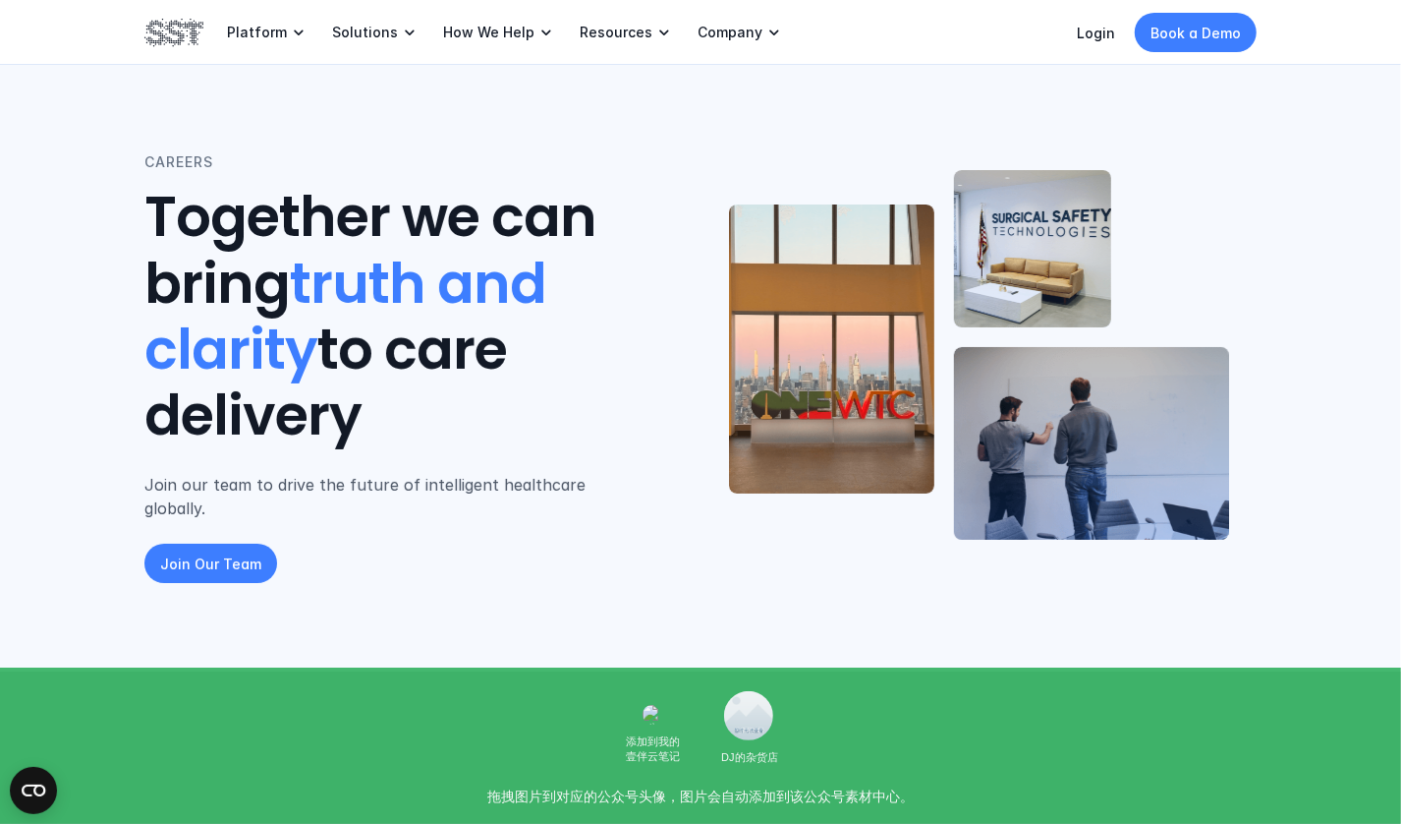
scroll to position [0, 0]
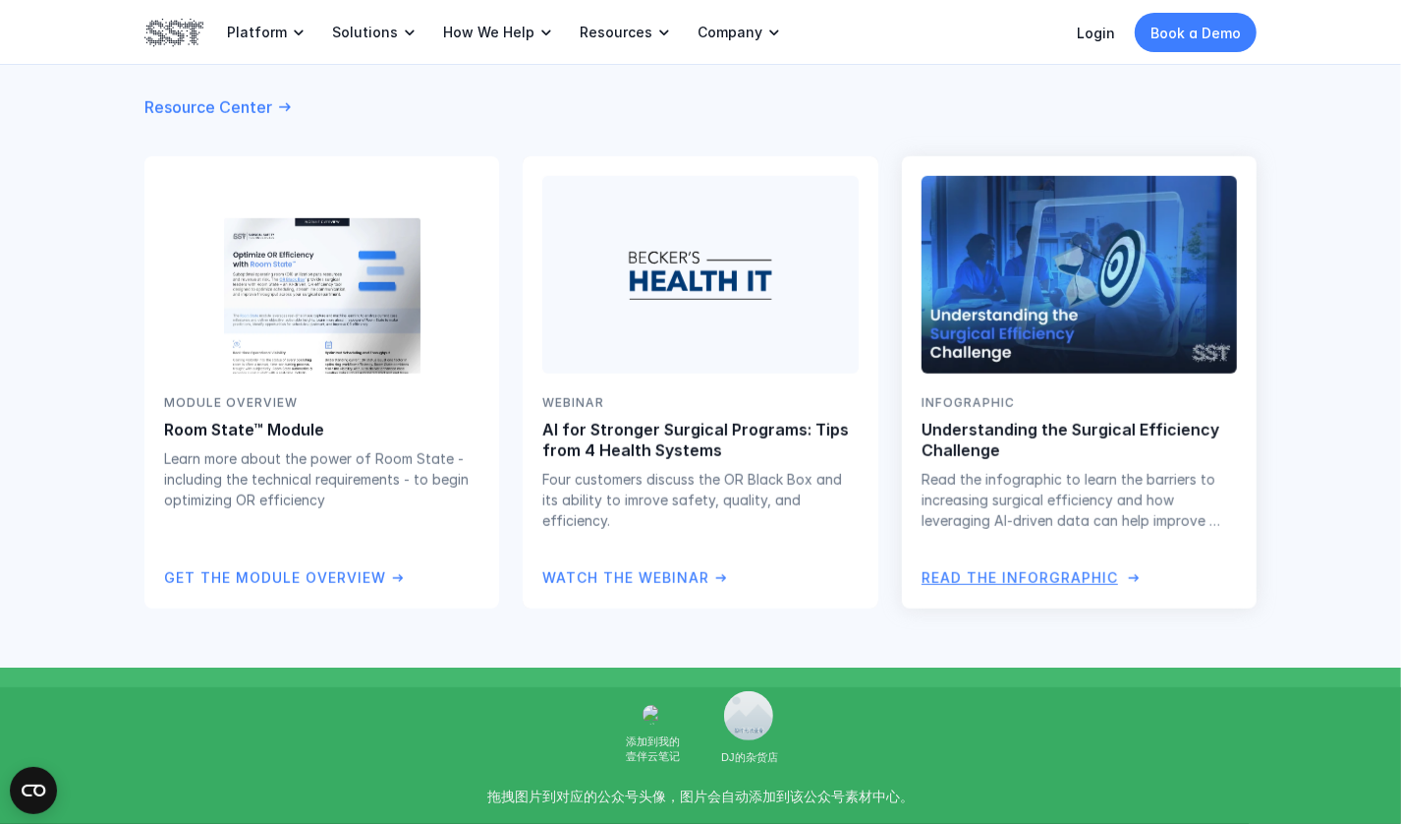
scroll to position [5897, 0]
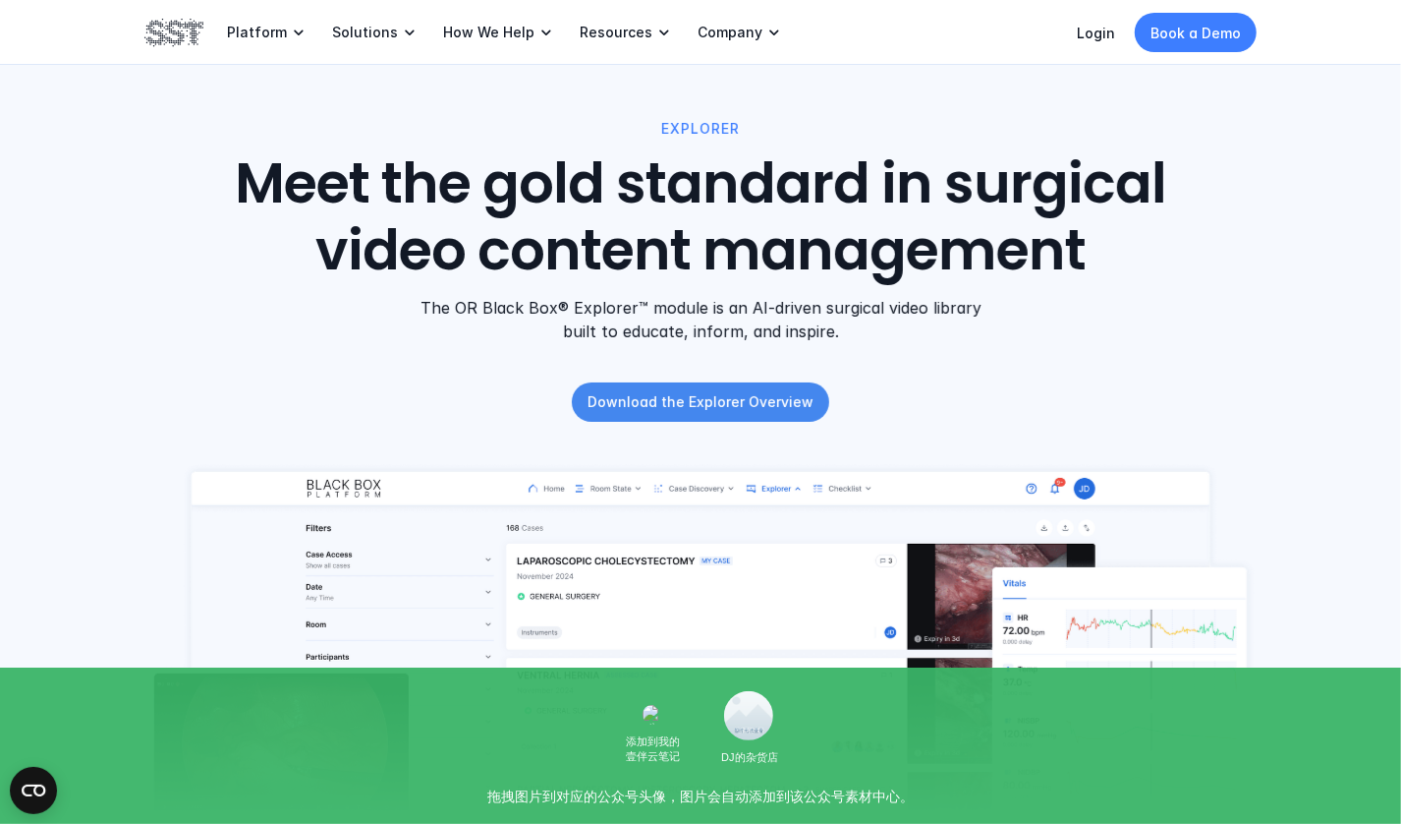
click at [682, 404] on p "Download the Explorer Overview" at bounding box center [701, 401] width 226 height 21
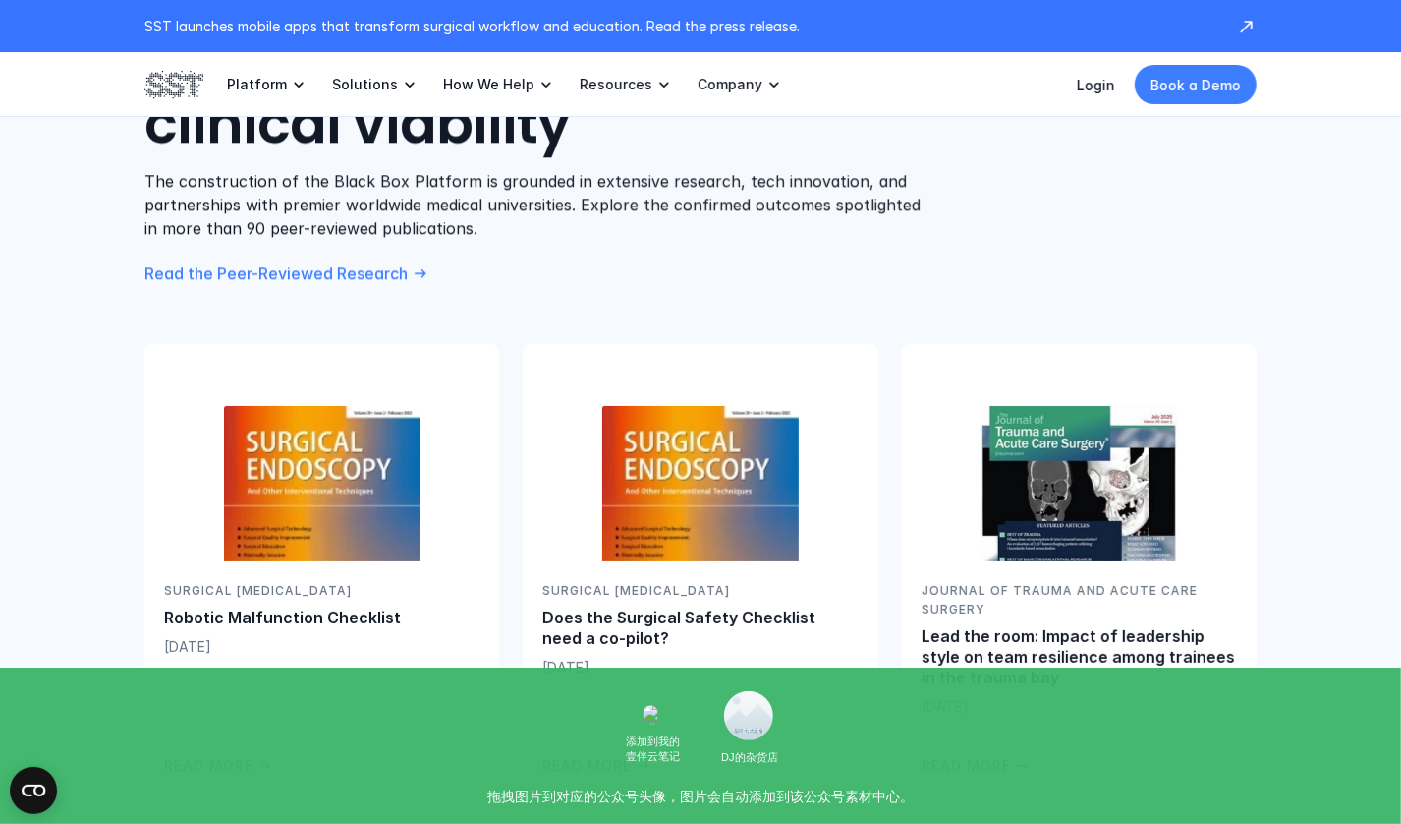
scroll to position [3342, 0]
